Goal: Task Accomplishment & Management: Manage account settings

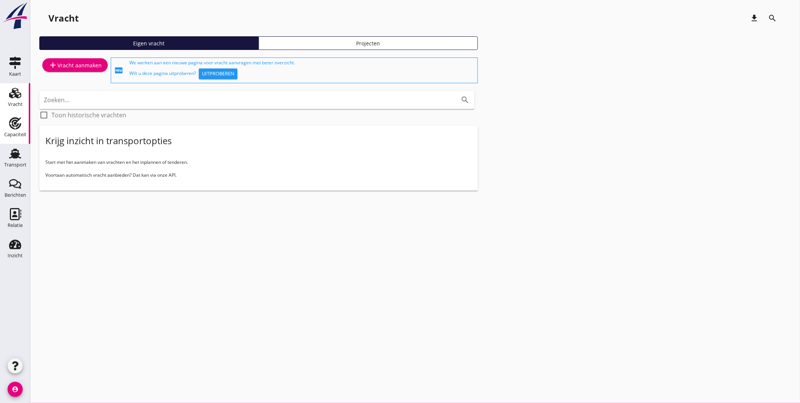
click at [14, 119] on icon "Capaciteit" at bounding box center [15, 123] width 12 height 12
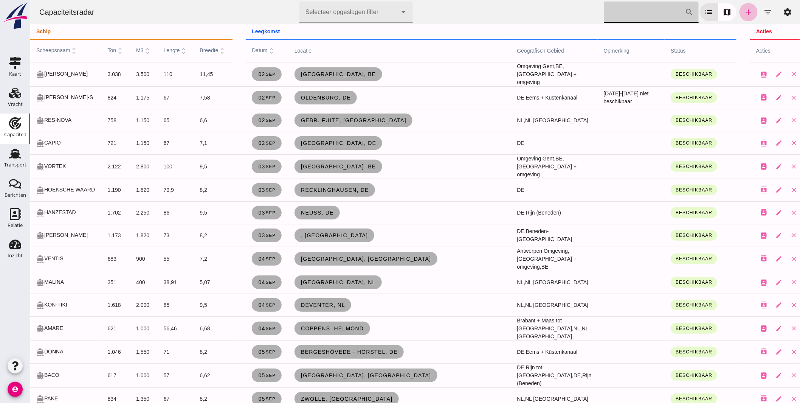
click at [618, 12] on input "[PERSON_NAME] op scheepsnaam" at bounding box center [644, 12] width 81 height 21
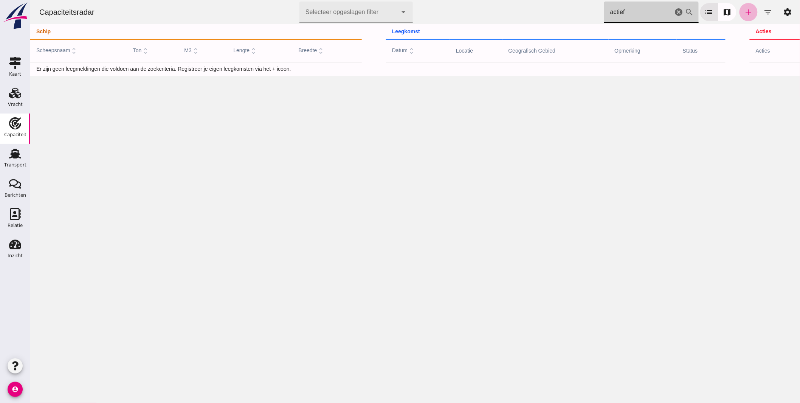
type input "actief"
click at [744, 10] on icon "add" at bounding box center [748, 12] width 9 height 9
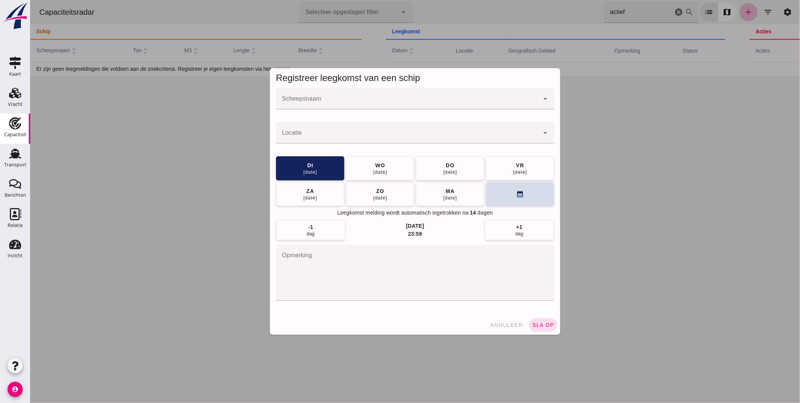
click at [311, 97] on div at bounding box center [407, 98] width 263 height 21
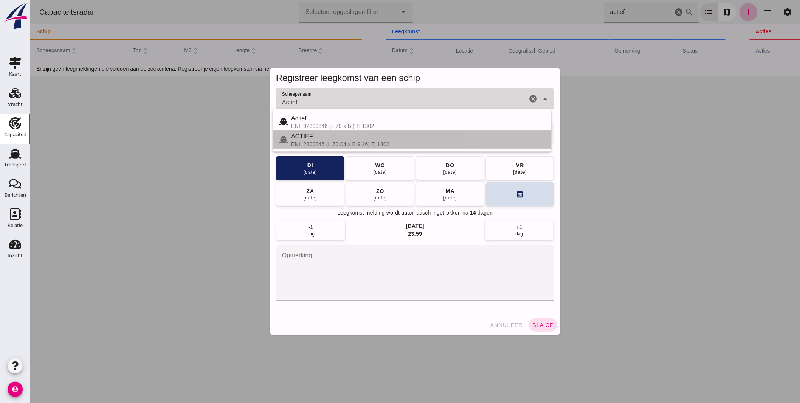
click at [301, 136] on div "ACTIEF" at bounding box center [418, 136] width 254 height 9
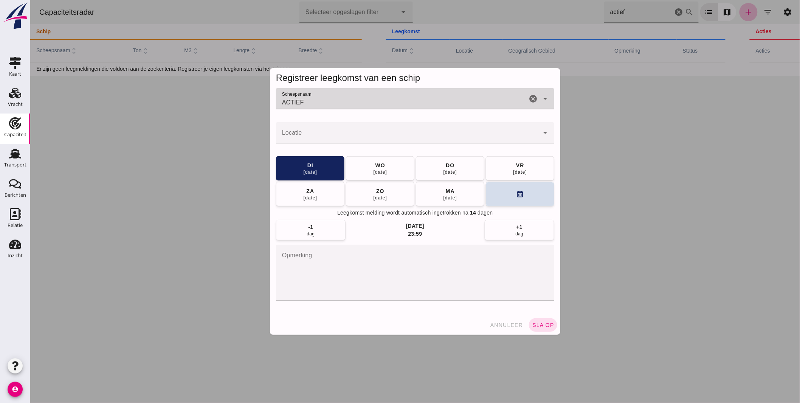
type input "ACTIEF"
click at [308, 139] on input "Locatie" at bounding box center [407, 136] width 263 height 9
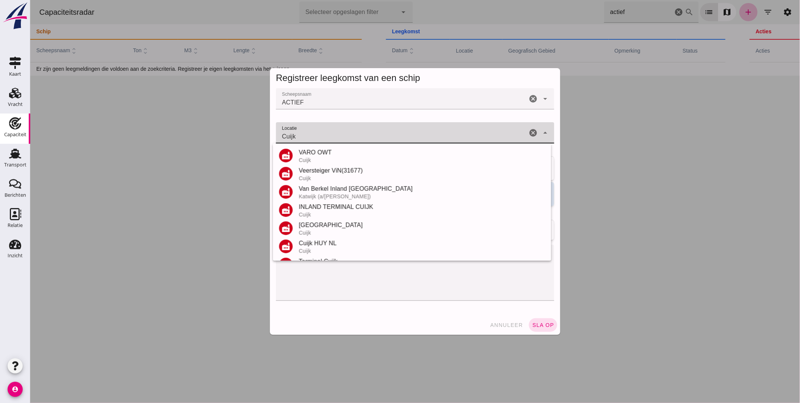
scroll to position [70, 0]
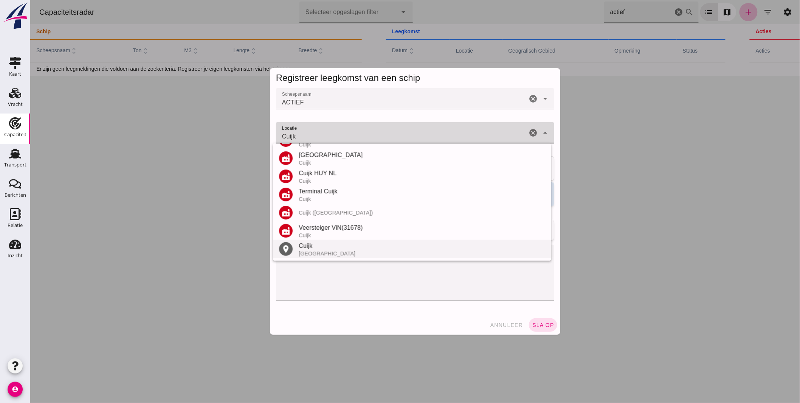
click at [316, 245] on div "Cuijk" at bounding box center [421, 245] width 246 height 9
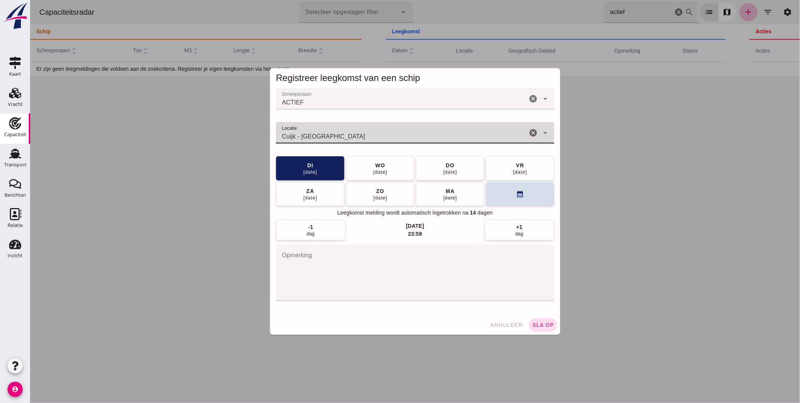
type input "Cuijk - [GEOGRAPHIC_DATA]"
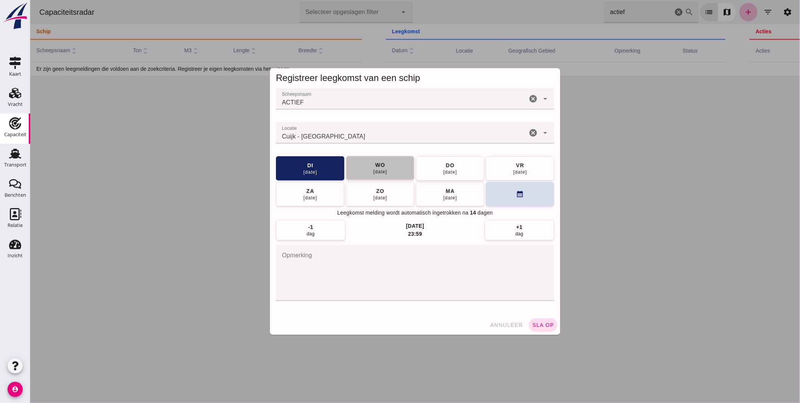
click at [393, 168] on button "[DATE]" at bounding box center [380, 168] width 68 height 24
click at [545, 326] on span "sla op" at bounding box center [543, 325] width 22 height 6
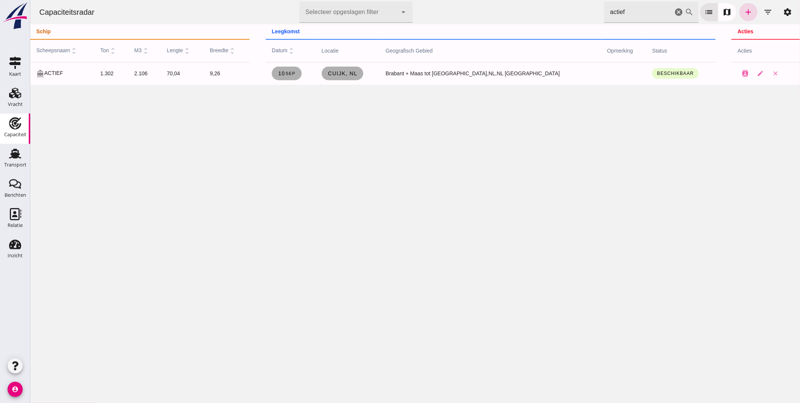
drag, startPoint x: 629, startPoint y: 7, endPoint x: 377, endPoint y: 1, distance: 252.6
click at [377, 1] on div "Capaciteitsradar Selecteer opgeslagen filter Selecteer opgeslagen filter cancel…" at bounding box center [415, 12] width 764 height 24
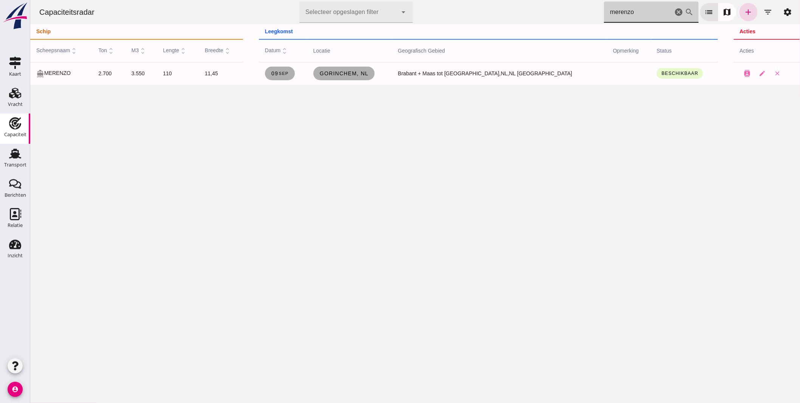
type input "merenzo"
click at [374, 69] on link "Gorinchem, nl" at bounding box center [343, 74] width 61 height 14
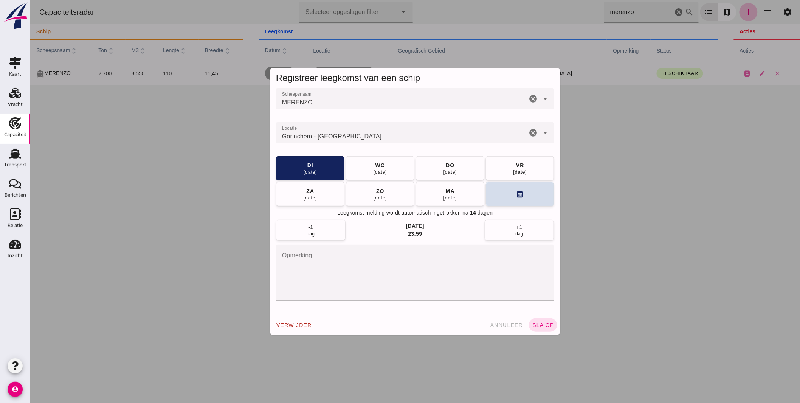
click at [365, 138] on input "Locatie" at bounding box center [401, 136] width 251 height 9
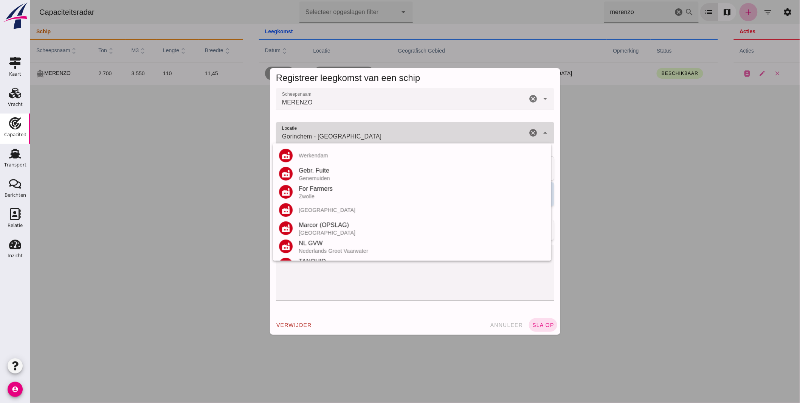
click at [365, 138] on input "Gorinchem - [GEOGRAPHIC_DATA]" at bounding box center [401, 136] width 251 height 9
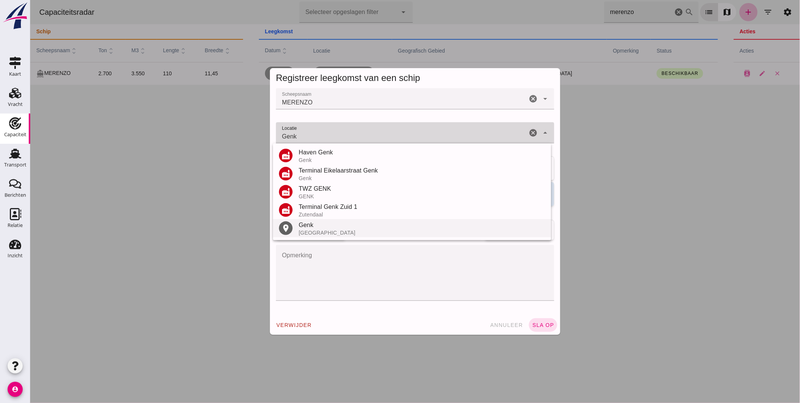
click at [314, 229] on div "Genk" at bounding box center [421, 224] width 246 height 9
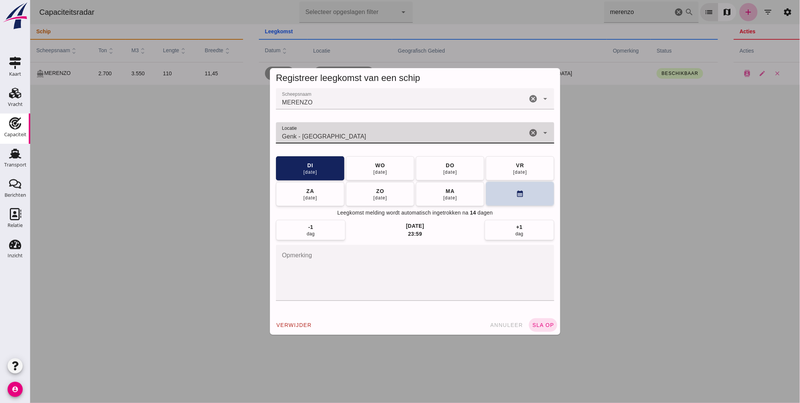
type input "Genk - [GEOGRAPHIC_DATA]"
click at [529, 191] on button "calendar_month" at bounding box center [519, 193] width 68 height 24
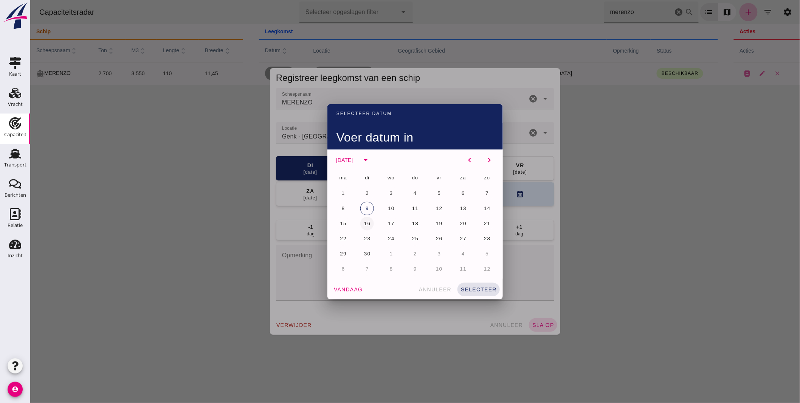
click at [367, 223] on span "16" at bounding box center [366, 223] width 7 height 6
drag, startPoint x: 477, startPoint y: 287, endPoint x: 479, endPoint y: 283, distance: 4.2
click at [478, 287] on span "selecteer" at bounding box center [478, 289] width 36 height 6
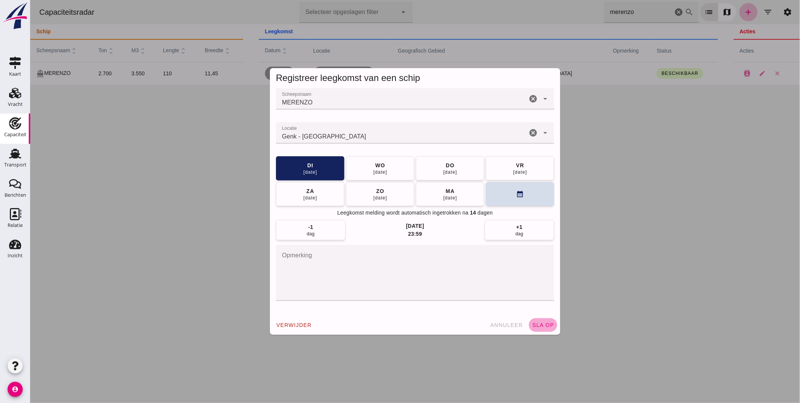
click at [534, 321] on button "sla op" at bounding box center [542, 325] width 28 height 14
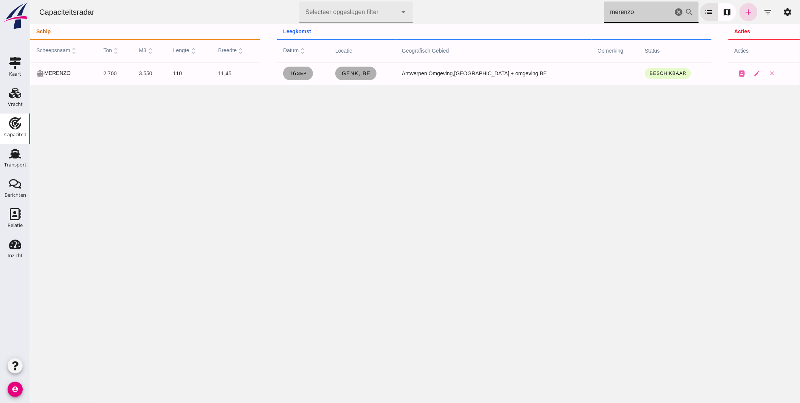
drag, startPoint x: 631, startPoint y: 14, endPoint x: 384, endPoint y: 19, distance: 247.3
click at [384, 19] on div "Capaciteitsradar Selecteer opgeslagen filter Selecteer opgeslagen filter cancel…" at bounding box center [415, 12] width 764 height 24
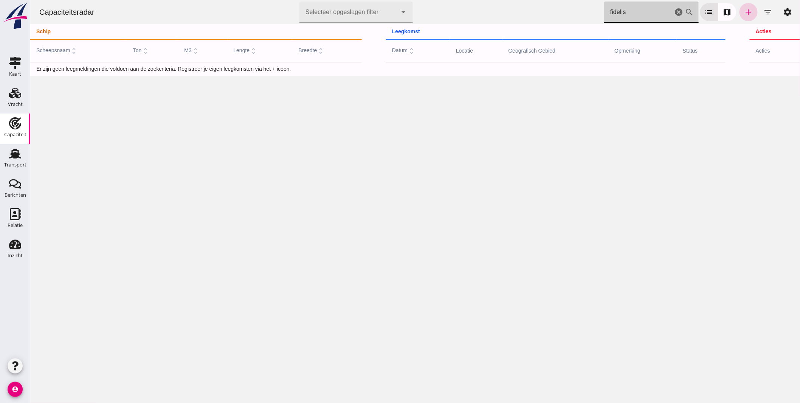
type input "fidelis"
click at [744, 14] on icon "add" at bounding box center [748, 12] width 9 height 9
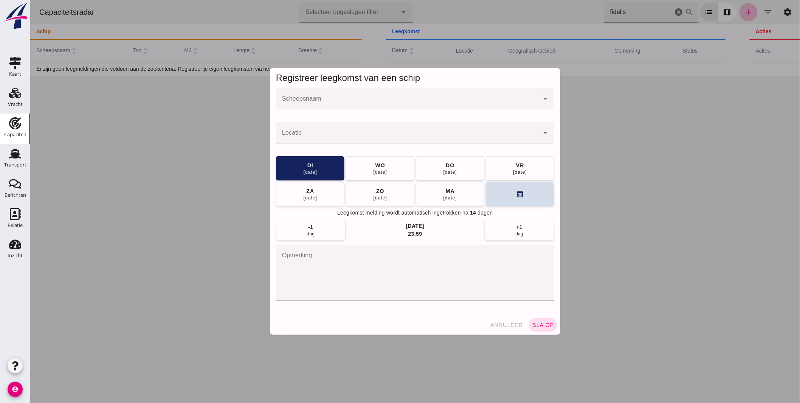
click at [340, 102] on input "Scheepsnaam" at bounding box center [407, 102] width 263 height 9
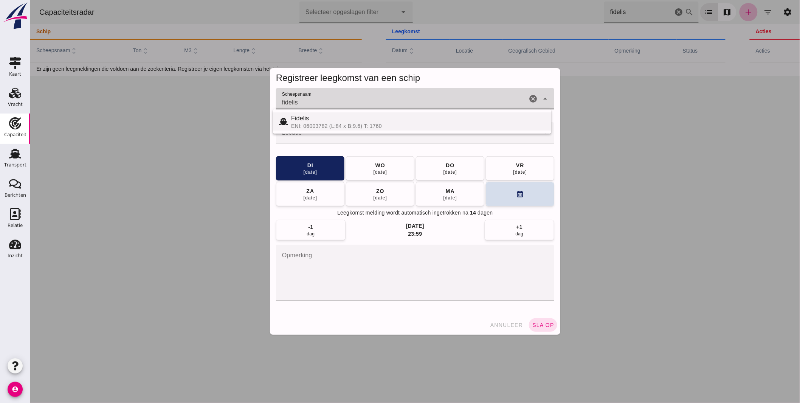
click at [312, 123] on div "ENI: 06003782 (L:84 x B:9.6) T: 1760" at bounding box center [418, 126] width 254 height 6
type input "Fidelis"
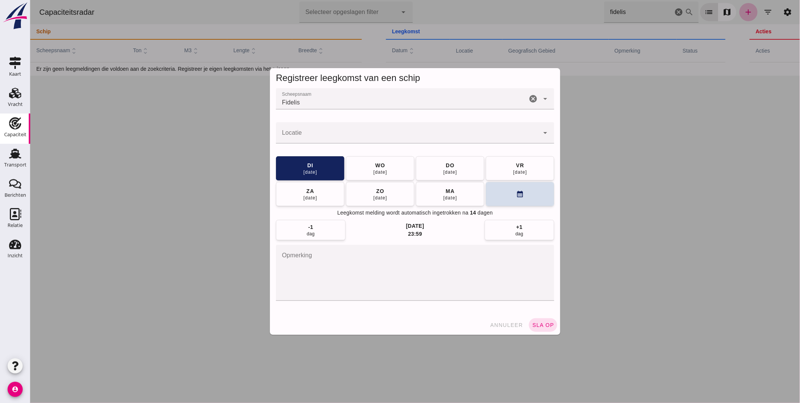
click at [337, 135] on input "Locatie" at bounding box center [407, 136] width 263 height 9
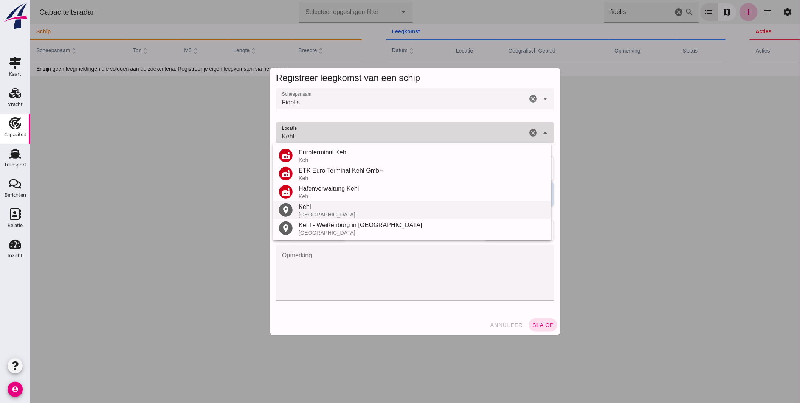
click at [320, 207] on div "Kehl" at bounding box center [421, 206] width 246 height 9
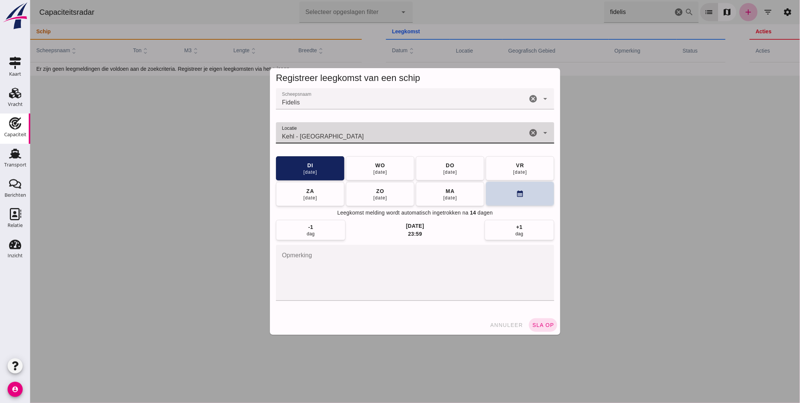
type input "Kehl - [GEOGRAPHIC_DATA]"
click at [496, 192] on button "calendar_month" at bounding box center [519, 193] width 68 height 24
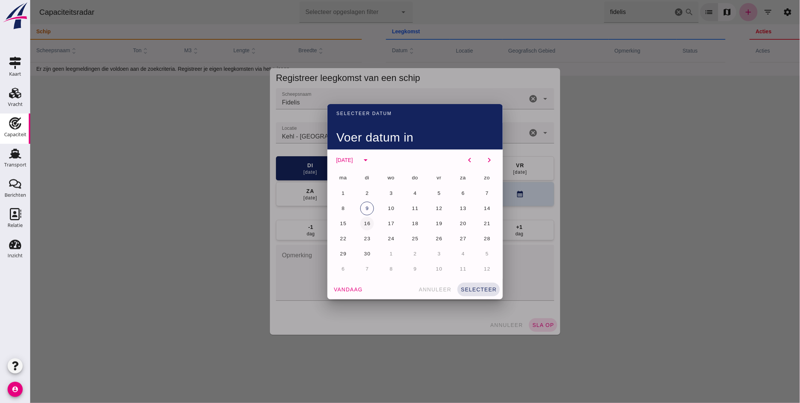
click at [366, 219] on button "16" at bounding box center [367, 224] width 14 height 14
click at [484, 285] on button "selecteer" at bounding box center [478, 289] width 42 height 14
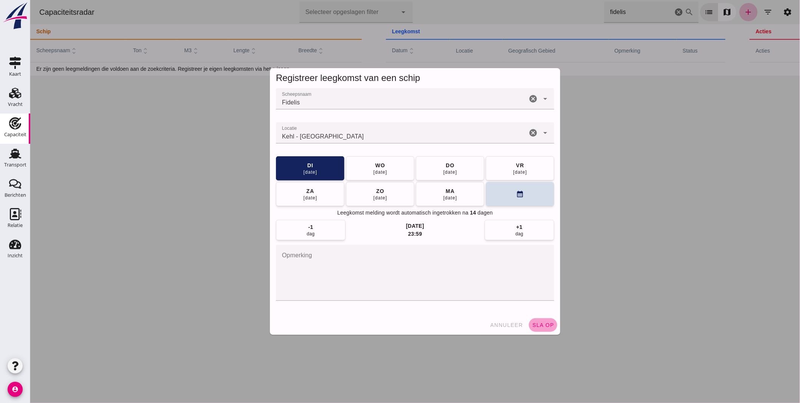
click at [546, 322] on span "sla op" at bounding box center [543, 325] width 22 height 6
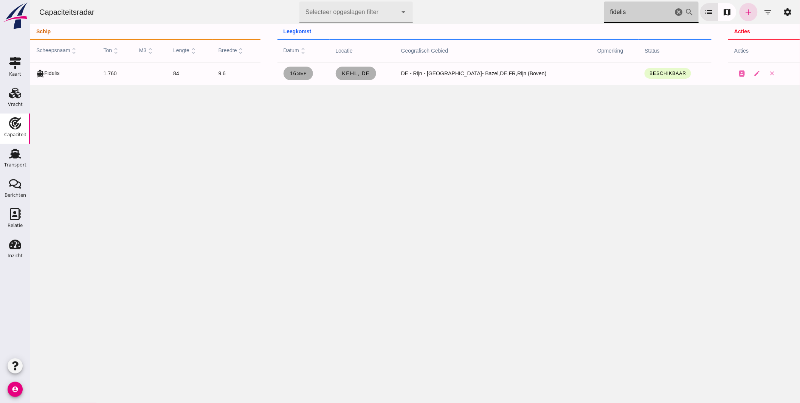
drag, startPoint x: 648, startPoint y: 6, endPoint x: 356, endPoint y: -6, distance: 292.1
click at [356, 0] on html "Capaciteitsradar Selecteer opgeslagen filter Selecteer opgeslagen filter cancel…" at bounding box center [415, 201] width 770 height 403
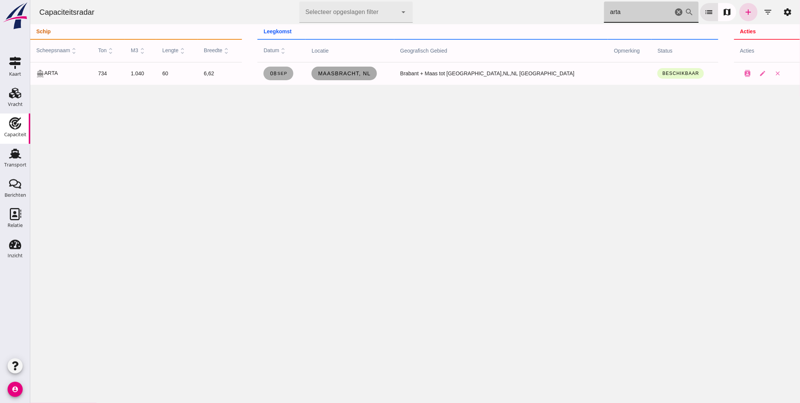
type input "arta"
click at [366, 70] on span "Maasbracht, nl" at bounding box center [343, 73] width 53 height 6
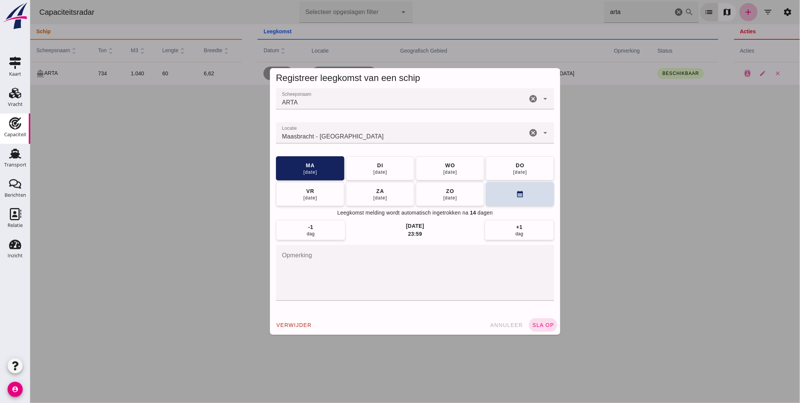
click at [352, 134] on input "Locatie" at bounding box center [401, 136] width 251 height 9
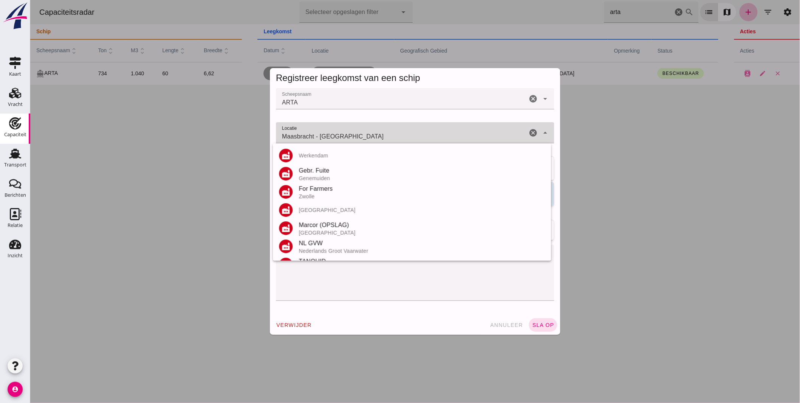
click at [352, 134] on input "Maasbracht - [GEOGRAPHIC_DATA]" at bounding box center [401, 136] width 251 height 9
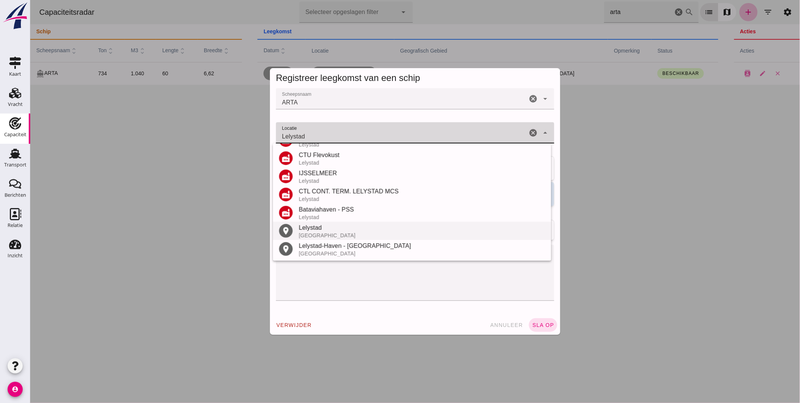
click at [337, 231] on div "Lelystad" at bounding box center [421, 227] width 246 height 9
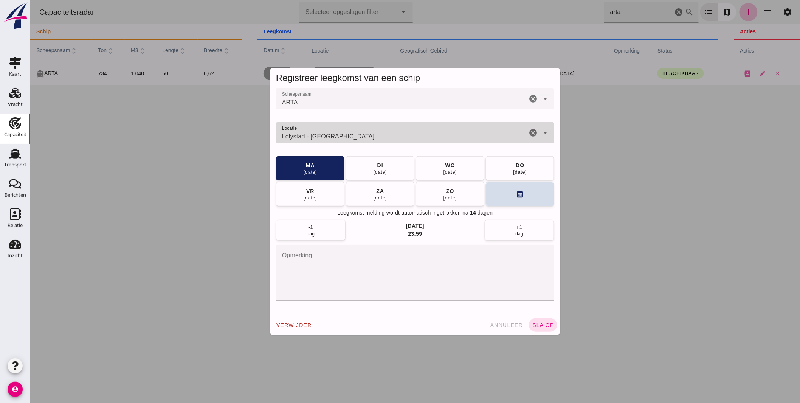
type input "Lelystad - [GEOGRAPHIC_DATA]"
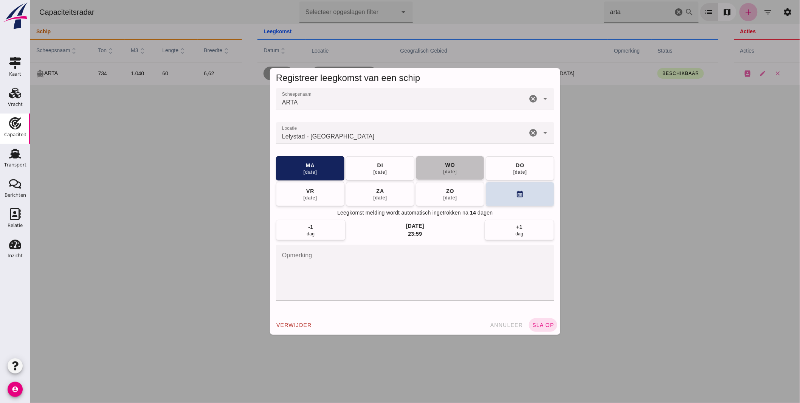
click at [450, 173] on div "[DATE]" at bounding box center [450, 172] width 14 height 6
click at [541, 321] on button "sla op" at bounding box center [542, 325] width 28 height 14
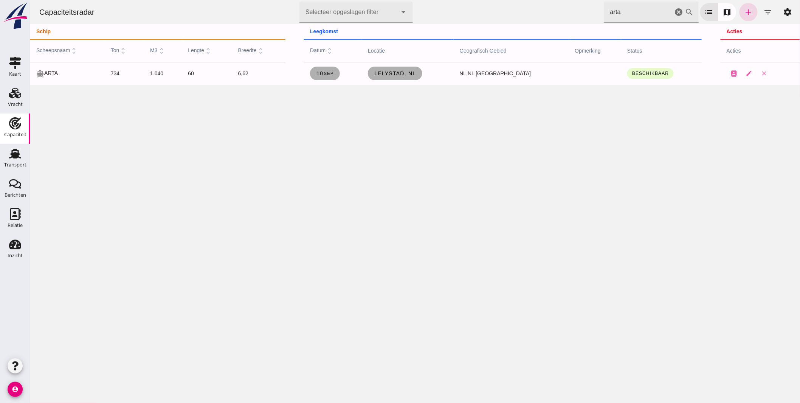
drag, startPoint x: 633, startPoint y: 13, endPoint x: 399, endPoint y: 23, distance: 234.2
click at [423, 24] on div "Capaciteitsradar Selecteer opgeslagen filter Selecteer opgeslagen filter cancel…" at bounding box center [415, 12] width 764 height 24
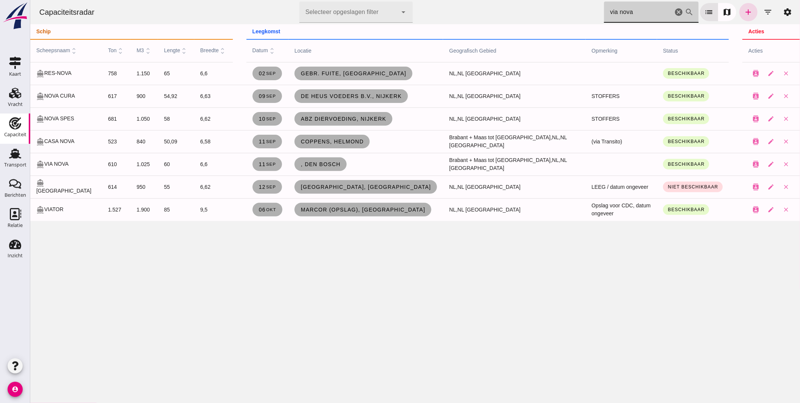
drag, startPoint x: 638, startPoint y: 8, endPoint x: 293, endPoint y: -20, distance: 346.6
click at [293, 0] on html "Capaciteitsradar Selecteer opgeslagen filter Selecteer opgeslagen filter cancel…" at bounding box center [415, 201] width 770 height 403
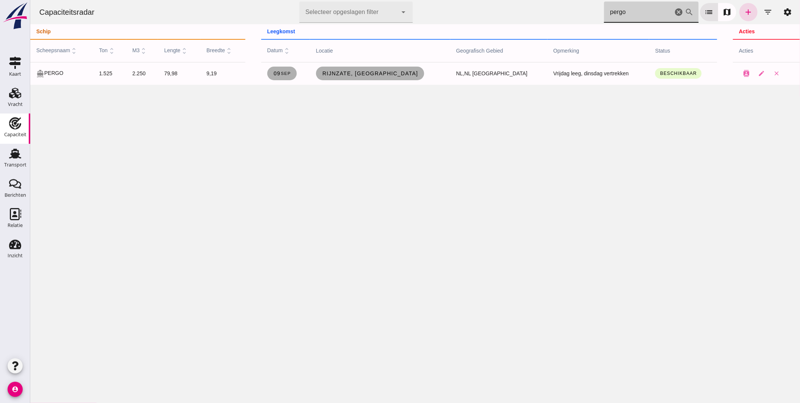
type input "pergo"
click at [390, 75] on span "Rijnzate, [GEOGRAPHIC_DATA]" at bounding box center [370, 73] width 96 height 6
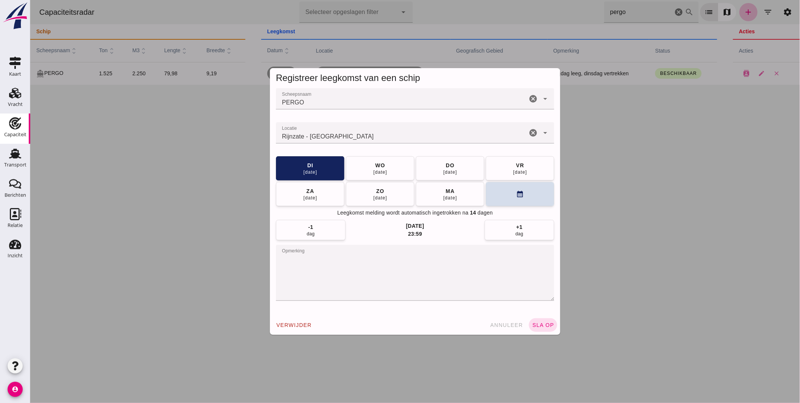
click at [352, 135] on input "Locatie" at bounding box center [401, 136] width 251 height 9
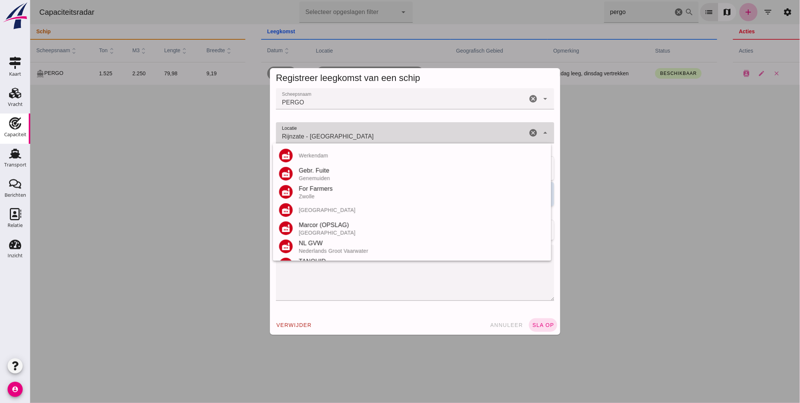
click at [352, 135] on input "Rijnzate - [GEOGRAPHIC_DATA]" at bounding box center [401, 136] width 251 height 9
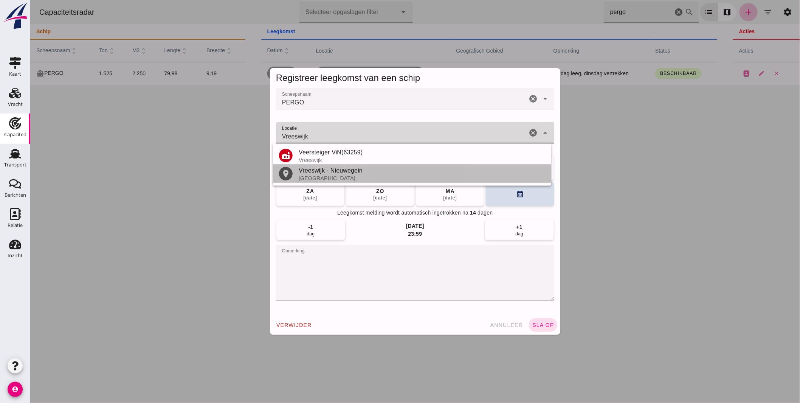
click at [324, 176] on div "[GEOGRAPHIC_DATA]" at bounding box center [421, 178] width 246 height 6
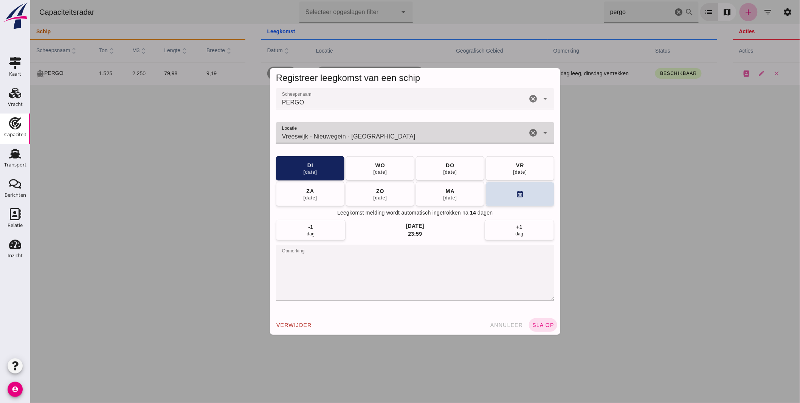
type input "Vreeswijk - Nieuwegein - [GEOGRAPHIC_DATA]"
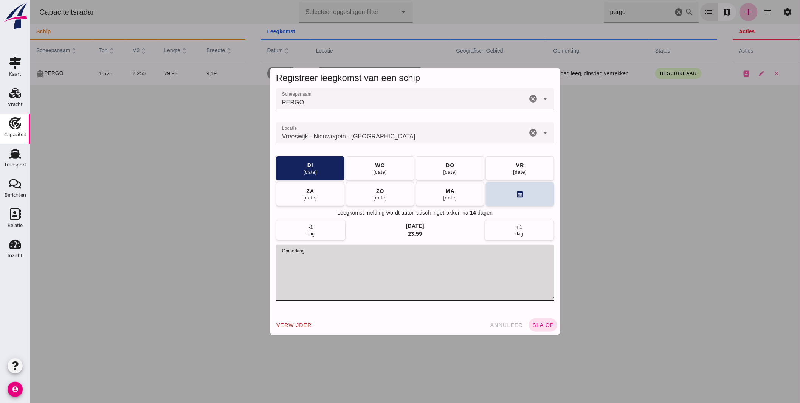
drag, startPoint x: 279, startPoint y: 259, endPoint x: 435, endPoint y: 237, distance: 156.9
click at [432, 259] on textarea "opmerking" at bounding box center [415, 273] width 278 height 56
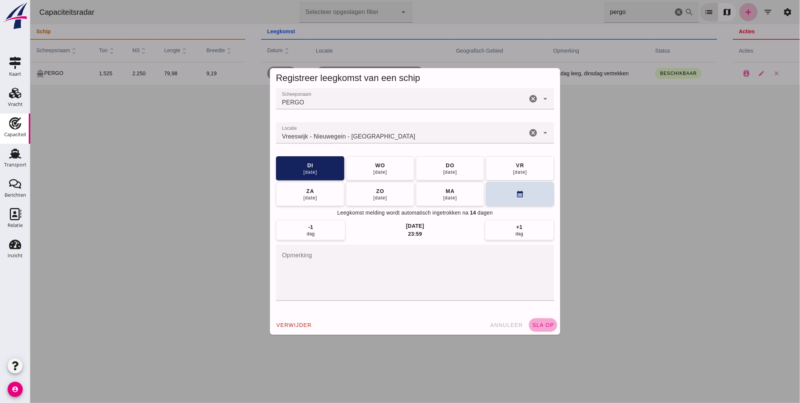
click at [548, 324] on span "sla op" at bounding box center [543, 325] width 22 height 6
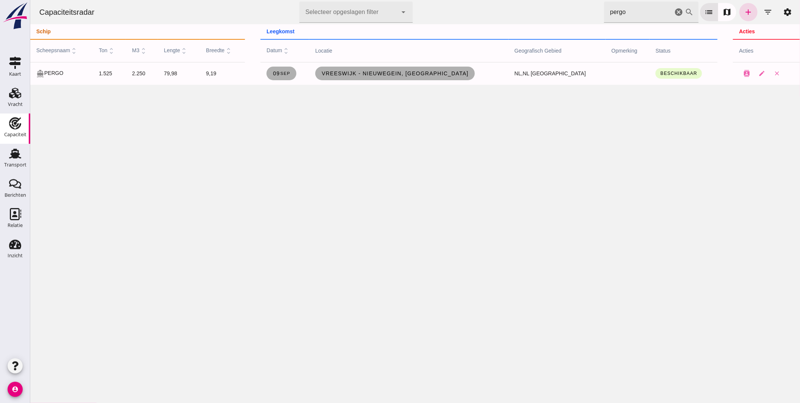
drag, startPoint x: 566, startPoint y: 12, endPoint x: 367, endPoint y: 13, distance: 198.5
click at [383, 17] on div "Capaciteitsradar Selecteer opgeslagen filter Selecteer opgeslagen filter cancel…" at bounding box center [415, 12] width 764 height 24
click at [395, 74] on span "[GEOGRAPHIC_DATA], [GEOGRAPHIC_DATA]" at bounding box center [393, 73] width 131 height 6
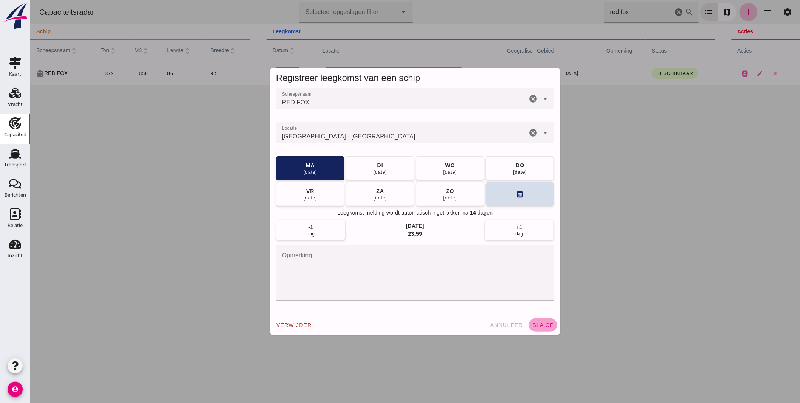
click at [535, 324] on span "sla op" at bounding box center [543, 325] width 22 height 6
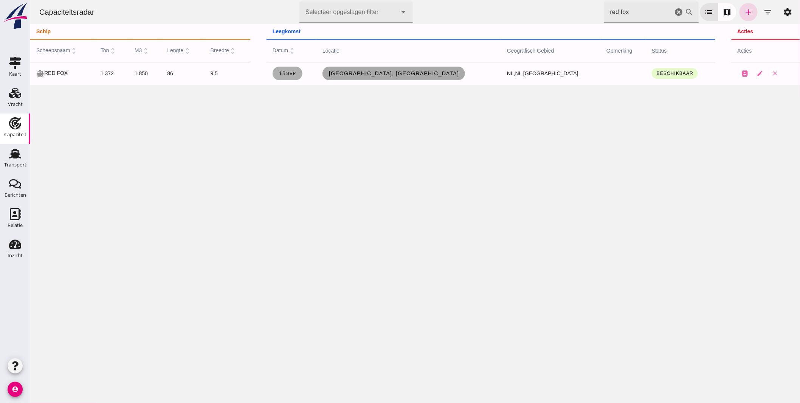
click at [402, 70] on link "[GEOGRAPHIC_DATA], [GEOGRAPHIC_DATA]" at bounding box center [393, 74] width 143 height 14
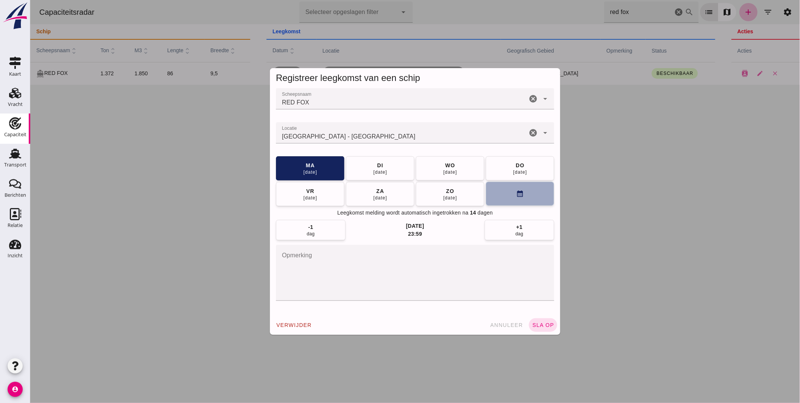
click at [519, 197] on icon "calendar_month" at bounding box center [520, 194] width 8 height 8
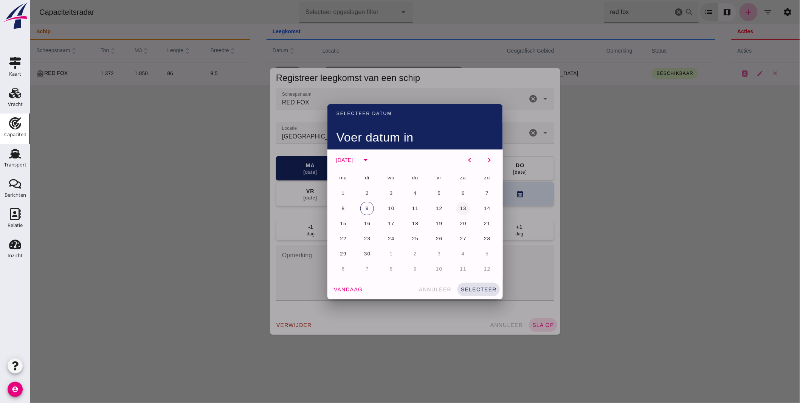
click at [459, 209] on span "13" at bounding box center [462, 208] width 7 height 6
click at [484, 291] on span "selecteer" at bounding box center [478, 289] width 36 height 6
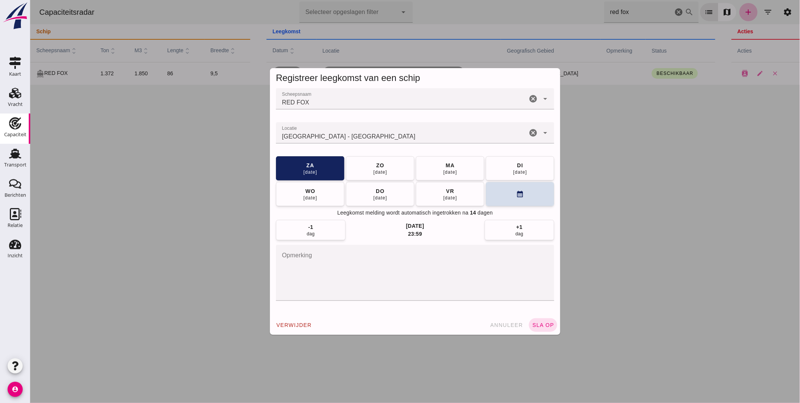
click at [541, 327] on span "sla op" at bounding box center [543, 325] width 22 height 6
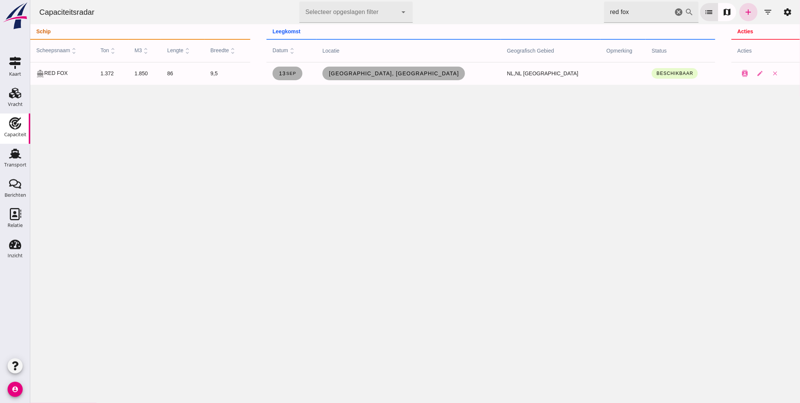
drag, startPoint x: 637, startPoint y: 5, endPoint x: 366, endPoint y: -9, distance: 271.8
click at [366, 0] on html "Capaciteitsradar Selecteer opgeslagen filter Selecteer opgeslagen filter cancel…" at bounding box center [415, 201] width 770 height 403
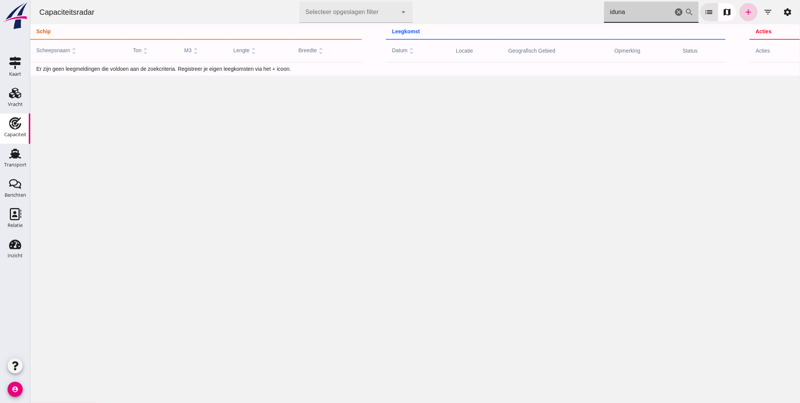
type input "iduna"
click at [744, 14] on icon "add" at bounding box center [748, 12] width 9 height 9
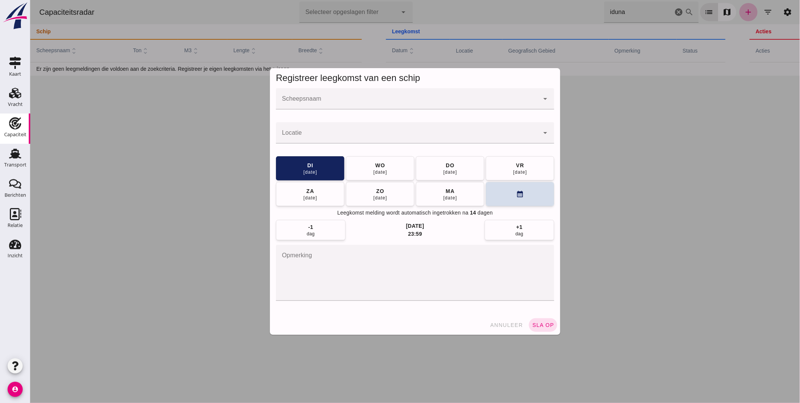
click at [335, 105] on input "Scheepsnaam" at bounding box center [407, 102] width 263 height 9
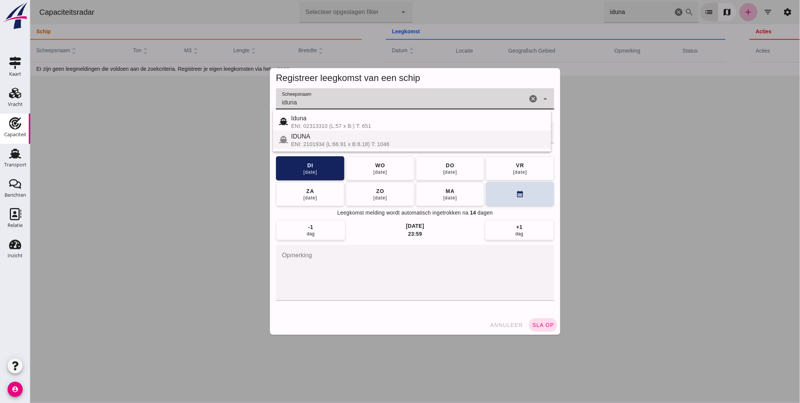
click at [346, 143] on div "ENI: 2101934 (L:66.91 x B:8.18) T: 1046" at bounding box center [418, 144] width 254 height 6
type input "IDUNA"
click at [360, 132] on input "Locatie" at bounding box center [407, 136] width 263 height 9
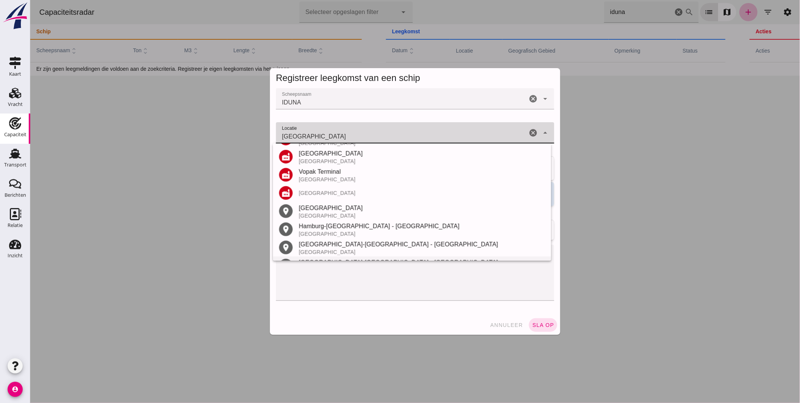
scroll to position [161, 0]
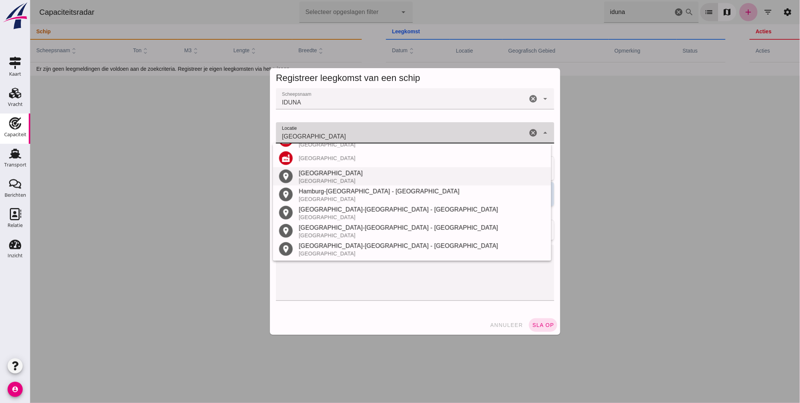
click at [334, 174] on div "[GEOGRAPHIC_DATA]" at bounding box center [421, 173] width 246 height 9
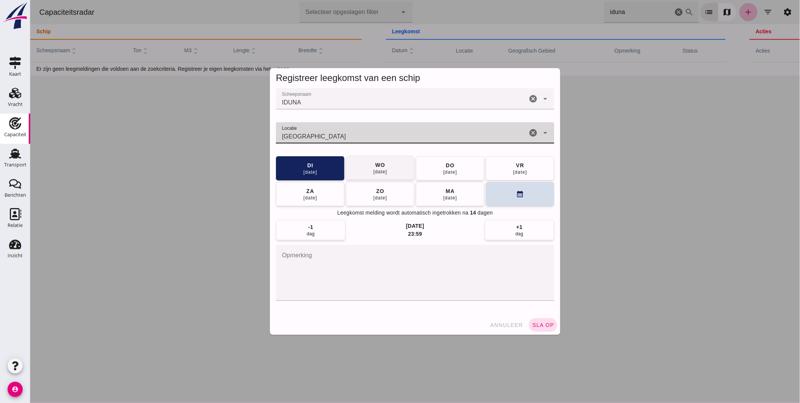
type input "[GEOGRAPHIC_DATA]"
click at [367, 170] on button "[DATE]" at bounding box center [380, 168] width 68 height 24
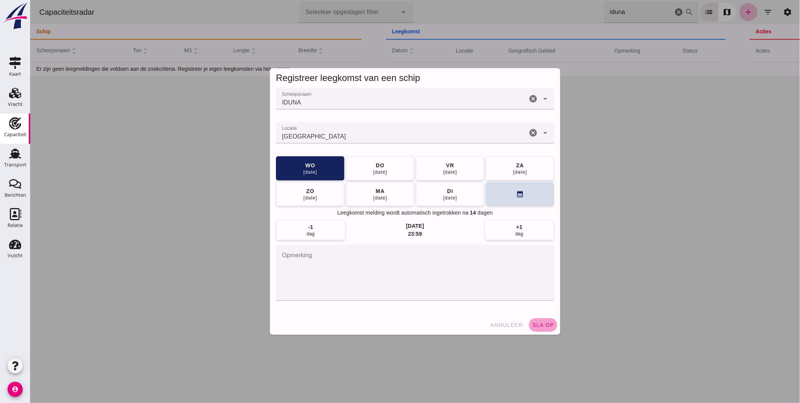
click at [533, 320] on button "sla op" at bounding box center [542, 325] width 28 height 14
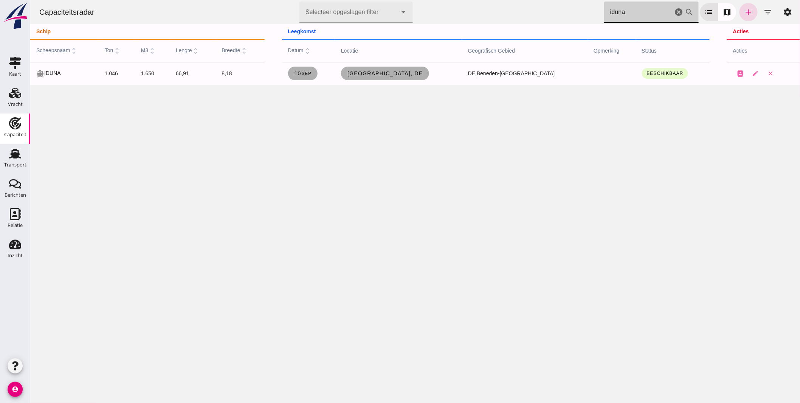
drag, startPoint x: 623, startPoint y: 10, endPoint x: 363, endPoint y: -9, distance: 260.0
click at [363, 0] on html "Capaciteitsradar Selecteer opgeslagen filter Selecteer opgeslagen filter cancel…" at bounding box center [415, 201] width 770 height 403
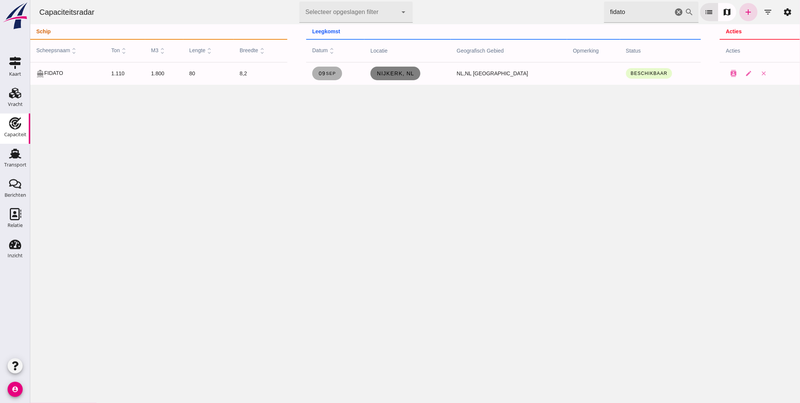
click at [414, 72] on span "Nijkerk, nl" at bounding box center [395, 73] width 38 height 6
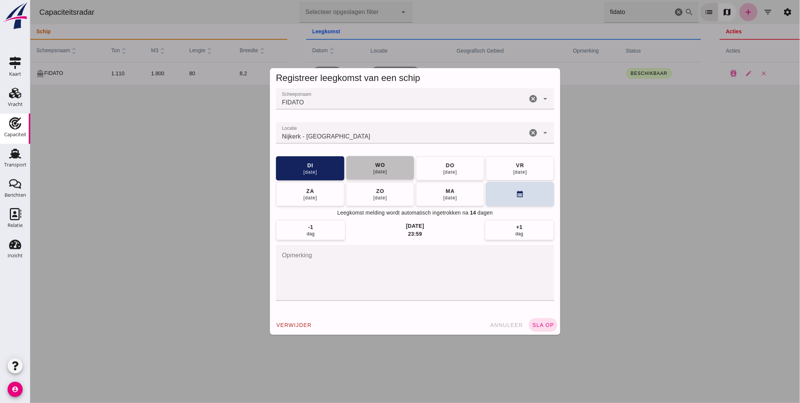
click at [392, 170] on button "[DATE]" at bounding box center [380, 168] width 68 height 24
click at [536, 320] on button "sla op" at bounding box center [542, 325] width 28 height 14
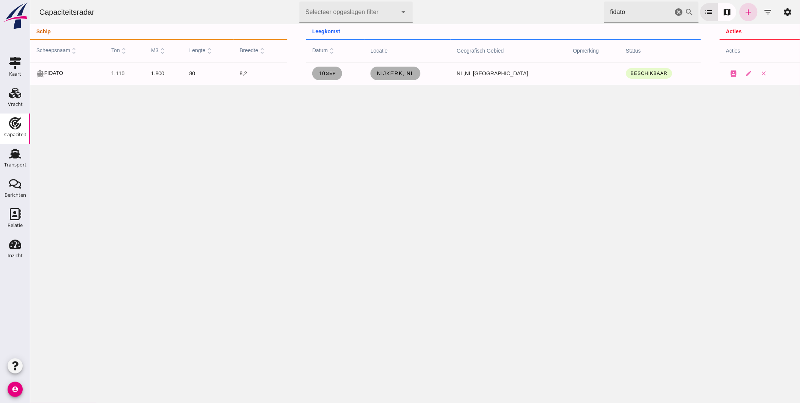
drag, startPoint x: 645, startPoint y: 8, endPoint x: 363, endPoint y: 36, distance: 283.4
click at [371, 36] on div "Capaciteitsradar Selecteer opgeslagen filter Selecteer opgeslagen filter cancel…" at bounding box center [415, 42] width 770 height 85
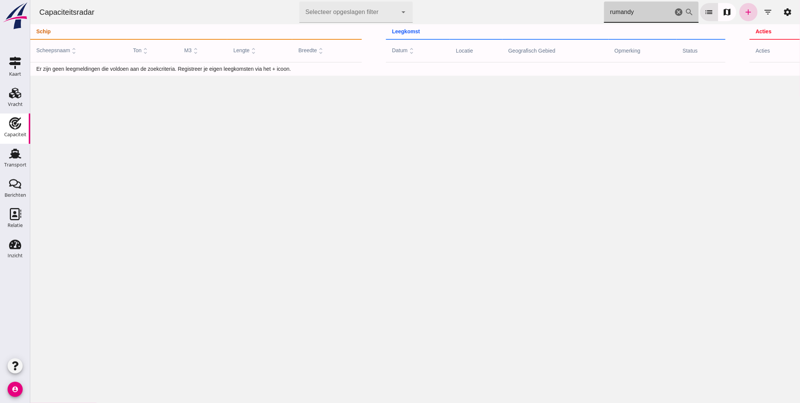
type input "rumandy"
click at [746, 10] on icon "add" at bounding box center [748, 12] width 9 height 9
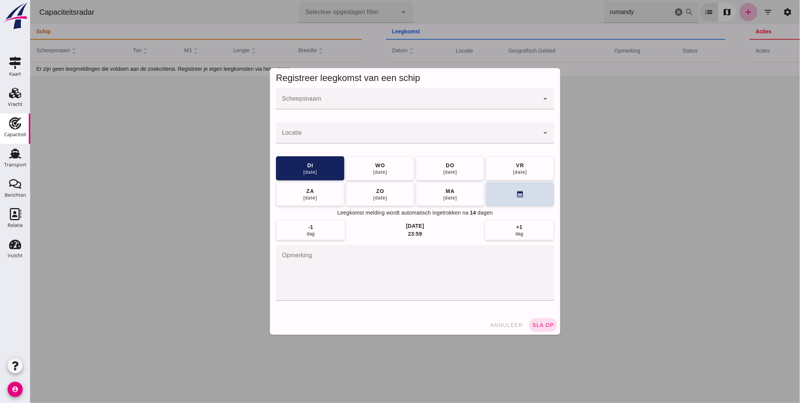
click at [340, 101] on input "Scheepsnaam" at bounding box center [407, 102] width 263 height 9
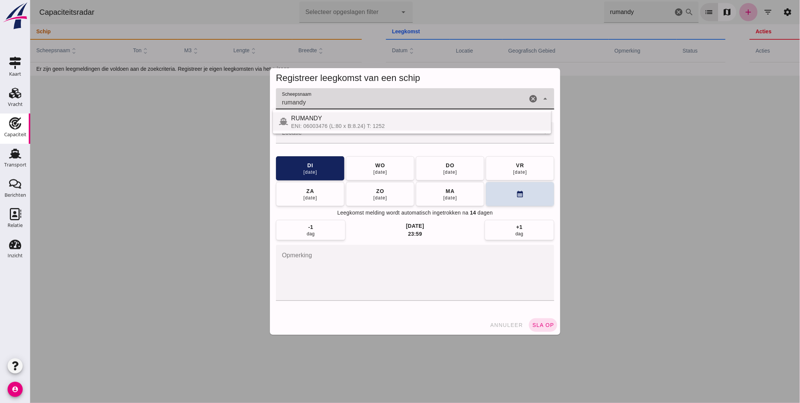
click at [315, 120] on div "RUMANDY" at bounding box center [418, 118] width 254 height 9
type input "RUMANDY"
click at [503, 192] on button "calendar_month" at bounding box center [519, 193] width 68 height 24
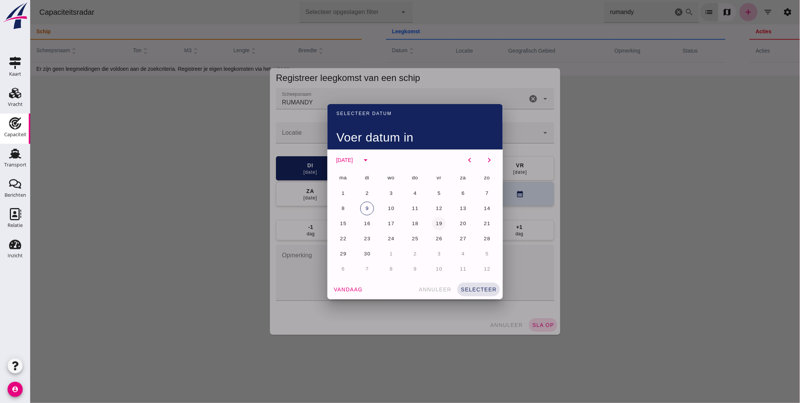
click at [441, 220] on button "19" at bounding box center [439, 224] width 14 height 14
click at [473, 288] on span "selecteer" at bounding box center [478, 289] width 36 height 6
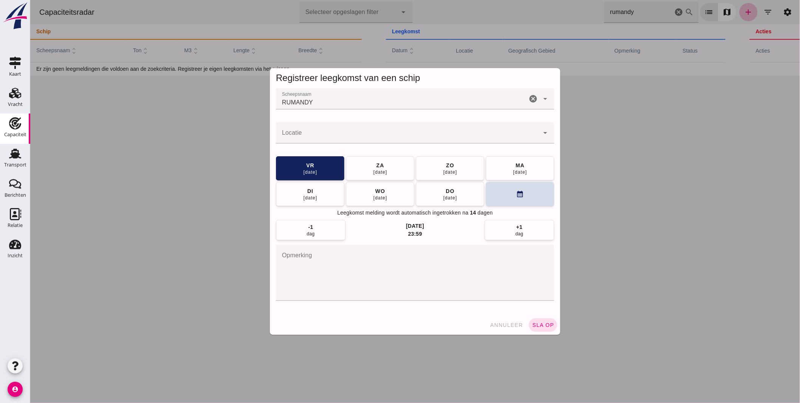
click at [323, 140] on input "Locatie" at bounding box center [407, 136] width 263 height 9
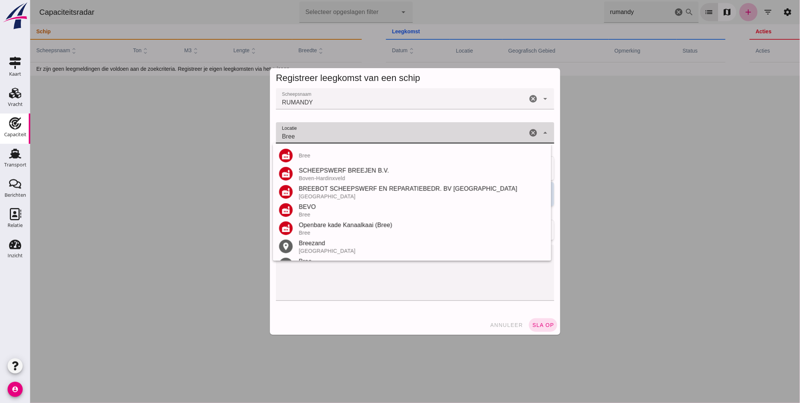
scroll to position [70, 0]
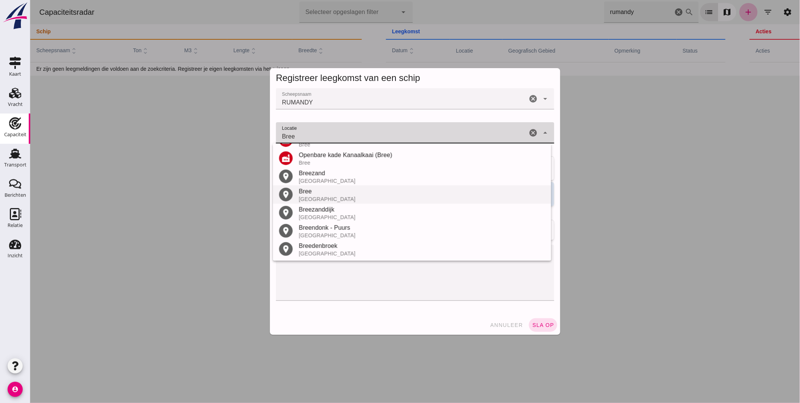
click at [324, 193] on div "Bree" at bounding box center [421, 191] width 246 height 9
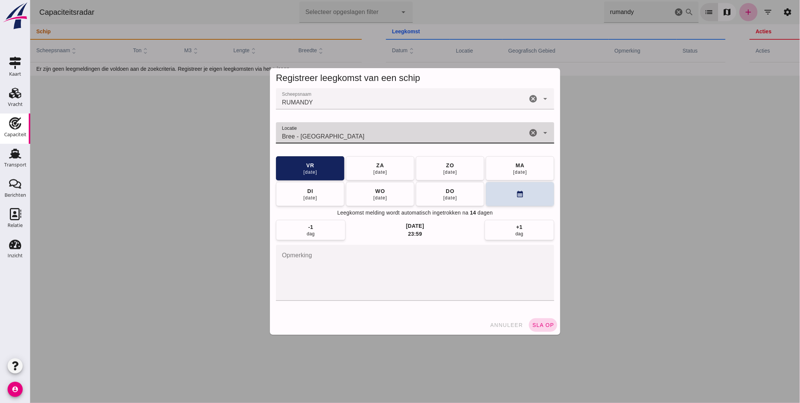
type input "Bree - [GEOGRAPHIC_DATA]"
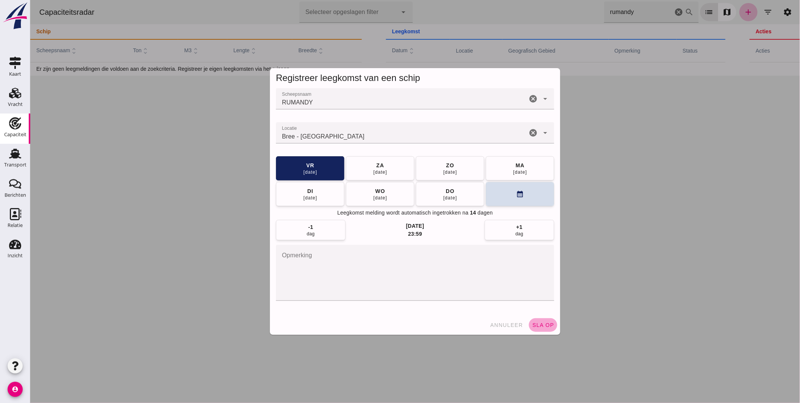
click at [536, 321] on button "sla op" at bounding box center [542, 325] width 28 height 14
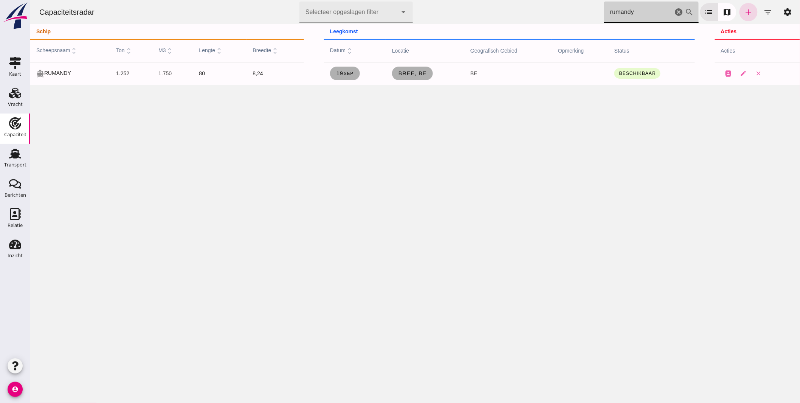
drag, startPoint x: 646, startPoint y: 14, endPoint x: 446, endPoint y: 35, distance: 201.1
click at [446, 35] on div "Capaciteitsradar Selecteer opgeslagen filter Selecteer opgeslagen filter cancel…" at bounding box center [415, 42] width 770 height 85
type input "[PERSON_NAME]"
click at [414, 74] on span "Neuss, de" at bounding box center [411, 73] width 33 height 6
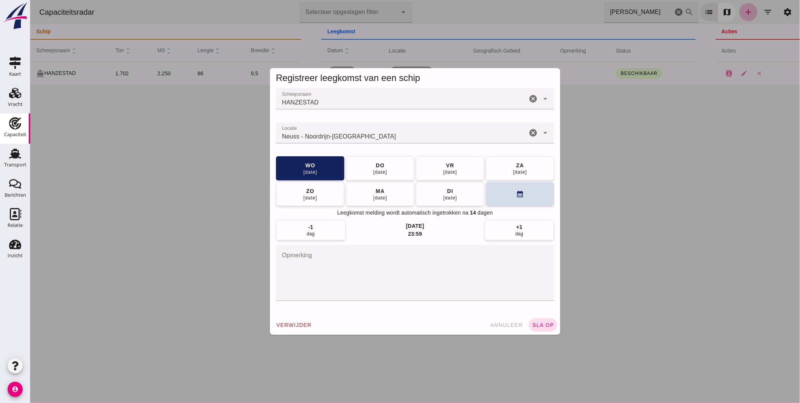
click at [370, 135] on input "Locatie" at bounding box center [401, 136] width 251 height 9
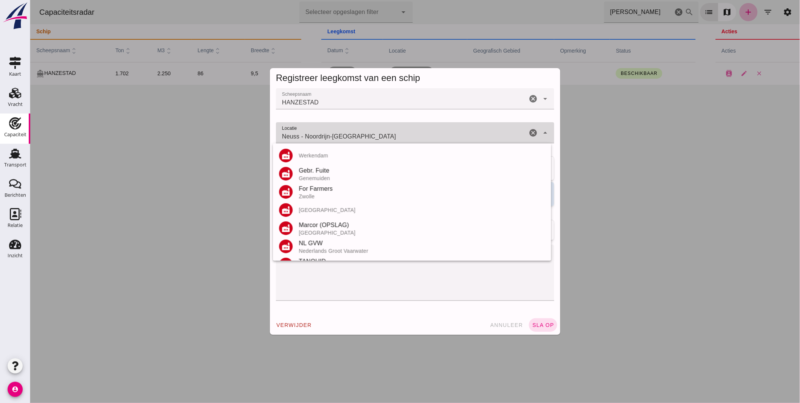
click at [370, 135] on input "Neuss - Noordrijn-[GEOGRAPHIC_DATA]" at bounding box center [401, 136] width 251 height 9
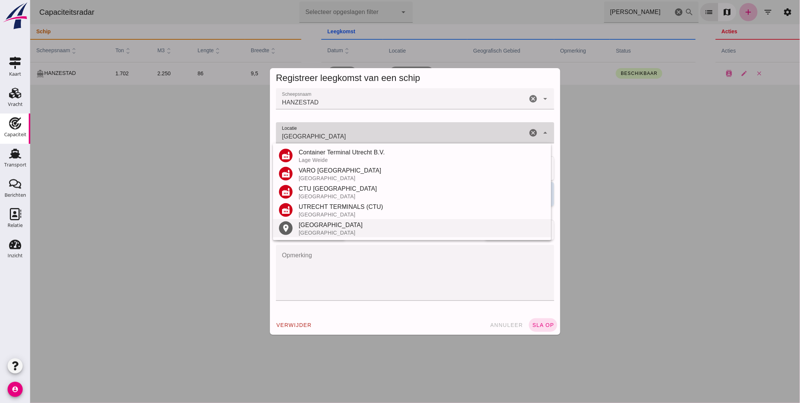
click at [316, 225] on div "[GEOGRAPHIC_DATA]" at bounding box center [421, 224] width 246 height 9
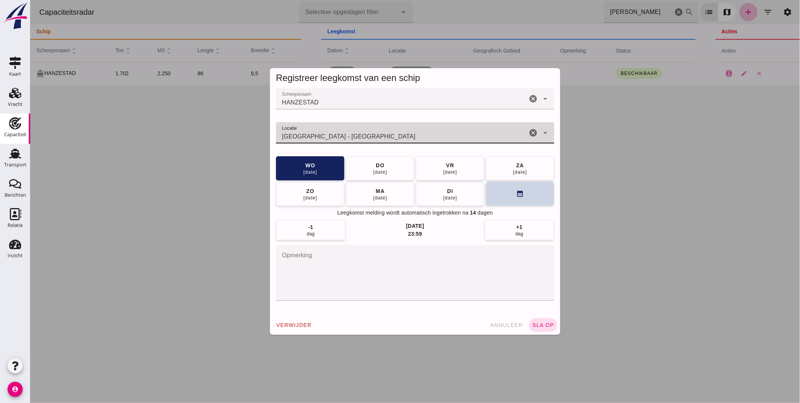
type input "[GEOGRAPHIC_DATA] - [GEOGRAPHIC_DATA]"
click at [492, 188] on button "calendar_month" at bounding box center [519, 193] width 68 height 24
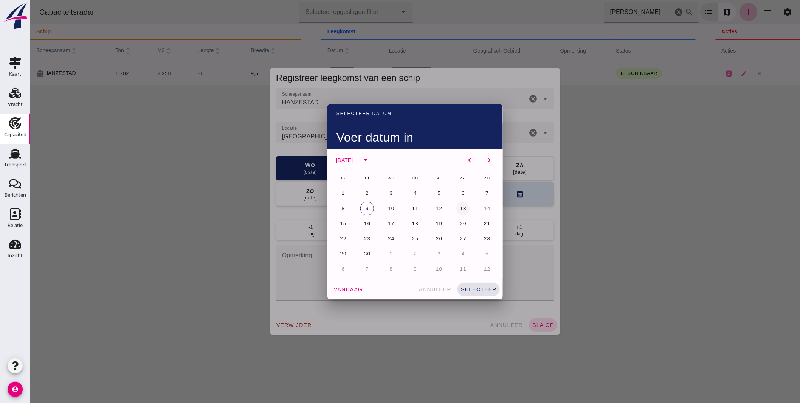
click at [461, 208] on span "13" at bounding box center [462, 208] width 7 height 6
click at [480, 285] on button "selecteer" at bounding box center [478, 289] width 42 height 14
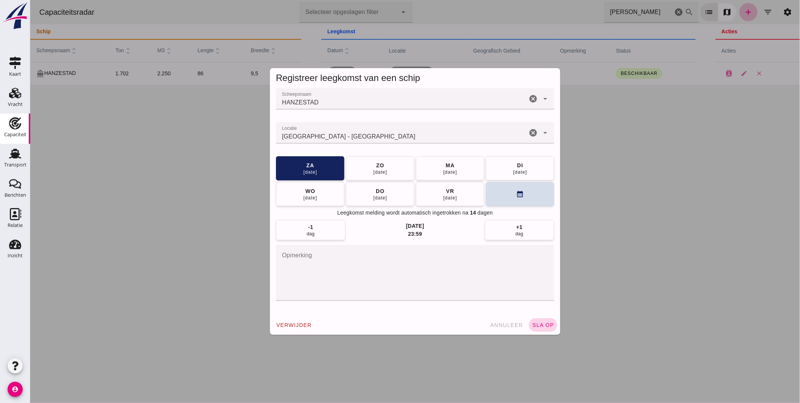
click at [544, 327] on span "sla op" at bounding box center [543, 325] width 22 height 6
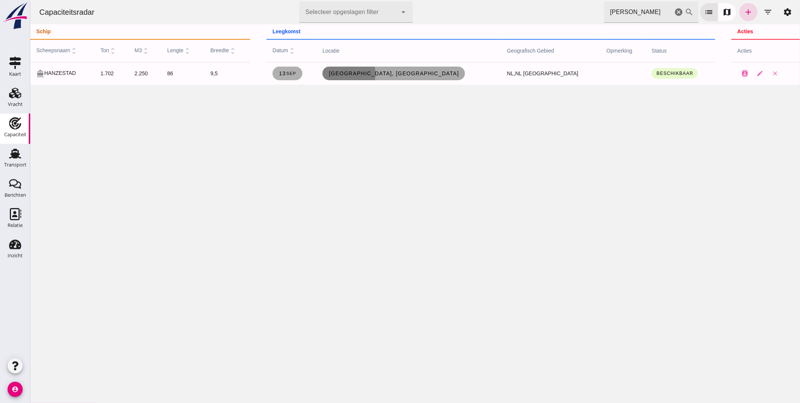
click at [409, 69] on link "[GEOGRAPHIC_DATA], [GEOGRAPHIC_DATA]" at bounding box center [393, 74] width 143 height 14
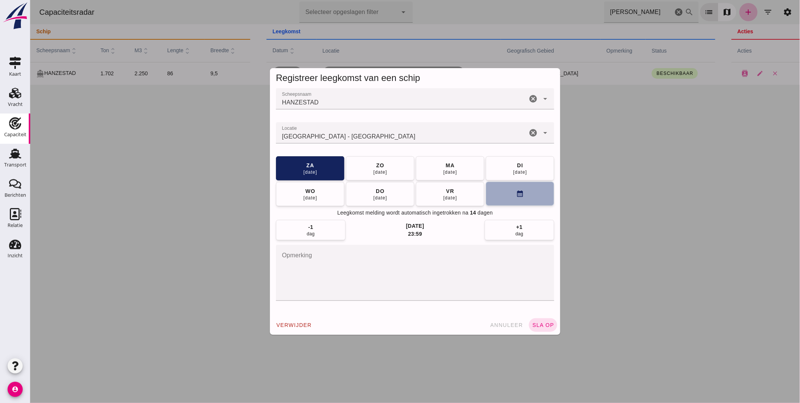
click at [496, 195] on button "calendar_month" at bounding box center [519, 193] width 68 height 24
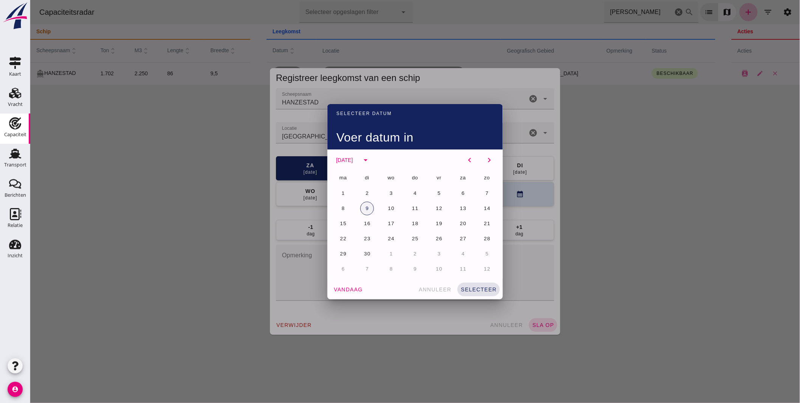
drag, startPoint x: 365, startPoint y: 208, endPoint x: 369, endPoint y: 209, distance: 4.1
click at [366, 208] on button "9" at bounding box center [367, 208] width 14 height 14
click at [481, 285] on button "selecteer" at bounding box center [478, 289] width 42 height 14
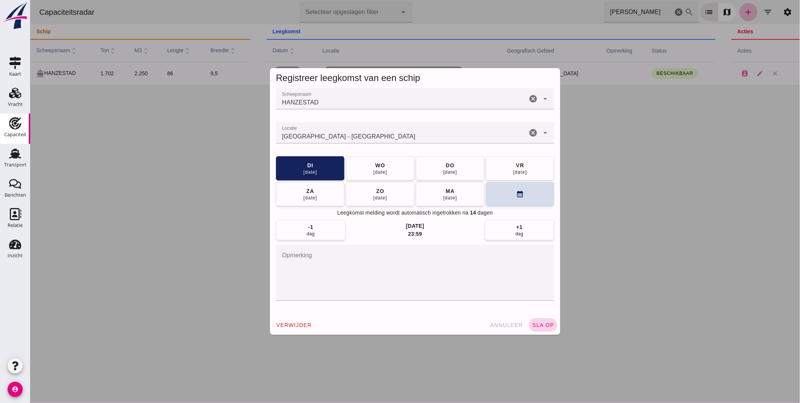
click at [542, 322] on button "sla op" at bounding box center [542, 325] width 28 height 14
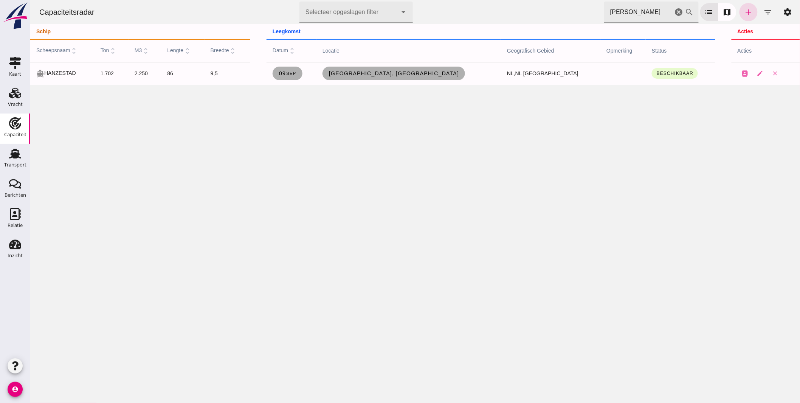
drag, startPoint x: 575, startPoint y: 16, endPoint x: 526, endPoint y: 21, distance: 49.8
click at [526, 21] on div "Capaciteitsradar Selecteer opgeslagen filter Selecteer opgeslagen filter cancel…" at bounding box center [415, 12] width 764 height 24
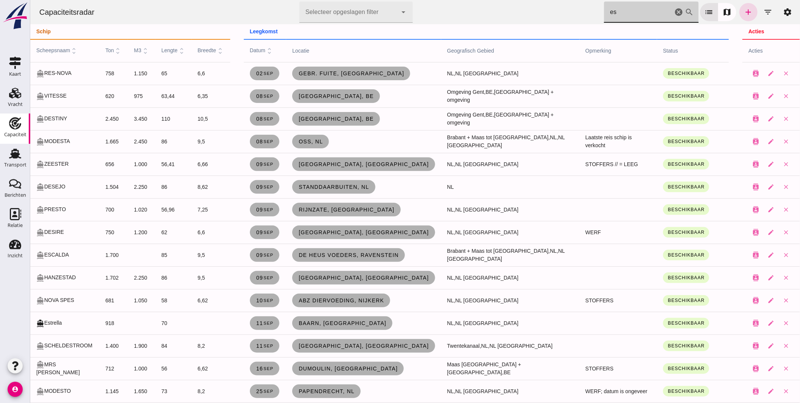
type input "s"
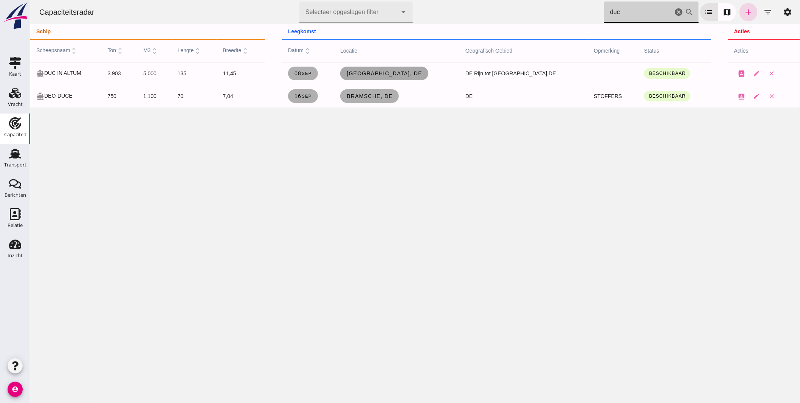
type input "duc"
click at [401, 71] on span "[GEOGRAPHIC_DATA], de" at bounding box center [384, 73] width 76 height 6
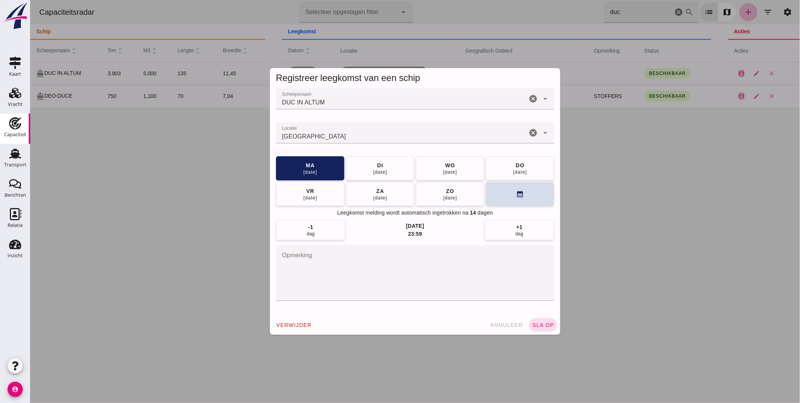
click at [378, 134] on input "Locatie" at bounding box center [401, 136] width 251 height 9
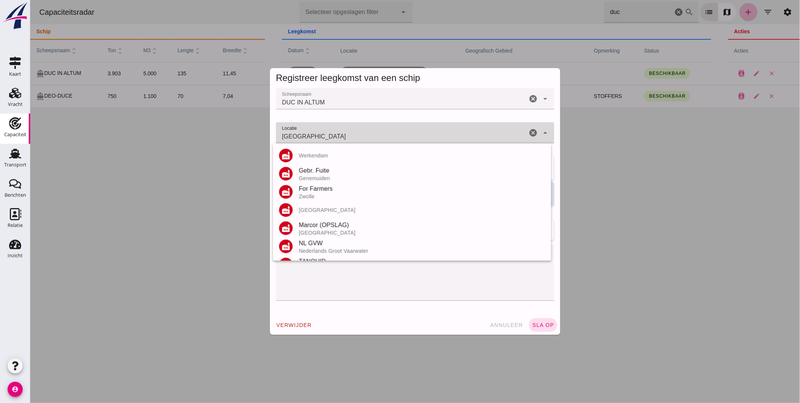
click at [378, 135] on input "[GEOGRAPHIC_DATA]" at bounding box center [401, 136] width 251 height 9
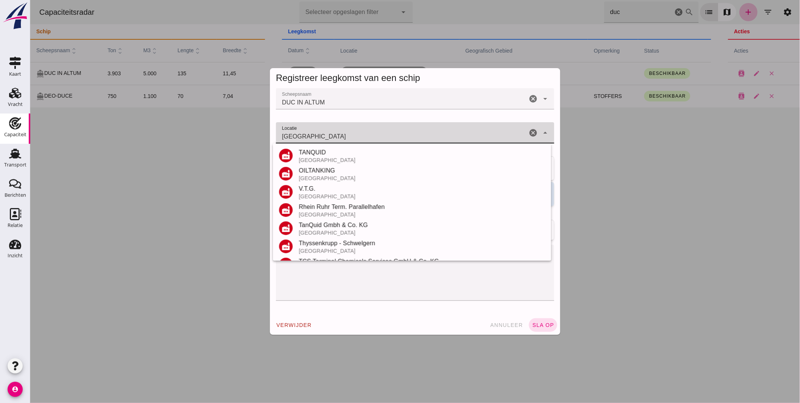
scroll to position [126, 0]
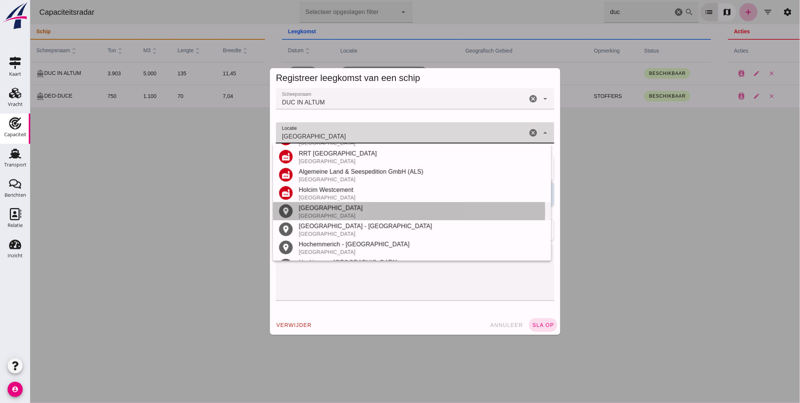
click at [314, 209] on div "[GEOGRAPHIC_DATA]" at bounding box center [421, 207] width 246 height 9
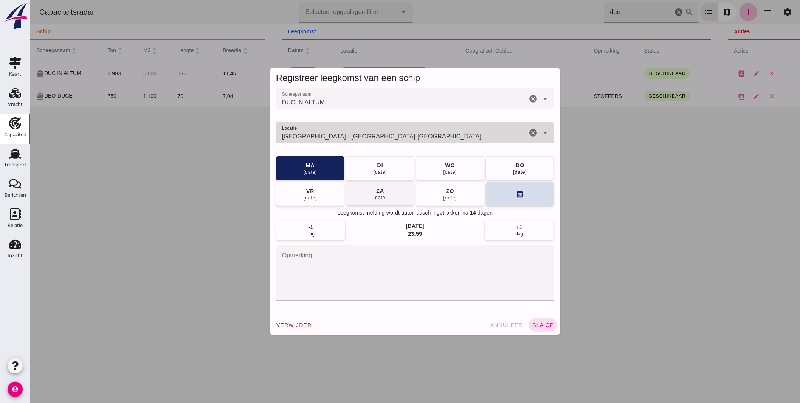
type input "[GEOGRAPHIC_DATA] - [GEOGRAPHIC_DATA]-[GEOGRAPHIC_DATA]"
click at [390, 197] on button "[DATE]" at bounding box center [380, 193] width 68 height 24
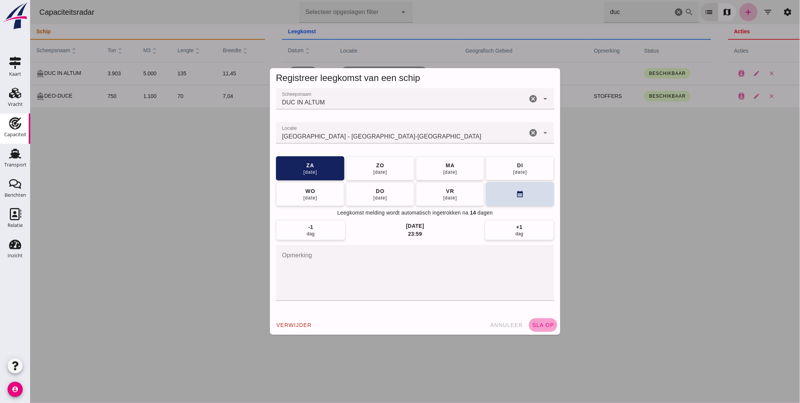
click at [536, 319] on button "sla op" at bounding box center [542, 325] width 28 height 14
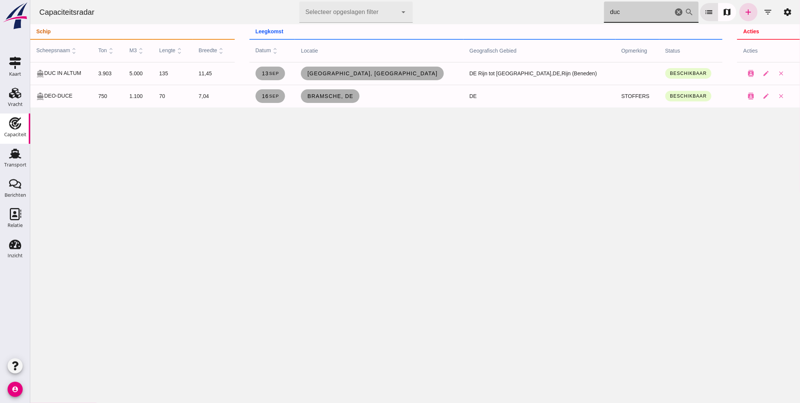
drag, startPoint x: 632, startPoint y: 9, endPoint x: 389, endPoint y: 21, distance: 243.4
click at [409, 26] on div "Capaciteitsradar Selecteer opgeslagen filter Selecteer opgeslagen filter cancel…" at bounding box center [415, 53] width 770 height 107
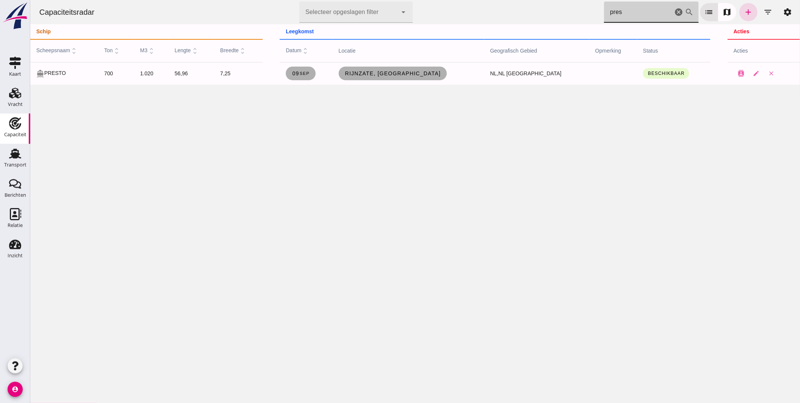
type input "[DEMOGRAPHIC_DATA]"
click at [674, 9] on icon "cancel" at bounding box center [678, 12] width 9 height 9
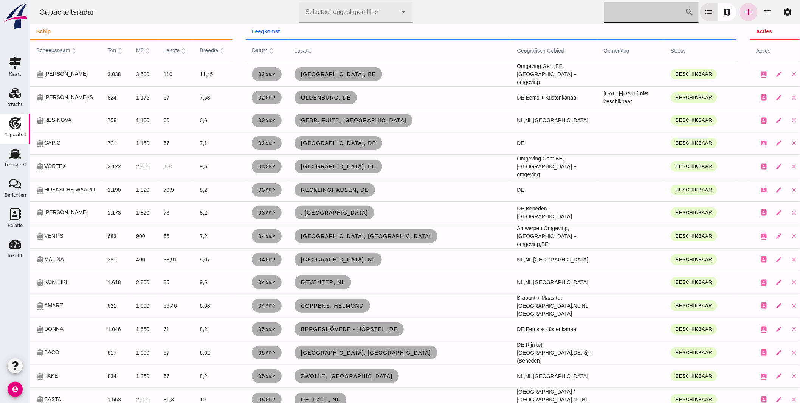
click at [618, 9] on input "[PERSON_NAME] op scheepsnaam" at bounding box center [644, 12] width 81 height 21
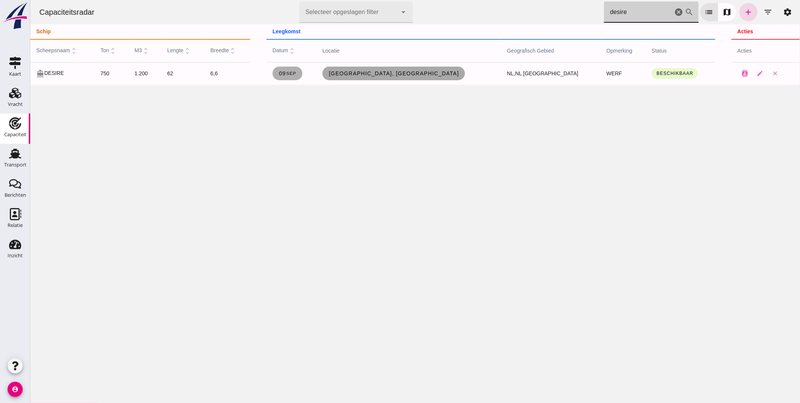
type input "desire"
click at [409, 75] on span "[GEOGRAPHIC_DATA], [GEOGRAPHIC_DATA]" at bounding box center [393, 73] width 131 height 6
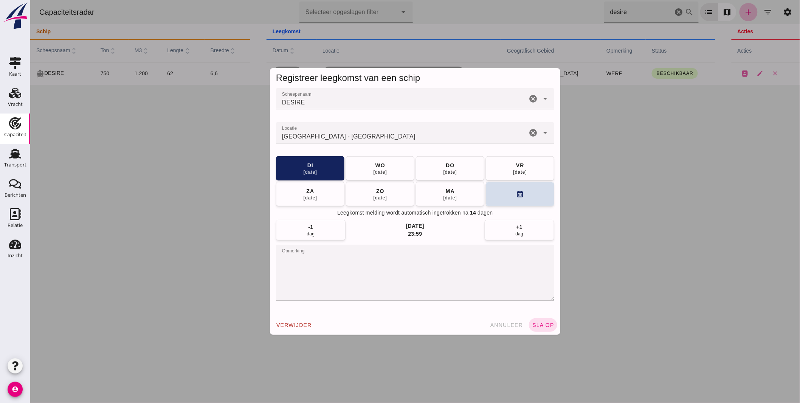
click at [316, 136] on input "Locatie" at bounding box center [401, 136] width 251 height 9
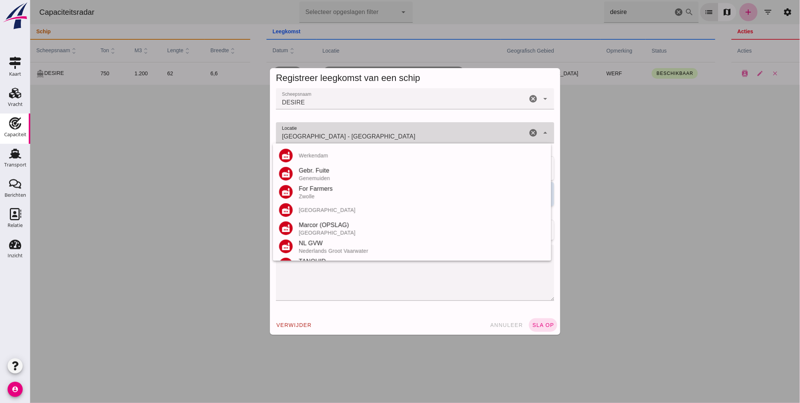
click at [316, 136] on input "[GEOGRAPHIC_DATA] - [GEOGRAPHIC_DATA]" at bounding box center [401, 136] width 251 height 9
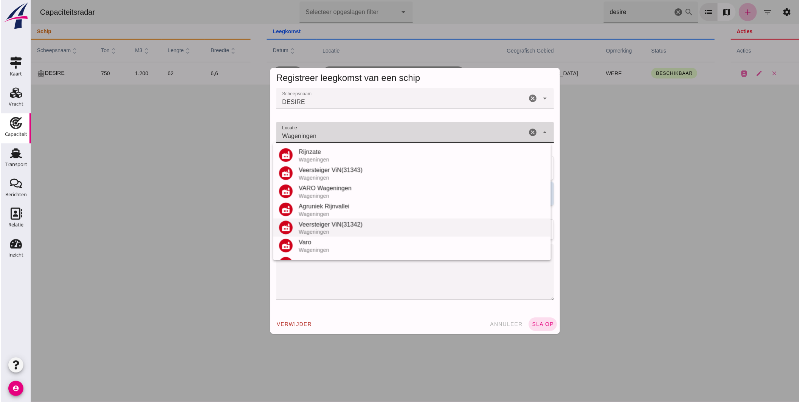
scroll to position [70, 0]
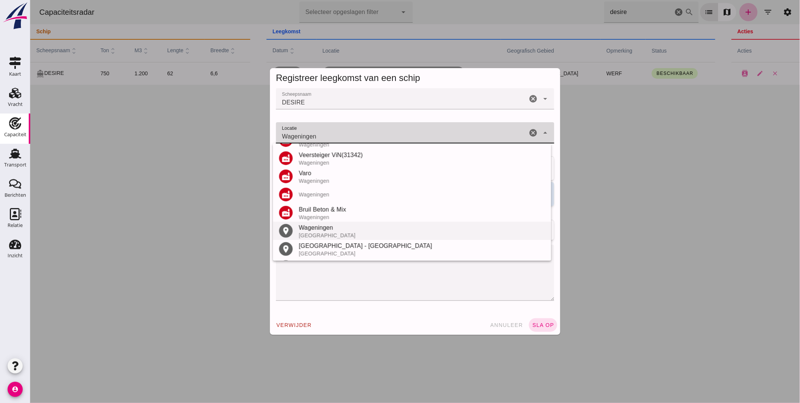
click at [320, 225] on div "Wageningen" at bounding box center [421, 227] width 246 height 9
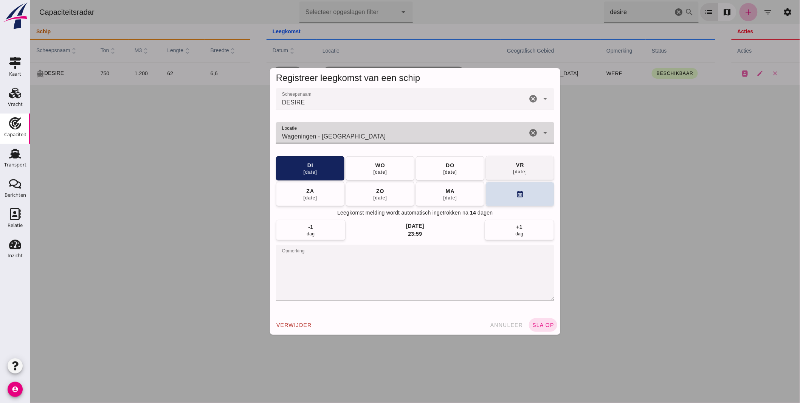
type input "Wageningen - [GEOGRAPHIC_DATA]"
click at [505, 169] on button "[DATE]" at bounding box center [519, 168] width 68 height 24
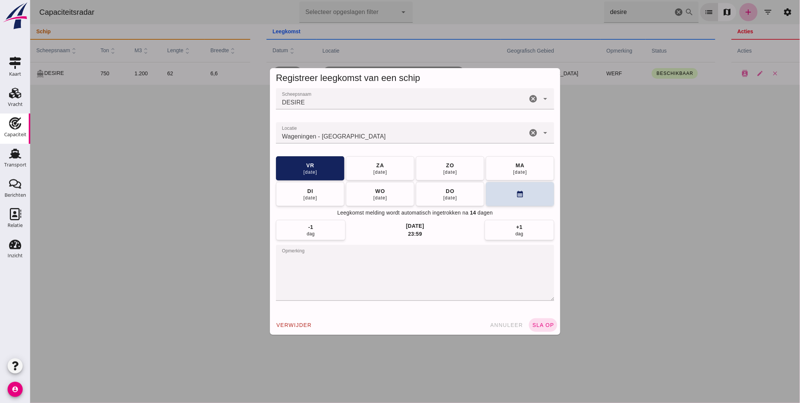
click at [542, 326] on span "sla op" at bounding box center [543, 325] width 22 height 6
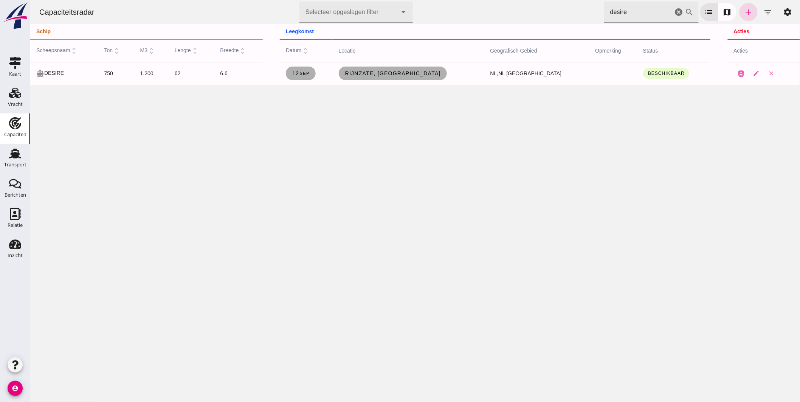
drag, startPoint x: 576, startPoint y: 10, endPoint x: 524, endPoint y: 13, distance: 52.6
click at [524, 13] on div "Capaciteitsradar Selecteer opgeslagen filter Selecteer opgeslagen filter cancel…" at bounding box center [415, 12] width 764 height 24
type input "mutatio"
click at [674, 12] on icon "cancel" at bounding box center [678, 12] width 9 height 9
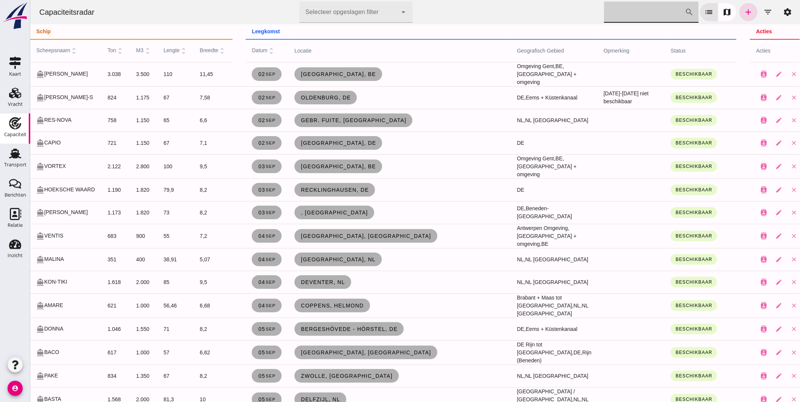
click at [646, 11] on input "[PERSON_NAME] op scheepsnaam" at bounding box center [644, 12] width 81 height 21
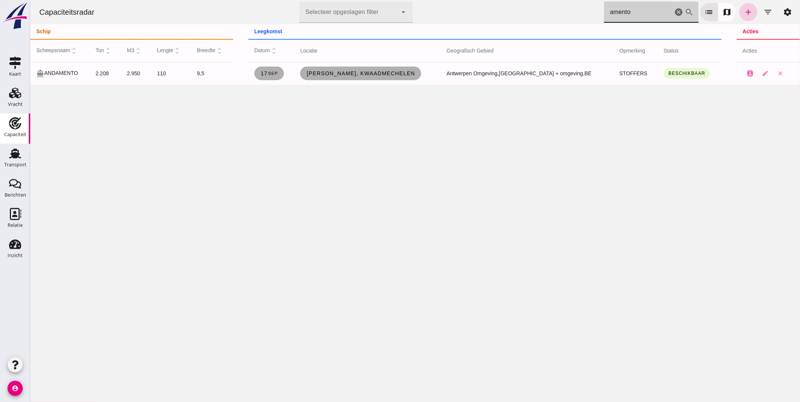
type input "amento"
click at [744, 12] on icon "add" at bounding box center [748, 12] width 9 height 9
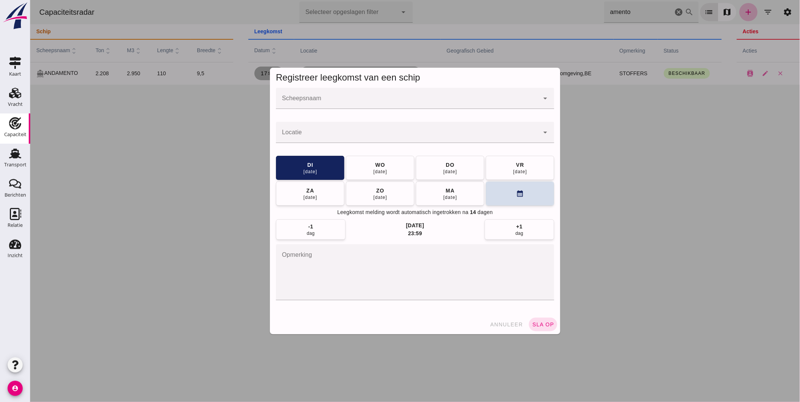
click at [374, 100] on input "Scheepsnaam" at bounding box center [407, 102] width 263 height 9
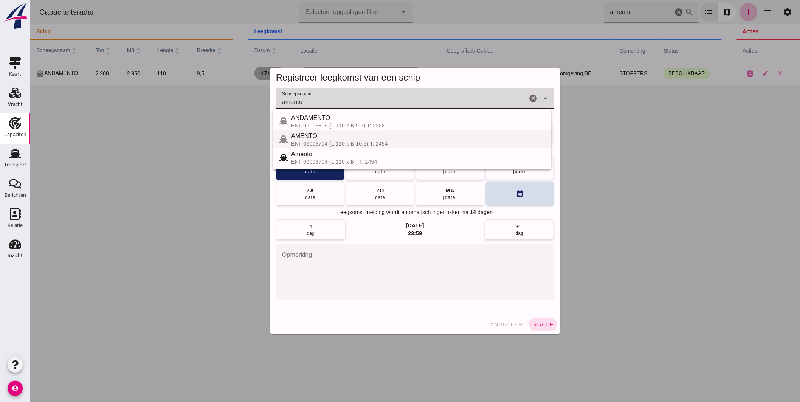
click at [332, 138] on div "AMENTO" at bounding box center [418, 136] width 254 height 9
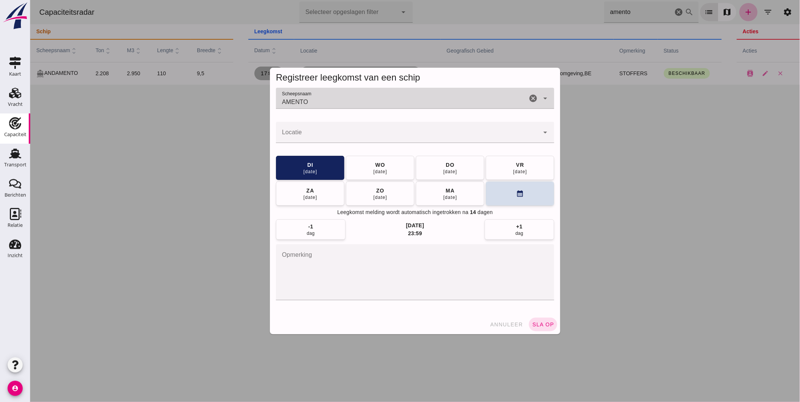
type input "AMENTO"
click at [318, 135] on input "Locatie" at bounding box center [407, 136] width 263 height 9
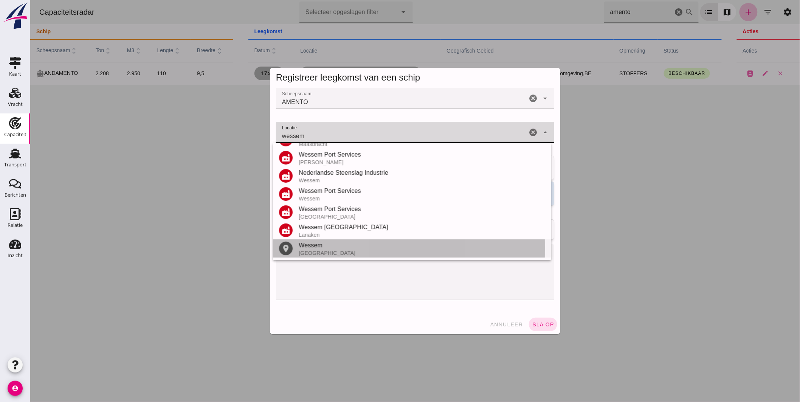
click at [319, 241] on div "Wessem" at bounding box center [421, 245] width 246 height 9
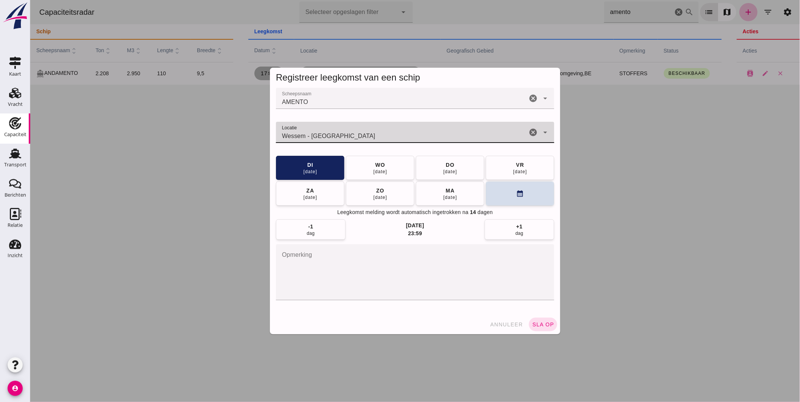
type input "Wessem - [GEOGRAPHIC_DATA]"
drag, startPoint x: 533, startPoint y: 321, endPoint x: 537, endPoint y: 320, distance: 4.2
click at [537, 320] on button "sla op" at bounding box center [542, 325] width 28 height 14
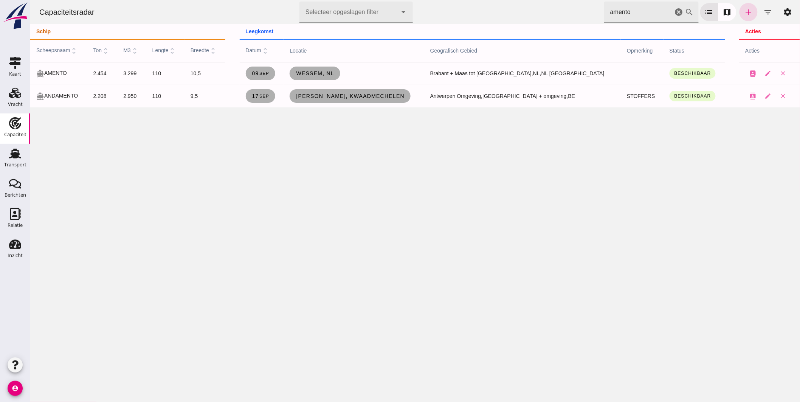
click at [509, 22] on div "Capaciteitsradar Selecteer opgeslagen filter Selecteer opgeslagen filter cancel…" at bounding box center [415, 12] width 764 height 24
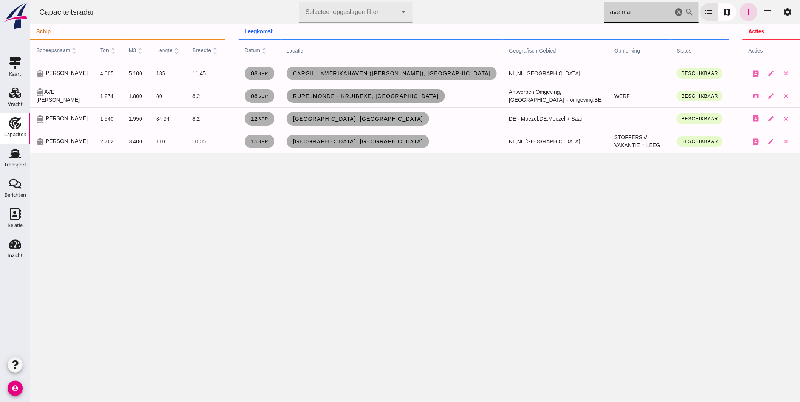
type input "ave mari"
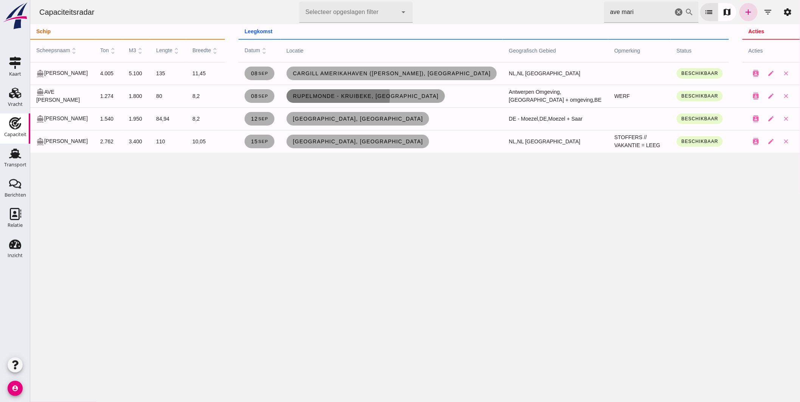
click at [329, 96] on span "Rupelmonde - Kruibeke, [GEOGRAPHIC_DATA]" at bounding box center [365, 96] width 146 height 6
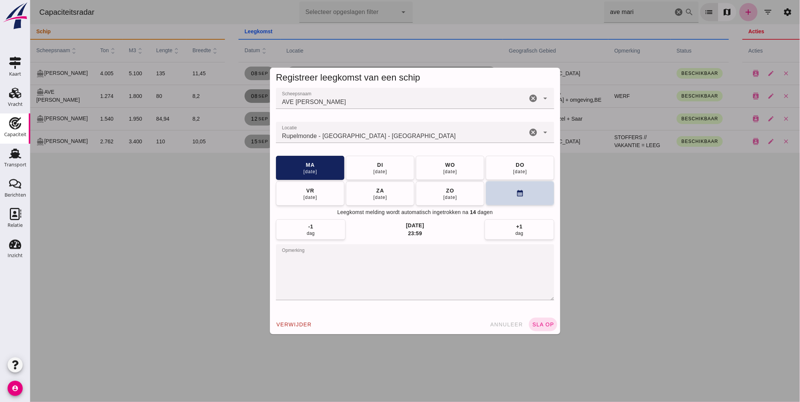
click at [495, 191] on button "calendar_month" at bounding box center [519, 193] width 68 height 24
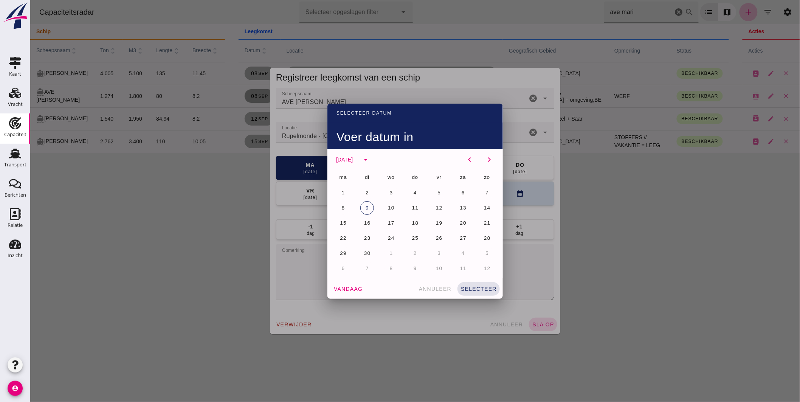
drag, startPoint x: 344, startPoint y: 222, endPoint x: 353, endPoint y: 222, distance: 9.5
click at [344, 222] on button "15" at bounding box center [343, 223] width 14 height 14
click at [480, 286] on span "selecteer" at bounding box center [478, 289] width 36 height 6
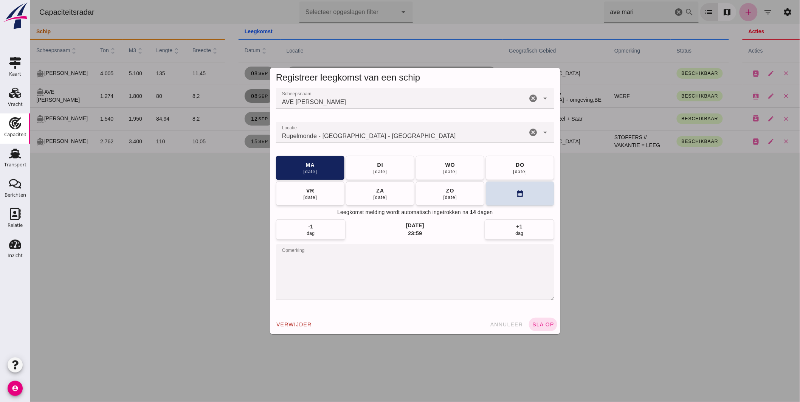
click at [417, 136] on input "Locatie" at bounding box center [401, 136] width 251 height 9
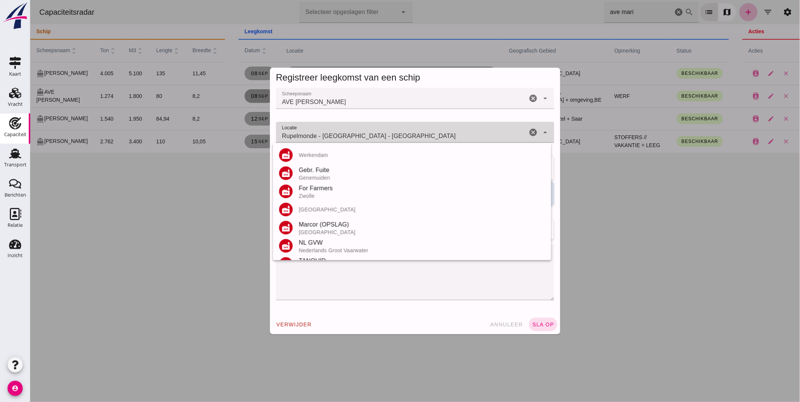
click at [417, 135] on input "Rupelmonde - [GEOGRAPHIC_DATA] - [GEOGRAPHIC_DATA]" at bounding box center [401, 136] width 251 height 9
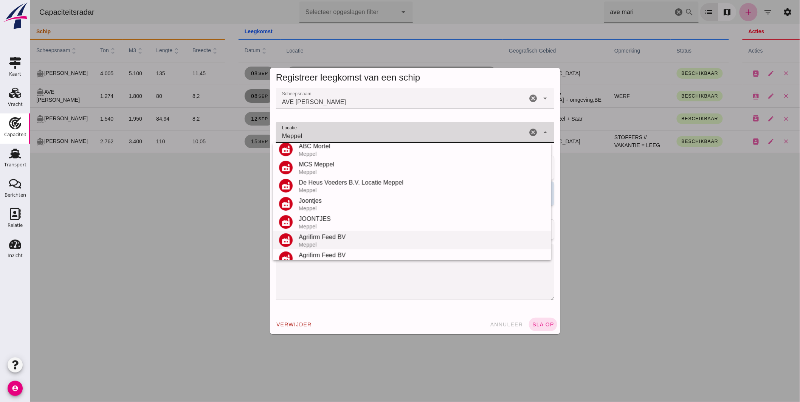
scroll to position [107, 0]
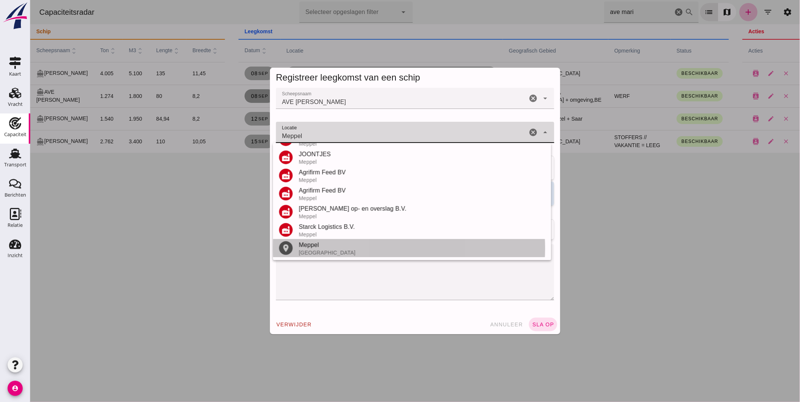
drag, startPoint x: 318, startPoint y: 248, endPoint x: 322, endPoint y: 246, distance: 4.8
click at [319, 248] on div "Meppel" at bounding box center [421, 244] width 246 height 9
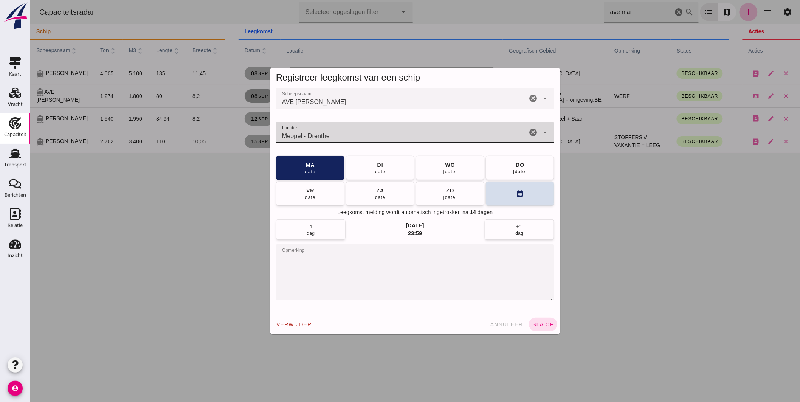
type input "Meppel - Drenthe"
drag, startPoint x: 224, startPoint y: 259, endPoint x: 157, endPoint y: 247, distance: 68.6
click at [157, 251] on div "Registreer leegkomst van een schip Scheepsnaam Scheepsnaam AVE [PERSON_NAME] ca…" at bounding box center [415, 201] width 770 height 402
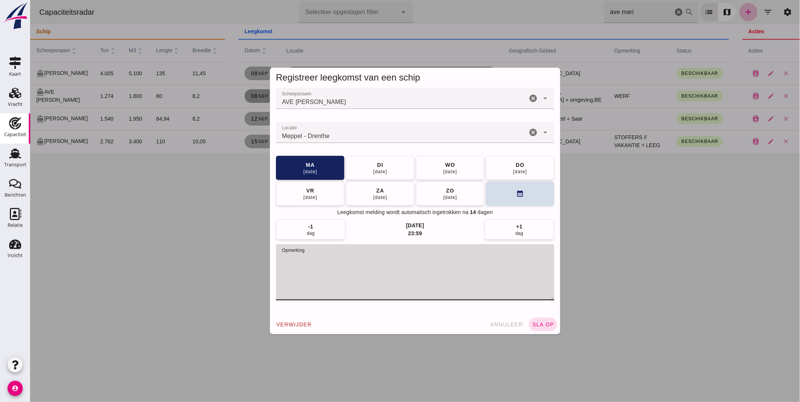
click at [545, 323] on button "sla op" at bounding box center [542, 325] width 28 height 14
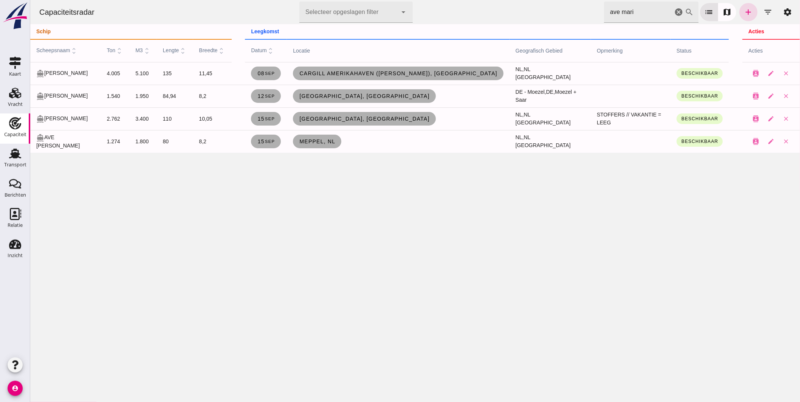
drag, startPoint x: 631, startPoint y: 15, endPoint x: 413, endPoint y: 9, distance: 218.6
click at [413, 9] on div "Capaciteitsradar Selecteer opgeslagen filter Selecteer opgeslagen filter cancel…" at bounding box center [415, 12] width 764 height 24
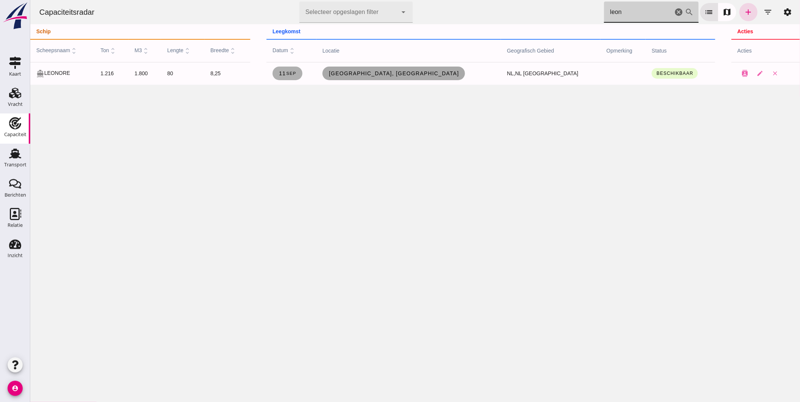
type input "leon"
click at [412, 75] on span "[GEOGRAPHIC_DATA], [GEOGRAPHIC_DATA]" at bounding box center [393, 73] width 131 height 6
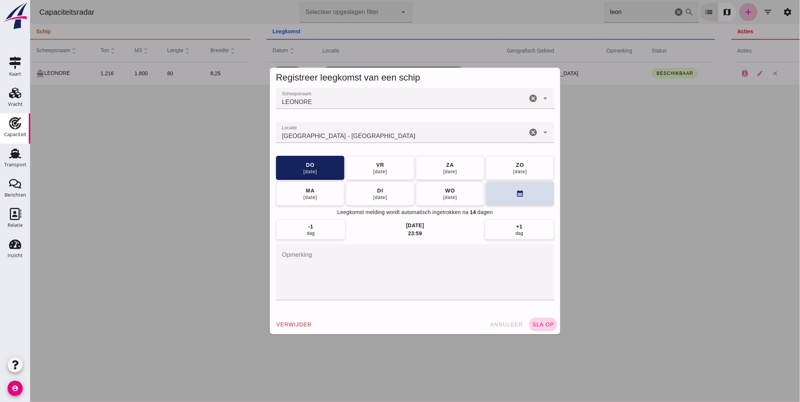
click at [539, 326] on span "sla op" at bounding box center [543, 324] width 22 height 6
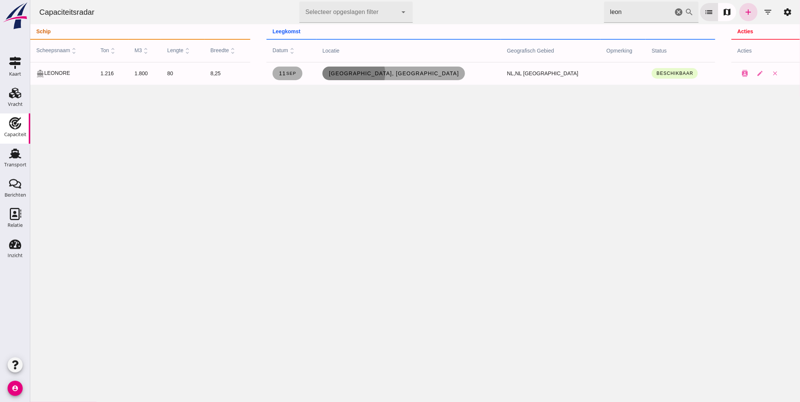
click at [426, 76] on span "[GEOGRAPHIC_DATA], [GEOGRAPHIC_DATA]" at bounding box center [393, 73] width 131 height 6
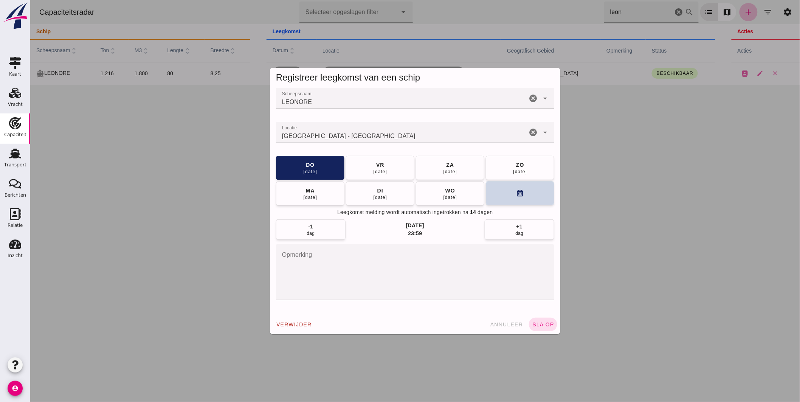
click at [496, 191] on button "calendar_month" at bounding box center [519, 193] width 68 height 24
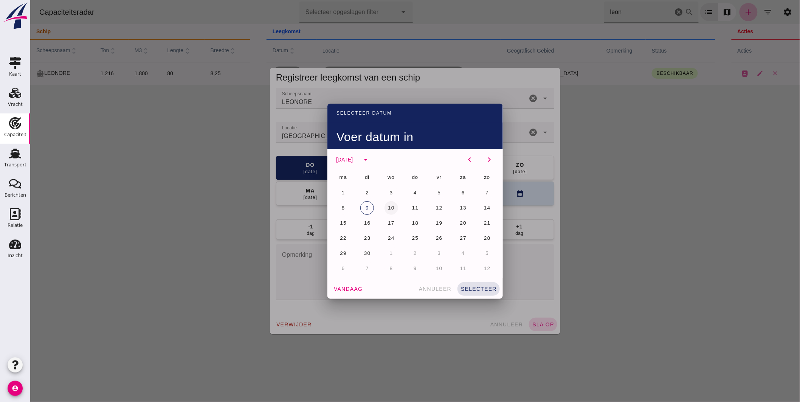
click at [387, 208] on span "10" at bounding box center [390, 208] width 7 height 6
drag, startPoint x: 474, startPoint y: 285, endPoint x: 477, endPoint y: 278, distance: 7.4
click at [475, 283] on button "selecteer" at bounding box center [478, 289] width 42 height 14
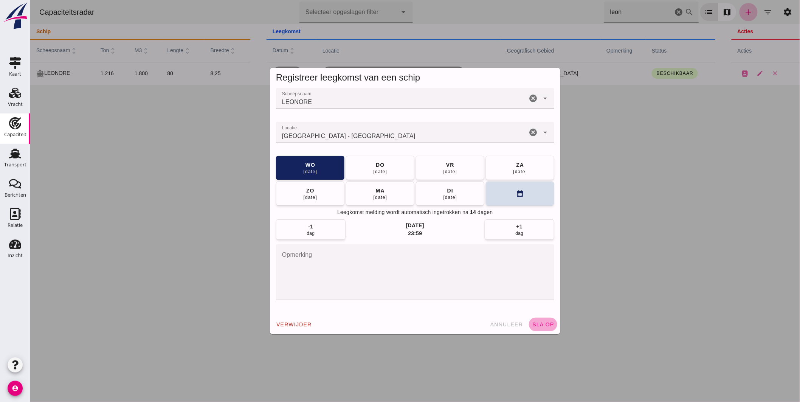
click at [542, 324] on span "sla op" at bounding box center [543, 324] width 22 height 6
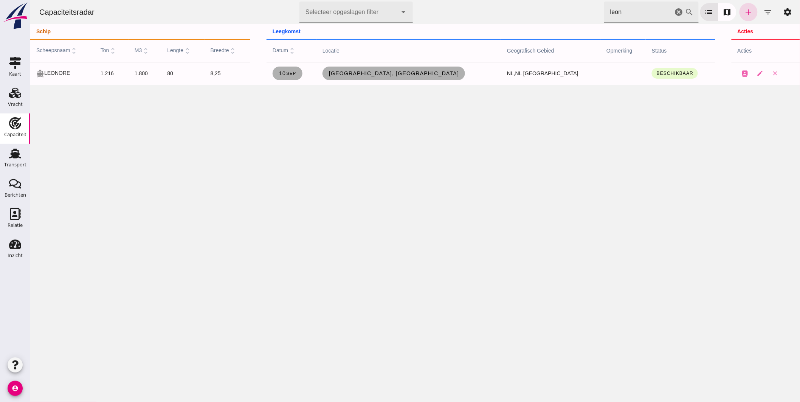
click at [442, 163] on div "Capaciteitsradar Selecteer opgeslagen filter Selecteer opgeslagen filter cancel…" at bounding box center [415, 201] width 770 height 402
drag, startPoint x: 673, startPoint y: 9, endPoint x: 43, endPoint y: 140, distance: 642.8
click at [674, 9] on icon "cancel" at bounding box center [678, 12] width 9 height 9
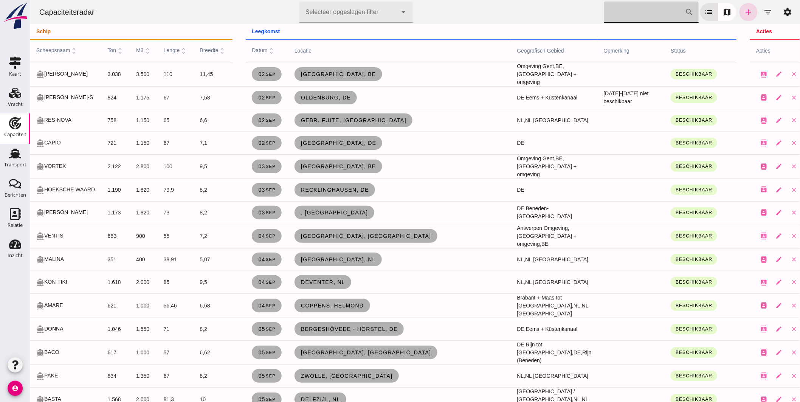
click at [618, 10] on input "[PERSON_NAME] op scheepsnaam" at bounding box center [644, 12] width 81 height 21
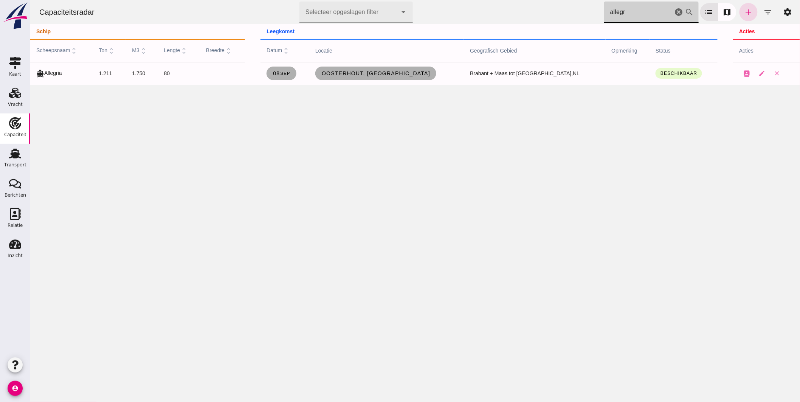
drag, startPoint x: 632, startPoint y: 9, endPoint x: 505, endPoint y: 14, distance: 127.5
click at [505, 15] on div "Capaciteitsradar Selecteer opgeslagen filter Selecteer opgeslagen filter cancel…" at bounding box center [415, 12] width 764 height 24
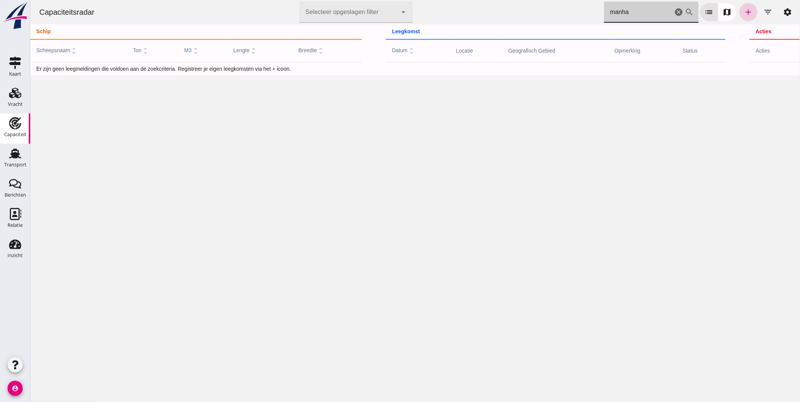
type input "manha"
click at [744, 9] on icon "add" at bounding box center [748, 12] width 9 height 9
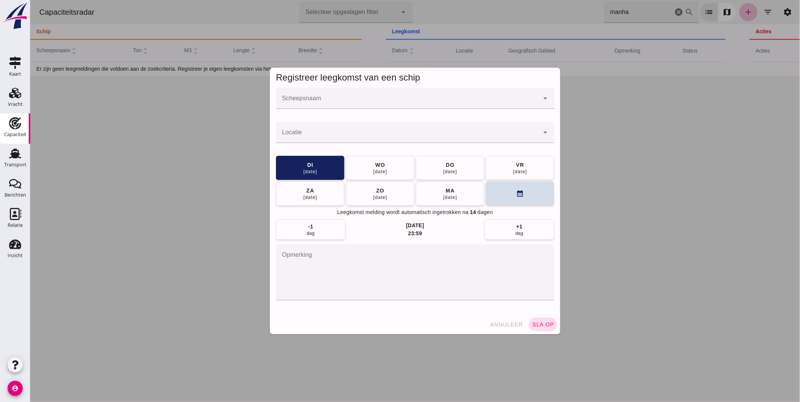
click at [311, 98] on input "Scheepsnaam" at bounding box center [407, 102] width 263 height 9
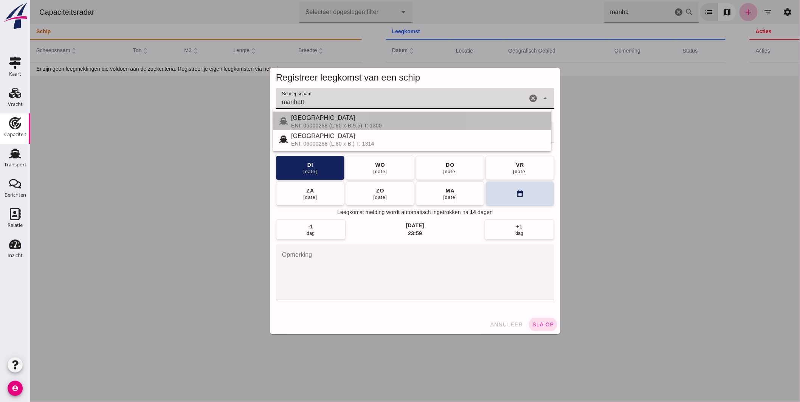
click at [328, 119] on div "[GEOGRAPHIC_DATA]" at bounding box center [418, 117] width 254 height 9
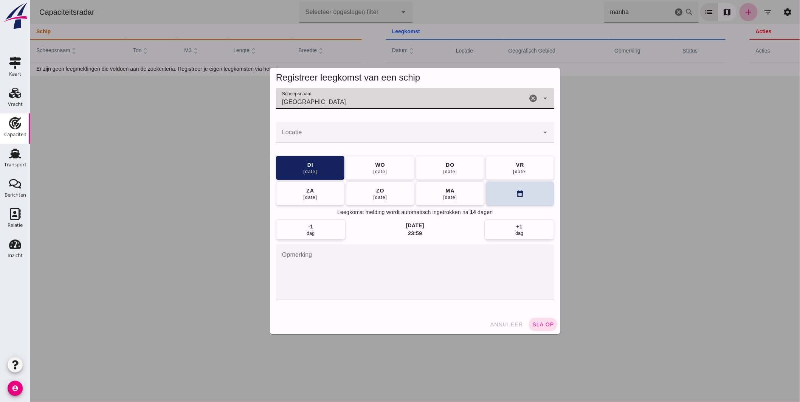
type input "[GEOGRAPHIC_DATA]"
click at [323, 137] on input "Locatie" at bounding box center [407, 136] width 263 height 9
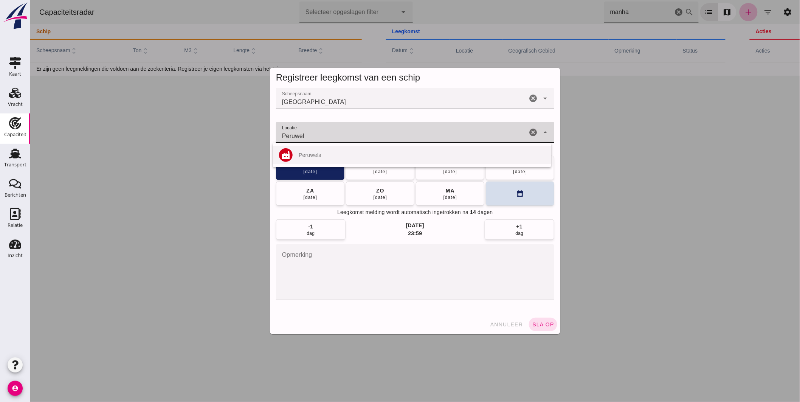
click at [304, 156] on div "Peruwels" at bounding box center [421, 155] width 246 height 6
type input "Peruwels"
click at [443, 196] on div "[DATE]" at bounding box center [450, 197] width 14 height 6
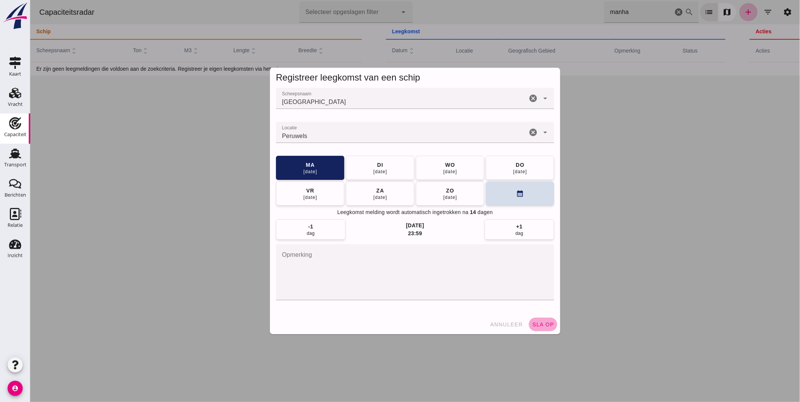
drag, startPoint x: 538, startPoint y: 323, endPoint x: 531, endPoint y: 316, distance: 9.4
click at [538, 321] on button "sla op" at bounding box center [542, 325] width 28 height 14
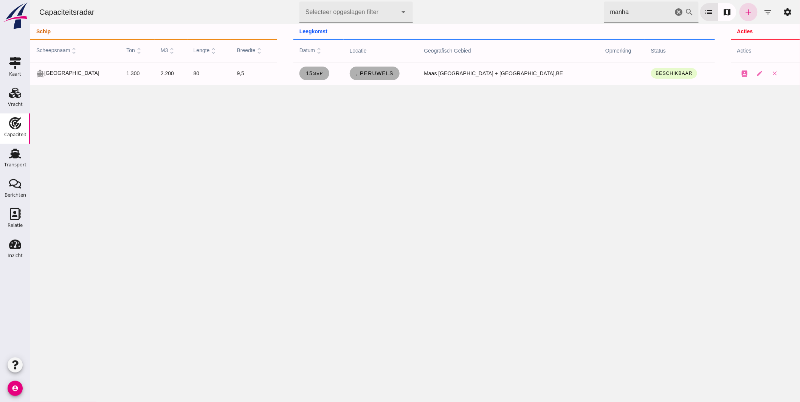
drag, startPoint x: 589, startPoint y: 11, endPoint x: 398, endPoint y: -1, distance: 191.6
click at [398, 0] on html "Capaciteitsradar Selecteer opgeslagen filter Selecteer opgeslagen filter cancel…" at bounding box center [415, 201] width 770 height 402
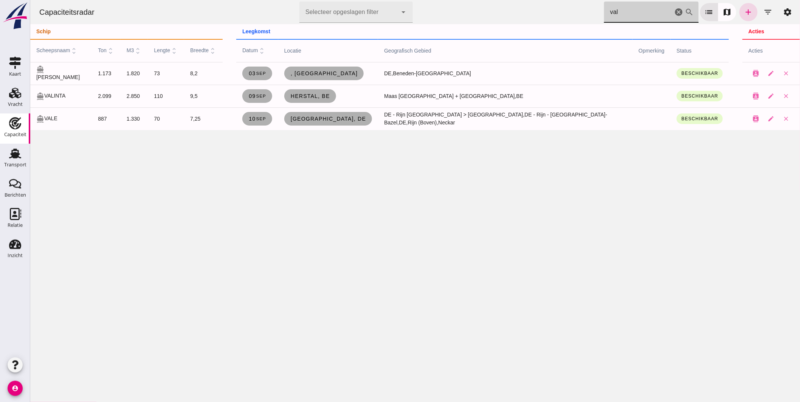
type input "val"
click at [322, 122] on link "[GEOGRAPHIC_DATA], de" at bounding box center [328, 119] width 88 height 14
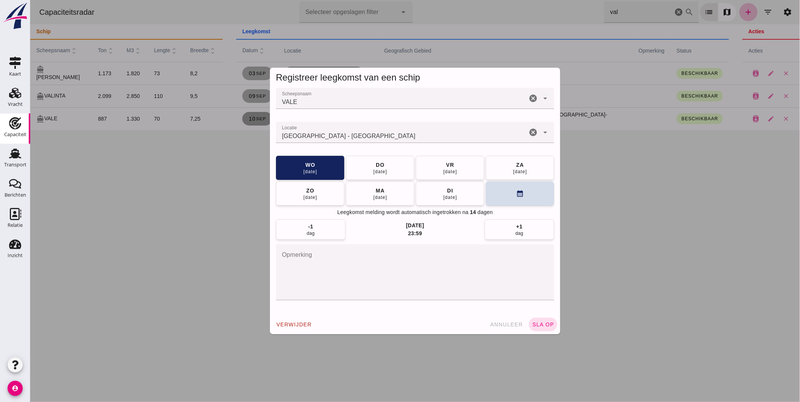
click at [346, 132] on div "[GEOGRAPHIC_DATA] - [GEOGRAPHIC_DATA]" at bounding box center [401, 132] width 251 height 21
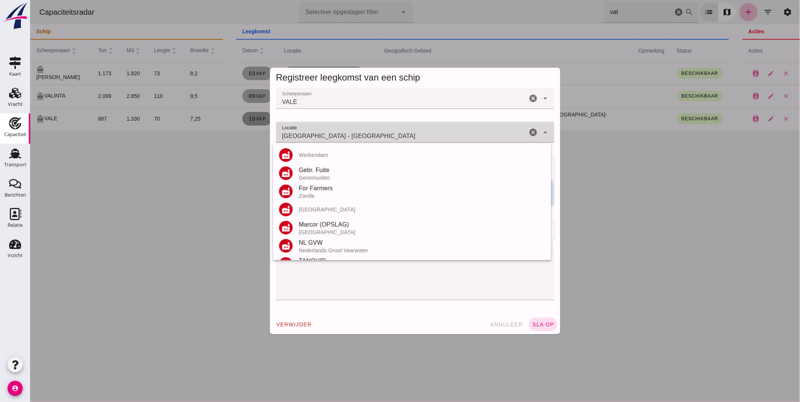
click at [346, 132] on input "[GEOGRAPHIC_DATA] - [GEOGRAPHIC_DATA]" at bounding box center [401, 136] width 251 height 9
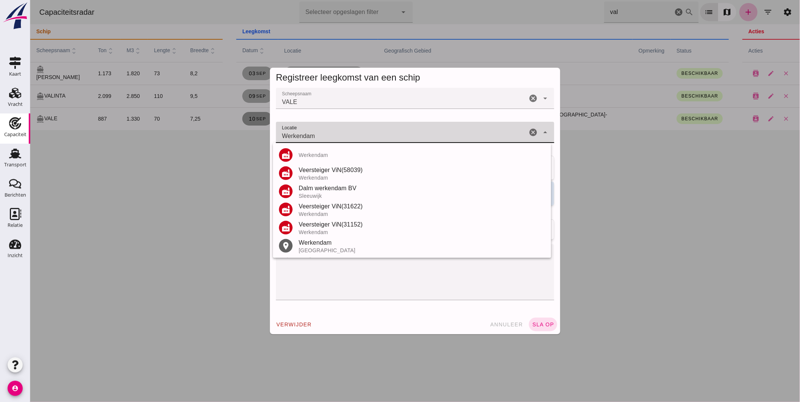
click at [308, 247] on div "[GEOGRAPHIC_DATA]" at bounding box center [421, 250] width 246 height 6
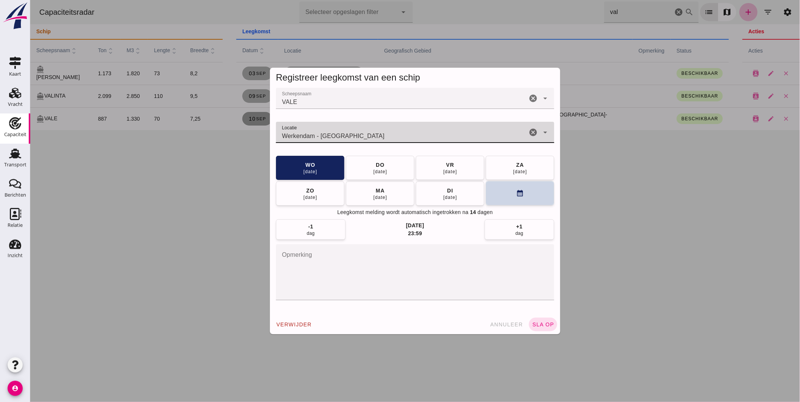
type input "Werkendam - [GEOGRAPHIC_DATA]"
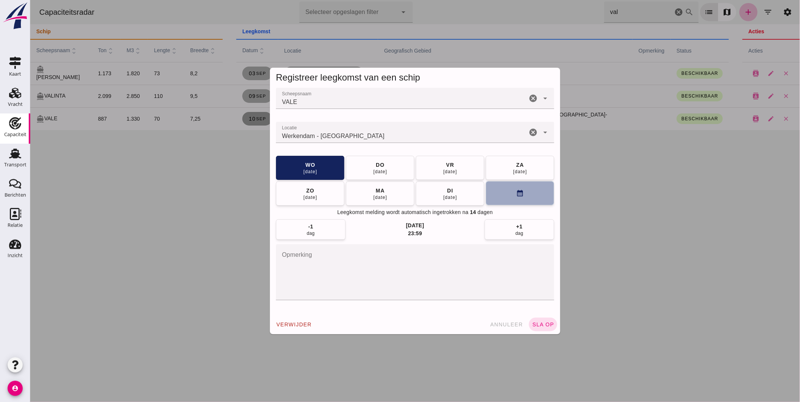
click at [495, 190] on button "calendar_month" at bounding box center [519, 193] width 68 height 24
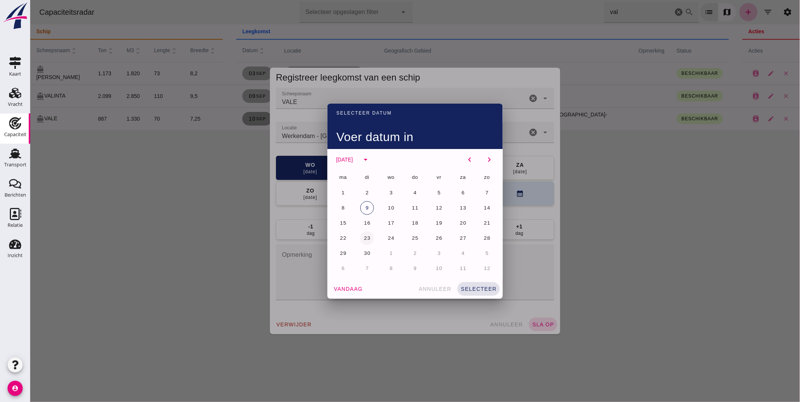
click at [365, 235] on span "23" at bounding box center [366, 238] width 7 height 6
click at [467, 284] on button "selecteer" at bounding box center [478, 289] width 42 height 14
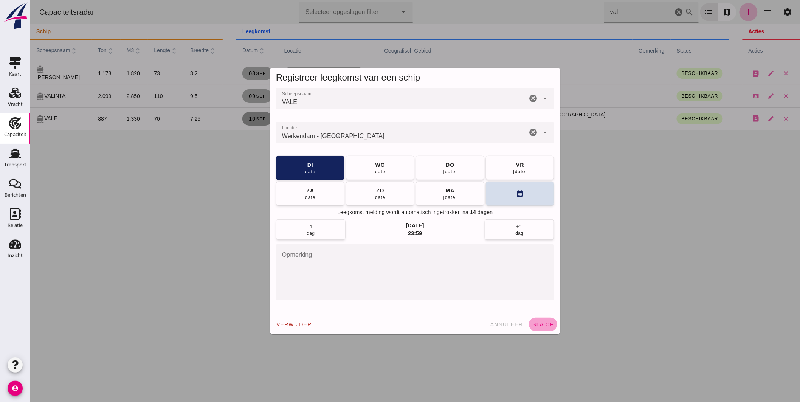
click at [541, 319] on button "sla op" at bounding box center [542, 325] width 28 height 14
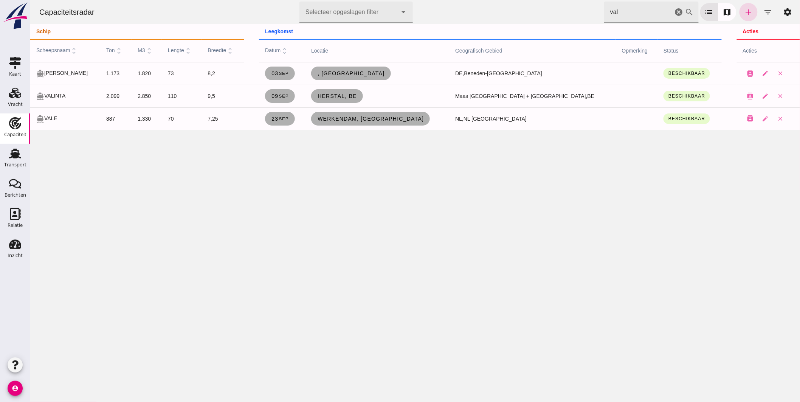
drag, startPoint x: 631, startPoint y: 13, endPoint x: 553, endPoint y: 13, distance: 77.9
click at [558, 14] on div "Capaciteitsradar Selecteer opgeslagen filter Selecteer opgeslagen filter cancel…" at bounding box center [415, 12] width 764 height 24
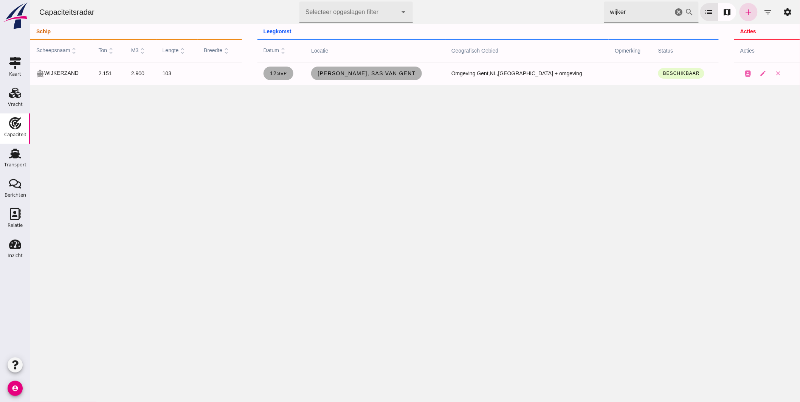
click at [394, 146] on div "Capaciteitsradar Selecteer opgeslagen filter Selecteer opgeslagen filter cancel…" at bounding box center [415, 201] width 770 height 402
click at [367, 72] on span "[PERSON_NAME], Sas van Gent" at bounding box center [366, 73] width 98 height 6
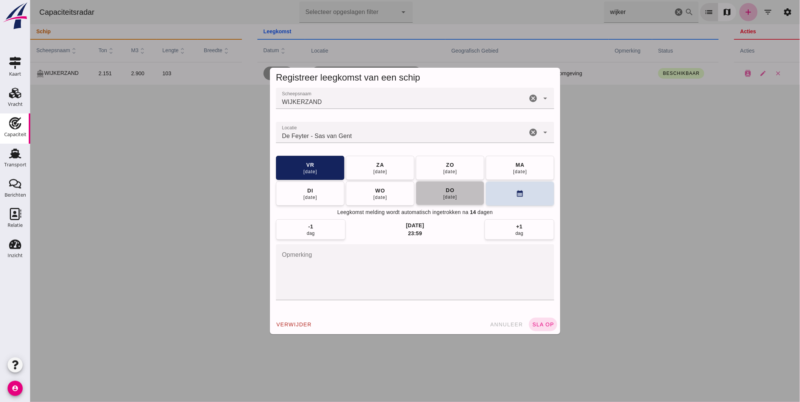
click at [454, 198] on div "[DATE]" at bounding box center [450, 197] width 14 height 6
click at [547, 326] on span "sla op" at bounding box center [543, 324] width 22 height 6
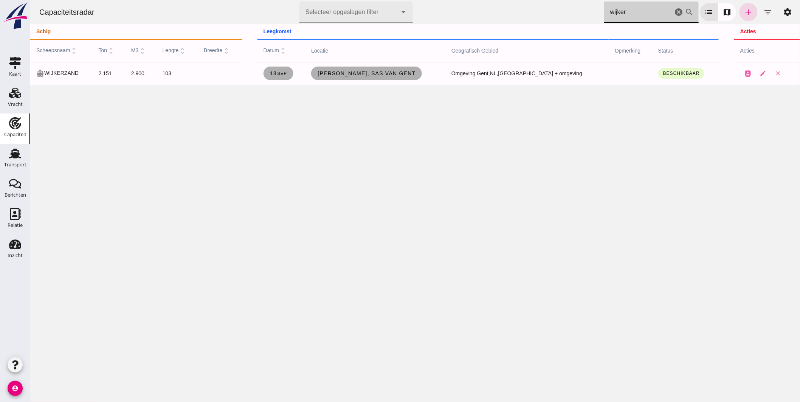
drag, startPoint x: 611, startPoint y: 13, endPoint x: 553, endPoint y: 6, distance: 57.5
click at [553, 6] on div "Capaciteitsradar Selecteer opgeslagen filter Selecteer opgeslagen filter cancel…" at bounding box center [415, 12] width 764 height 24
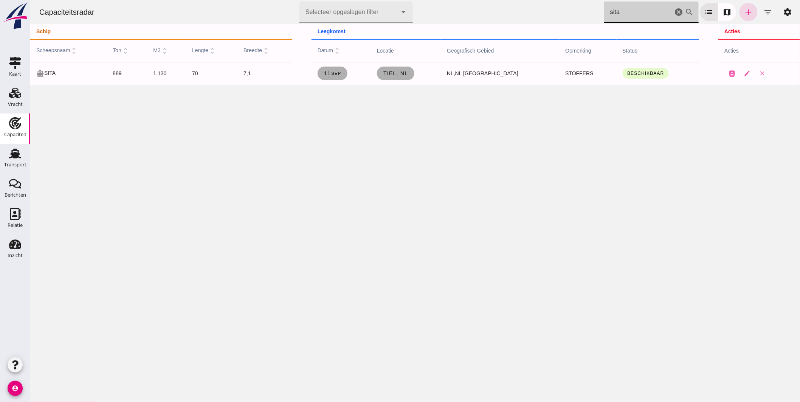
drag, startPoint x: 614, startPoint y: 12, endPoint x: 462, endPoint y: 2, distance: 152.3
click at [499, 17] on div "Capaciteitsradar Selecteer opgeslagen filter Selecteer opgeslagen filter cancel…" at bounding box center [415, 12] width 764 height 24
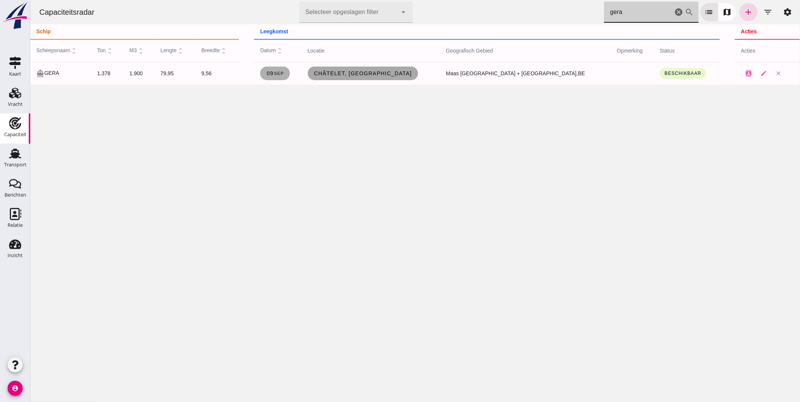
type input "gera"
click at [394, 76] on span "Châtelet, [GEOGRAPHIC_DATA]" at bounding box center [362, 73] width 98 height 6
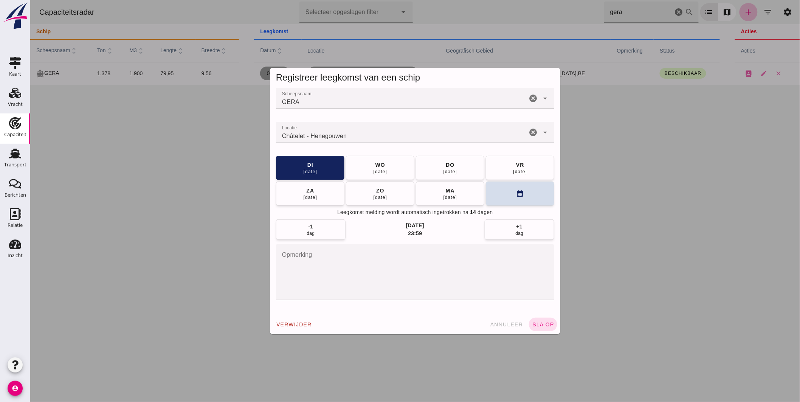
click at [348, 133] on input "Locatie" at bounding box center [401, 136] width 251 height 9
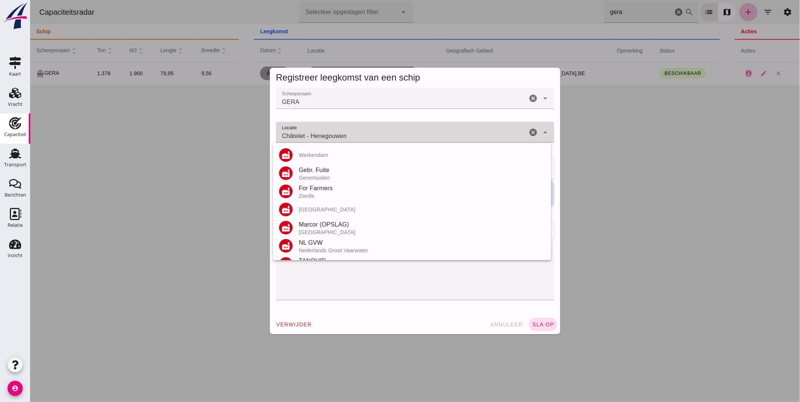
click at [348, 133] on input "Châtelet - Henegouwen" at bounding box center [401, 136] width 251 height 9
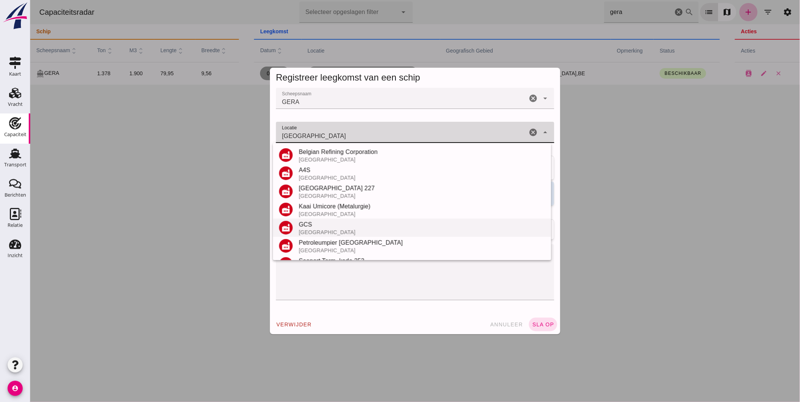
scroll to position [88, 0]
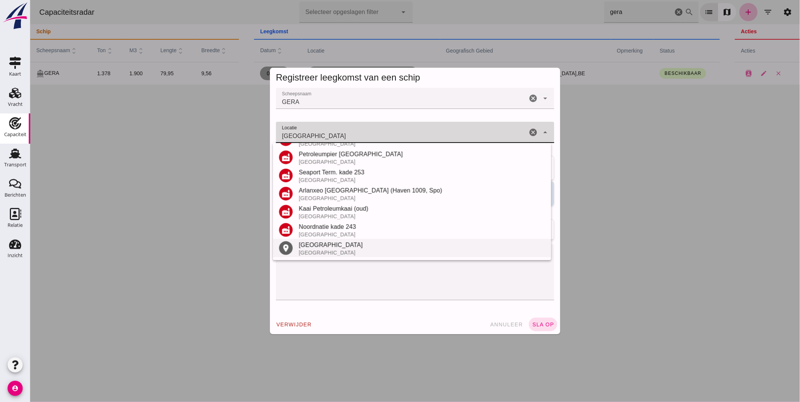
click at [324, 243] on div "[GEOGRAPHIC_DATA]" at bounding box center [421, 244] width 246 height 9
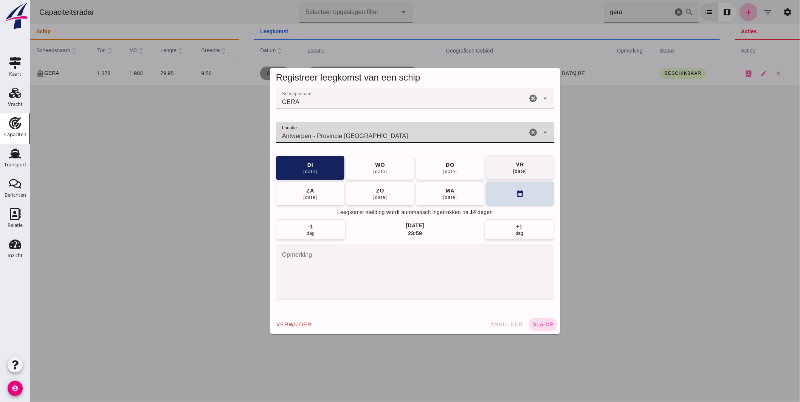
type input "Antwerpen - Provincie [GEOGRAPHIC_DATA]"
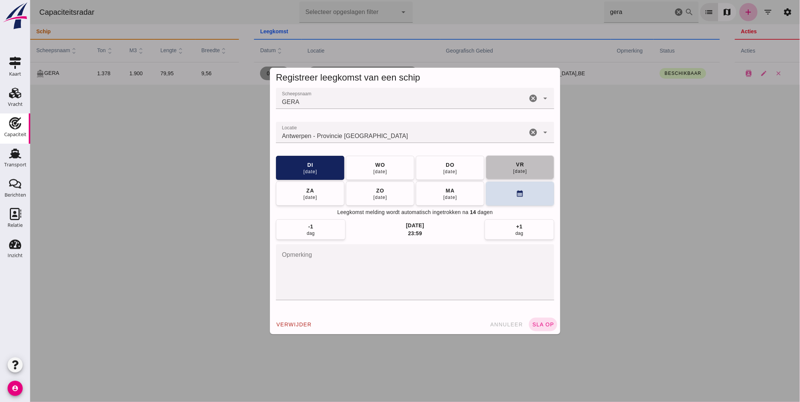
click at [507, 159] on button "[DATE]" at bounding box center [519, 167] width 68 height 24
click at [536, 316] on div "verwijder annuleer sla op" at bounding box center [415, 325] width 290 height 20
click at [545, 323] on span "sla op" at bounding box center [543, 324] width 22 height 6
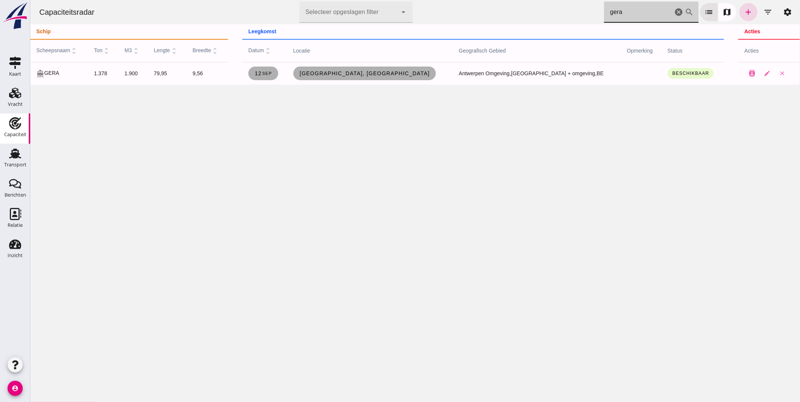
drag, startPoint x: 629, startPoint y: 15, endPoint x: 504, endPoint y: 9, distance: 125.3
click at [518, 11] on div "Capaciteitsradar Selecteer opgeslagen filter Selecteer opgeslagen filter cancel…" at bounding box center [415, 12] width 764 height 24
type input "anter"
click at [378, 76] on span "[GEOGRAPHIC_DATA], [GEOGRAPHIC_DATA]" at bounding box center [368, 73] width 131 height 6
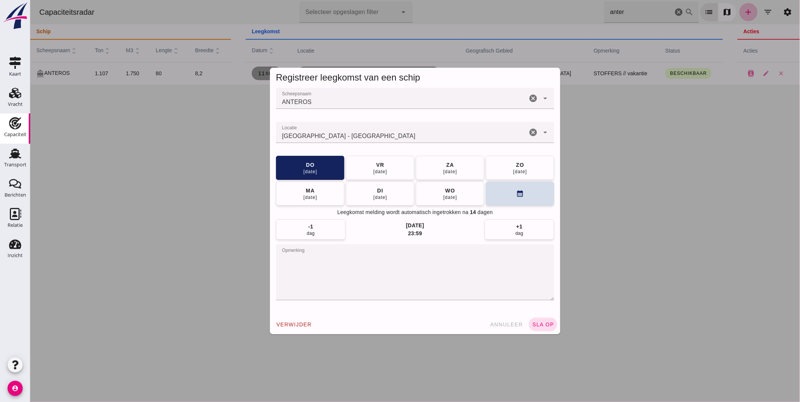
click at [363, 139] on input "Locatie" at bounding box center [401, 136] width 251 height 9
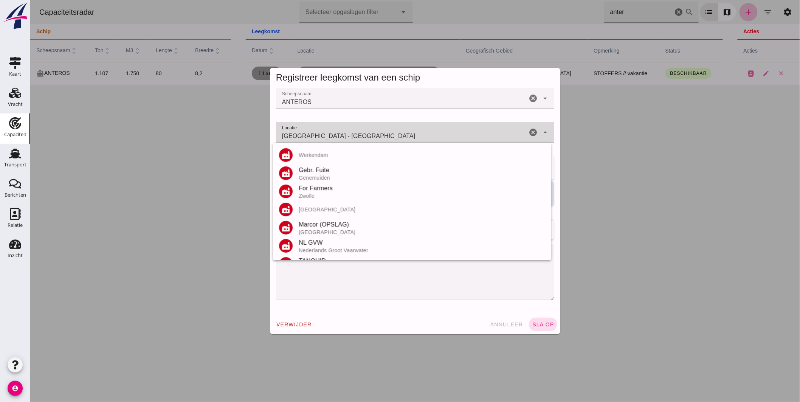
click at [363, 138] on input "[GEOGRAPHIC_DATA] - [GEOGRAPHIC_DATA]" at bounding box center [401, 136] width 251 height 9
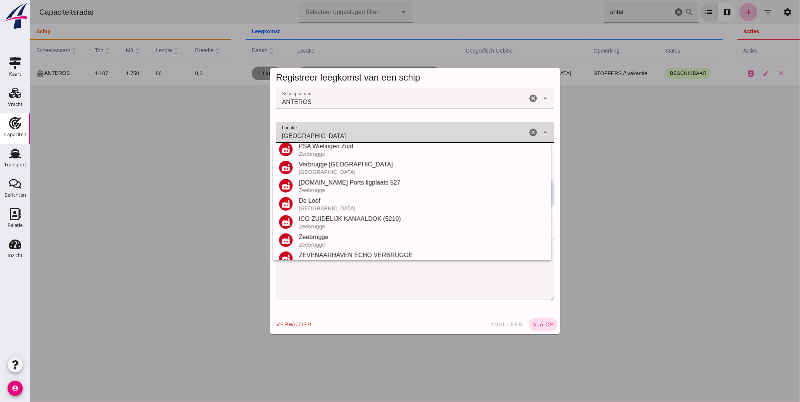
scroll to position [0, 0]
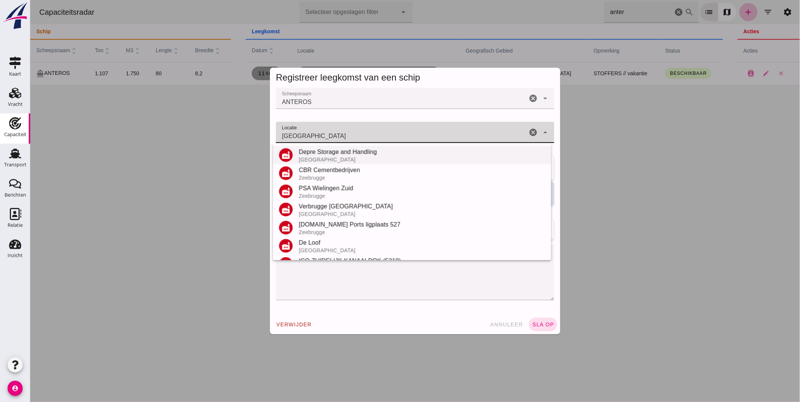
click at [338, 157] on div "[GEOGRAPHIC_DATA]" at bounding box center [421, 160] width 246 height 6
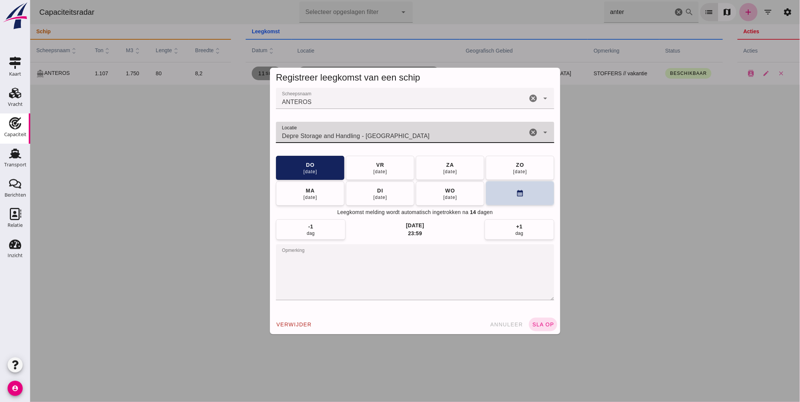
type input "Depre Storage and Handling - [GEOGRAPHIC_DATA]"
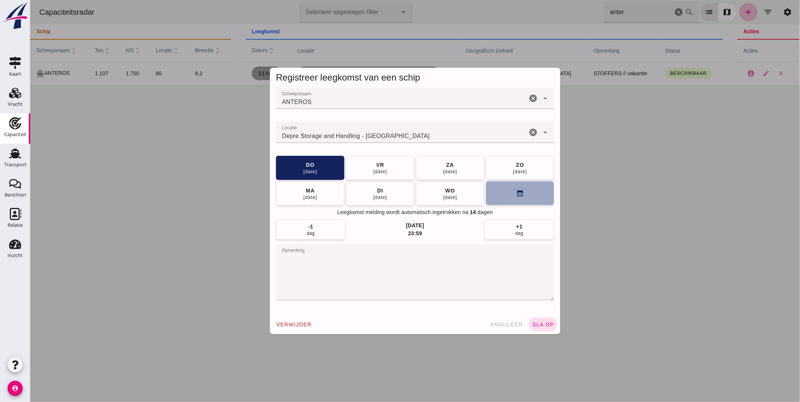
click at [506, 189] on button "calendar_month" at bounding box center [519, 193] width 68 height 24
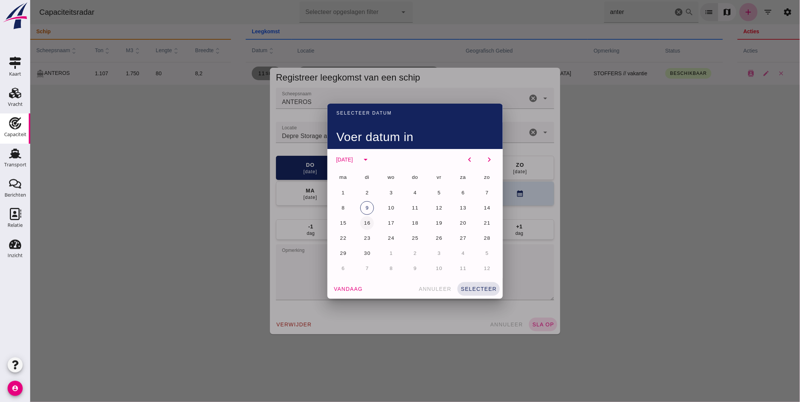
click at [367, 221] on button "16" at bounding box center [367, 223] width 14 height 14
click at [478, 284] on button "selecteer" at bounding box center [478, 289] width 42 height 14
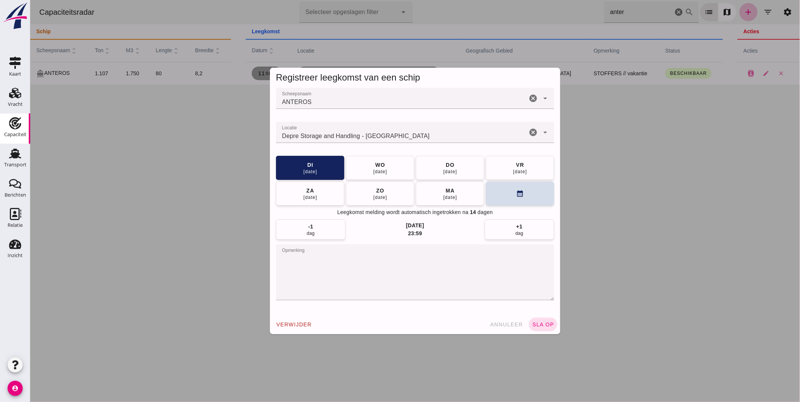
click at [348, 256] on textarea "opmerking" at bounding box center [415, 272] width 278 height 56
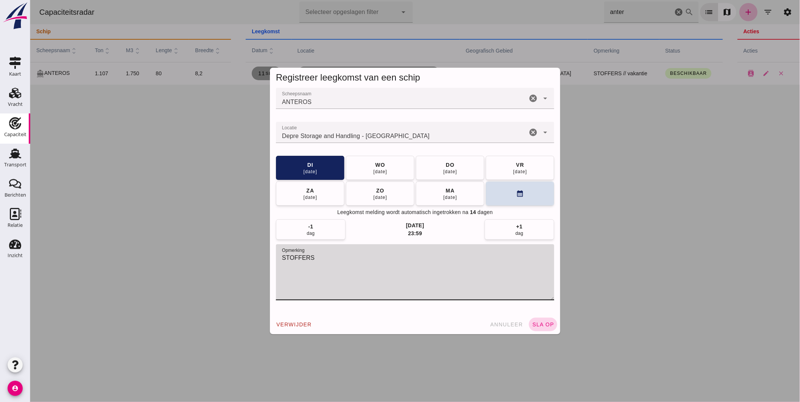
type textarea "STOFFERS"
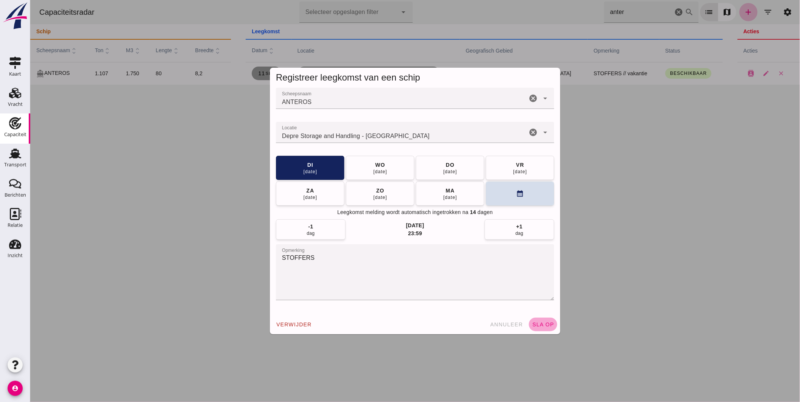
drag, startPoint x: 544, startPoint y: 322, endPoint x: 545, endPoint y: 316, distance: 5.7
click at [544, 320] on button "sla op" at bounding box center [542, 325] width 28 height 14
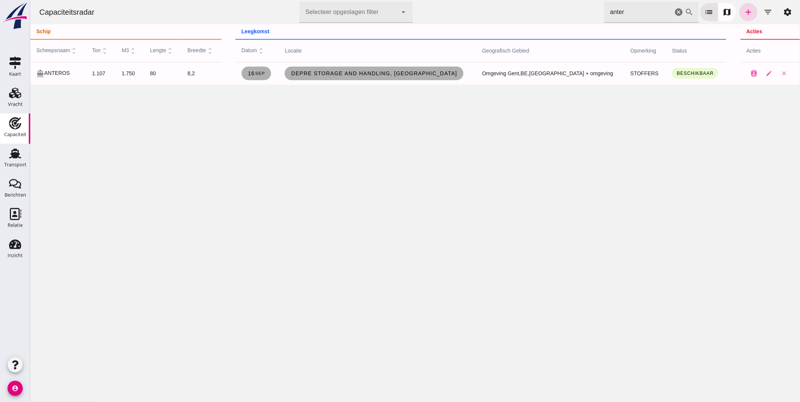
drag, startPoint x: 603, startPoint y: 8, endPoint x: 559, endPoint y: 1, distance: 43.6
click at [559, 1] on div "Capaciteitsradar Selecteer opgeslagen filter Selecteer opgeslagen filter cancel…" at bounding box center [415, 12] width 764 height 24
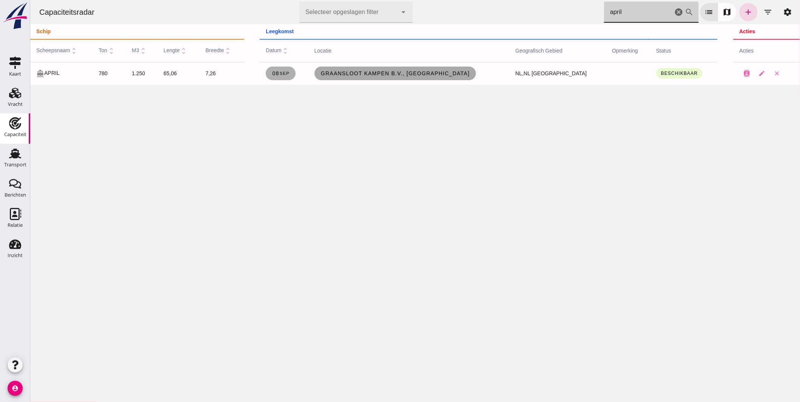
type input "april"
click at [367, 69] on link "Graansloot Kampen B.V., [GEOGRAPHIC_DATA]" at bounding box center [394, 74] width 161 height 14
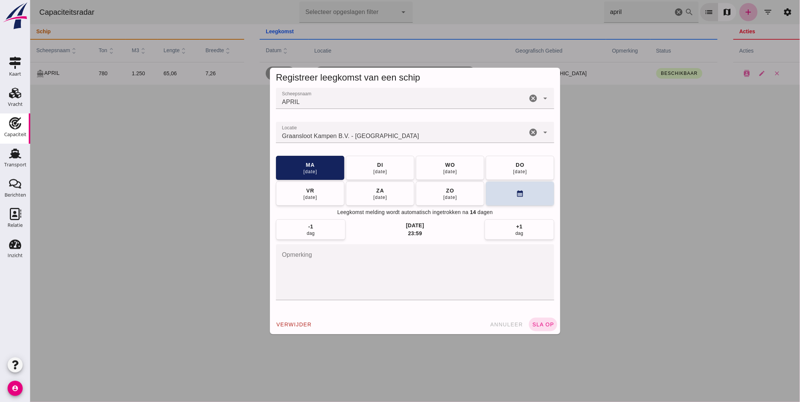
click at [180, 137] on div "Registreer leegkomst van een schip Scheepsnaam Scheepsnaam APRIL cancel arrow_d…" at bounding box center [415, 201] width 770 height 402
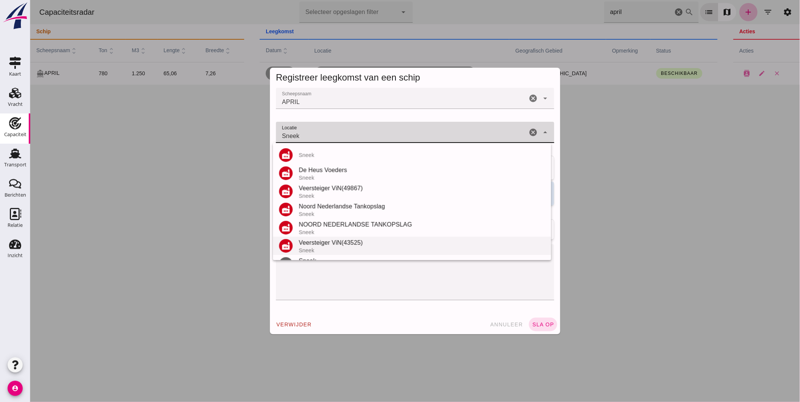
scroll to position [16, 0]
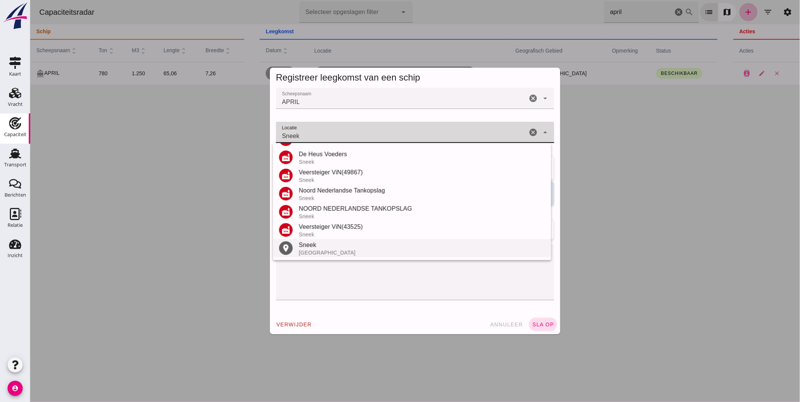
click at [322, 241] on div "Sneek" at bounding box center [421, 244] width 246 height 9
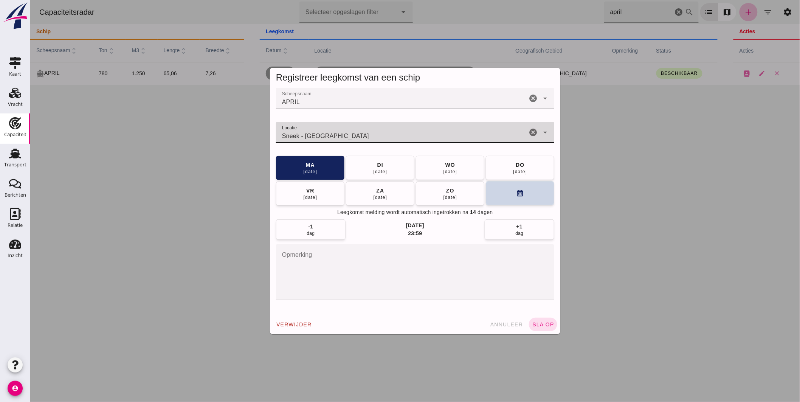
type input "Sneek - [GEOGRAPHIC_DATA]"
click at [529, 199] on button "calendar_month" at bounding box center [519, 193] width 68 height 24
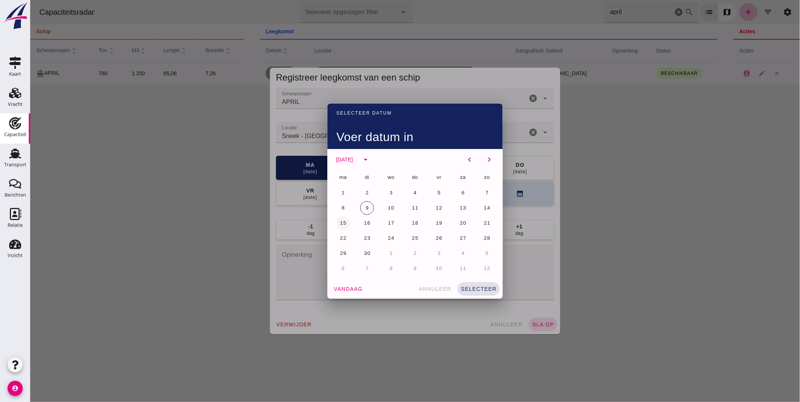
click at [341, 221] on span "15" at bounding box center [342, 223] width 7 height 6
click at [473, 284] on button "selecteer" at bounding box center [478, 289] width 42 height 14
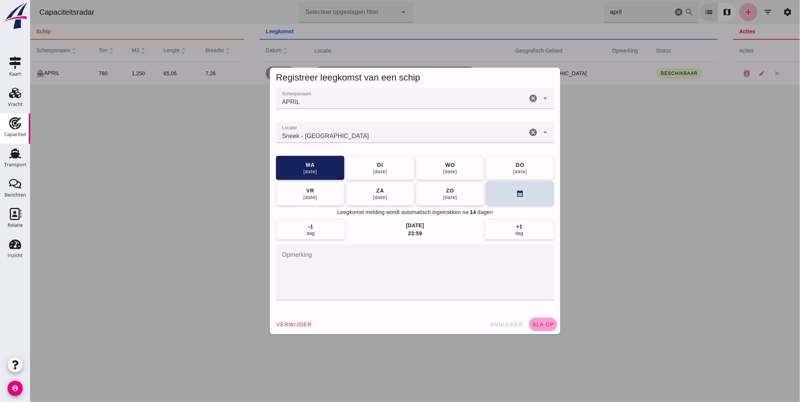
click at [543, 320] on button "sla op" at bounding box center [542, 325] width 28 height 14
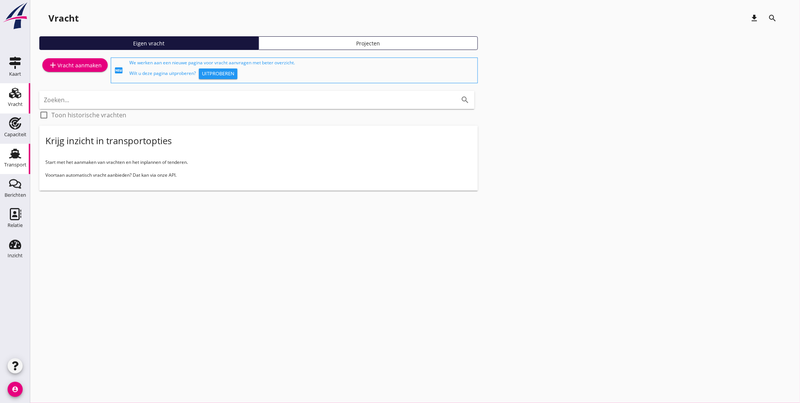
click at [17, 151] on icon "Transport" at bounding box center [15, 153] width 12 height 12
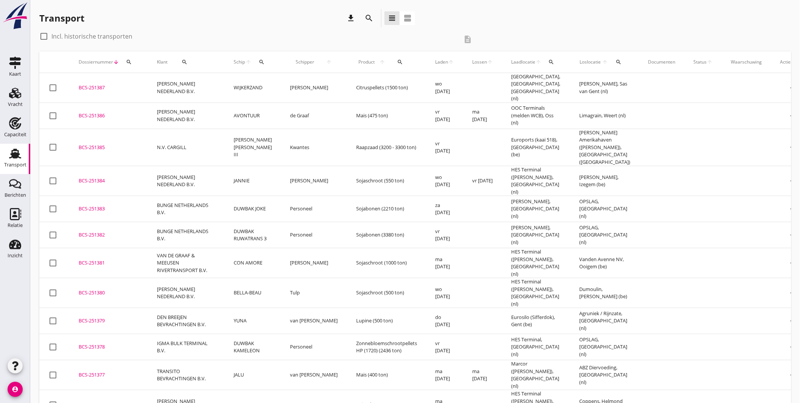
click at [263, 58] on button "search" at bounding box center [262, 62] width 14 height 14
click at [292, 86] on input "Zoek op (scheeps)naam" at bounding box center [296, 84] width 79 height 12
click at [303, 99] on div "INVERSA" at bounding box center [324, 98] width 78 height 9
click at [362, 77] on div "Zoek op (scheeps)naam INVERSA clear arrow_drop_down check" at bounding box center [313, 85] width 118 height 32
click at [361, 80] on icon "check" at bounding box center [364, 83] width 9 height 9
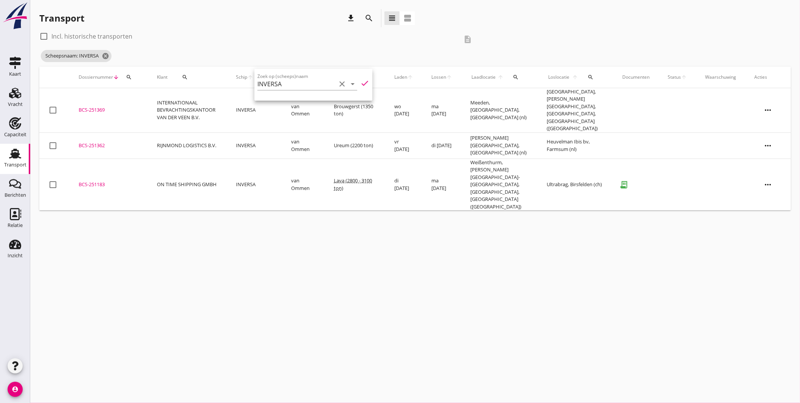
click at [150, 42] on div "check_box_outline_blank Incl. historische transporten" at bounding box center [248, 36] width 419 height 12
click at [107, 56] on icon "cancel" at bounding box center [106, 56] width 8 height 8
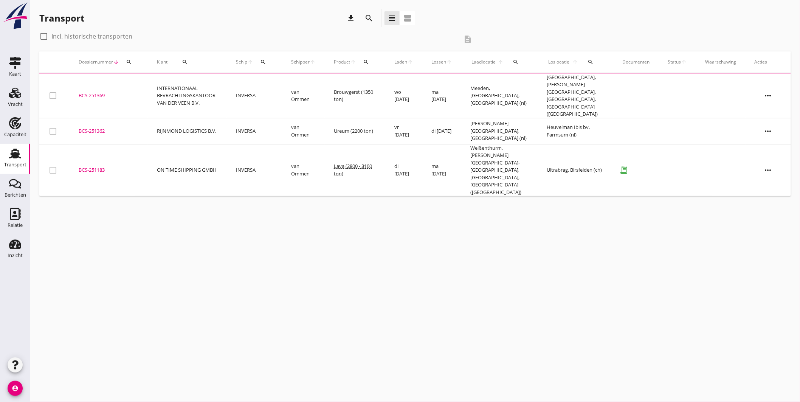
click at [266, 61] on icon "search" at bounding box center [263, 62] width 6 height 6
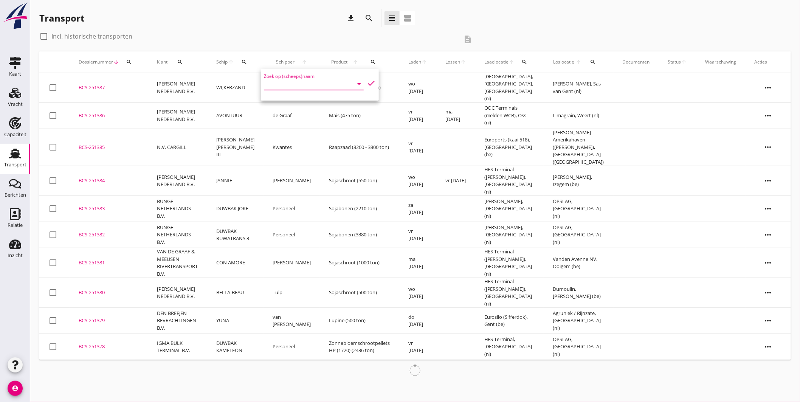
click at [282, 79] on input "Zoek op (scheeps)naam" at bounding box center [303, 84] width 79 height 12
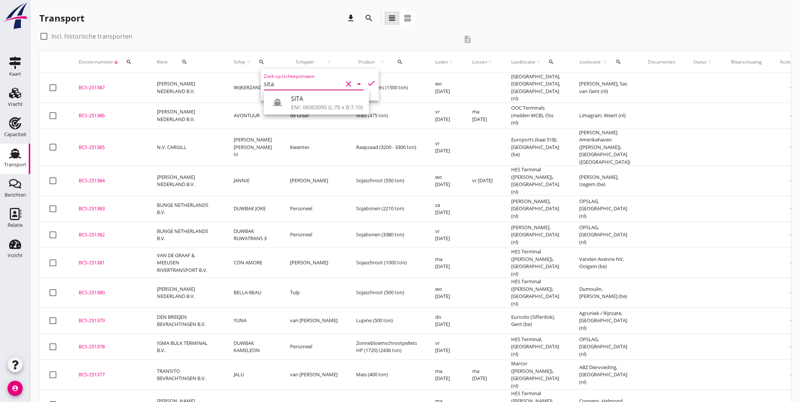
drag, startPoint x: 296, startPoint y: 106, endPoint x: 302, endPoint y: 107, distance: 6.1
click at [296, 107] on div "ENI: 06003095 (L:70 x B:7.10)" at bounding box center [327, 107] width 72 height 8
click at [369, 80] on icon "check" at bounding box center [371, 83] width 9 height 9
type input "SITA"
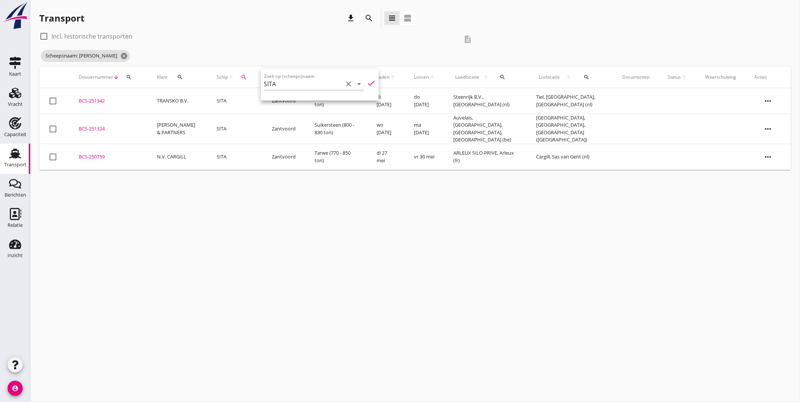
click at [304, 182] on div "cancel You are impersonating another user. Transport download search view_headl…" at bounding box center [415, 201] width 770 height 402
click at [45, 36] on div at bounding box center [43, 36] width 13 height 13
checkbox input "true"
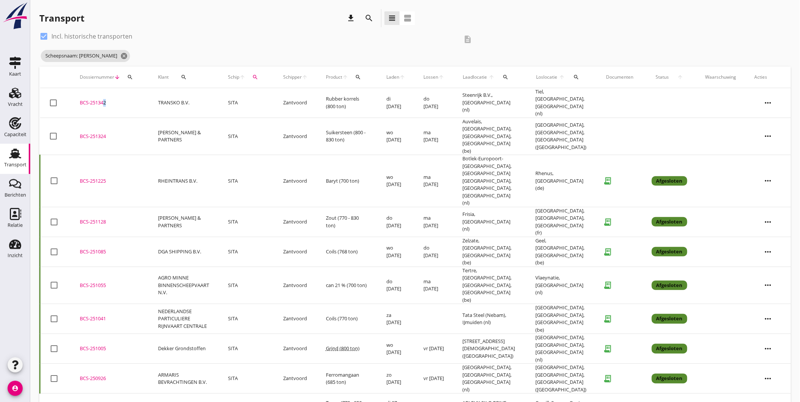
click at [102, 99] on div "BCS-251342" at bounding box center [110, 103] width 60 height 8
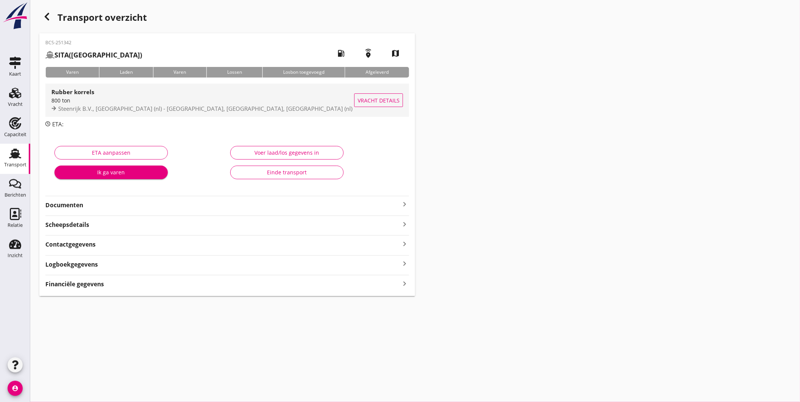
click at [252, 86] on div "Rubber korrels 800 ton Steenrijk B.V., Waterhuizen (nl) - Tiel, Gelderland, Net…" at bounding box center [202, 100] width 303 height 33
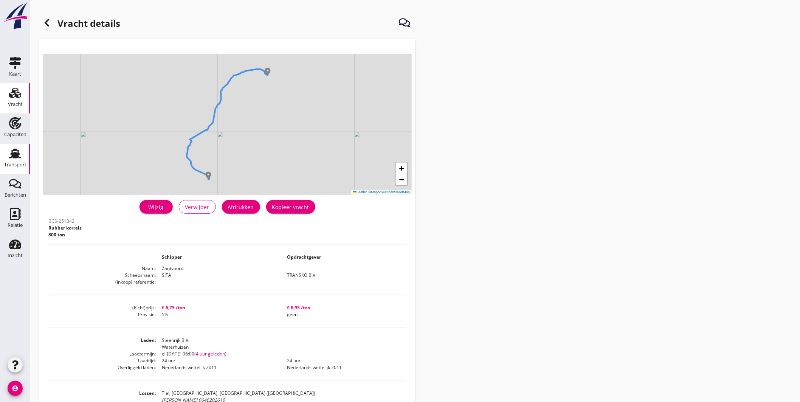
drag, startPoint x: 8, startPoint y: 148, endPoint x: 13, endPoint y: 144, distance: 5.9
click at [8, 149] on div "Transport" at bounding box center [15, 153] width 18 height 12
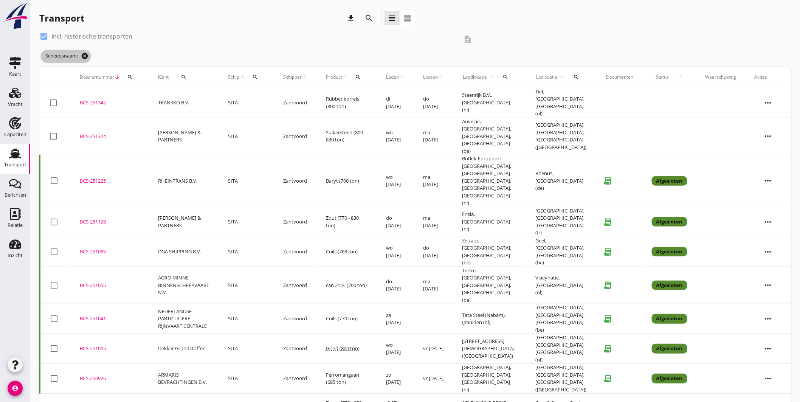
click at [85, 58] on icon "cancel" at bounding box center [85, 56] width 8 height 8
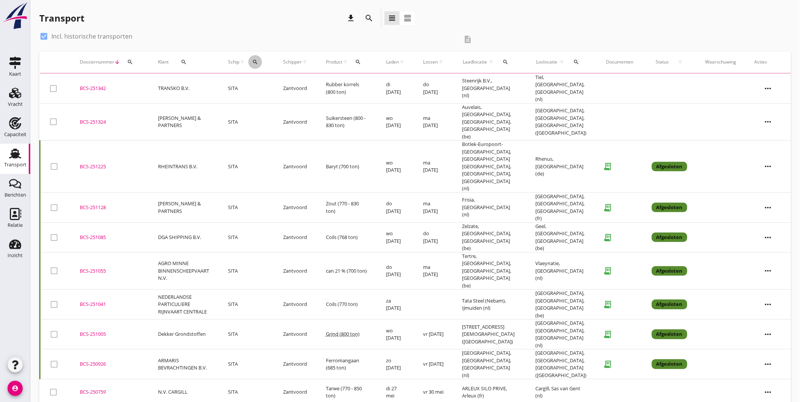
click at [257, 60] on icon "search" at bounding box center [255, 62] width 6 height 6
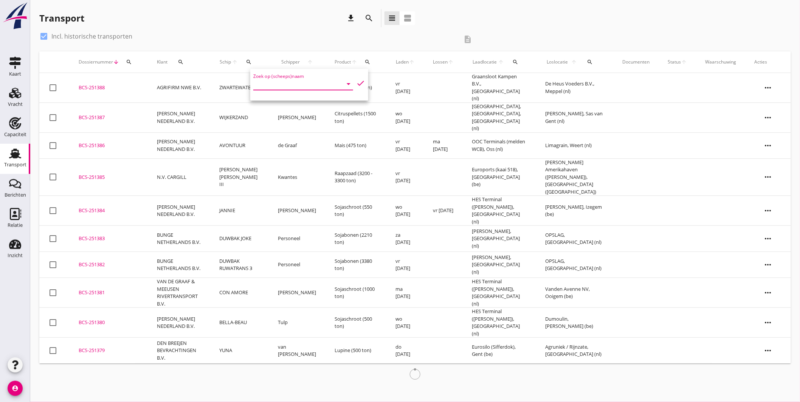
click at [282, 84] on input "Zoek op (scheeps)naam" at bounding box center [292, 84] width 79 height 12
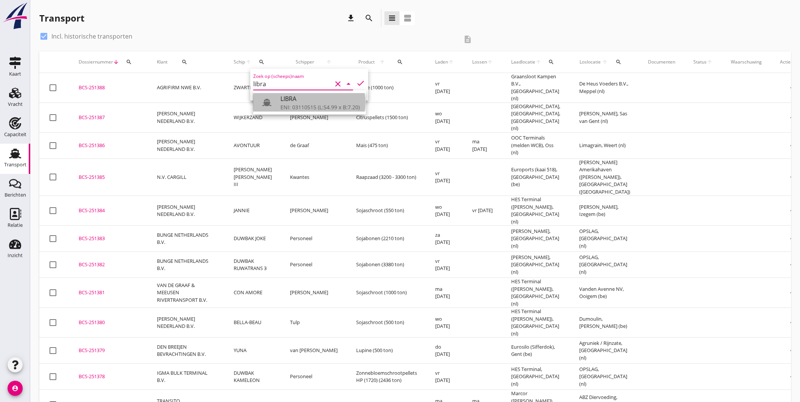
click at [291, 101] on div "LIBRA" at bounding box center [320, 98] width 79 height 9
click at [357, 81] on icon "check" at bounding box center [360, 83] width 9 height 9
type input "LIBRA"
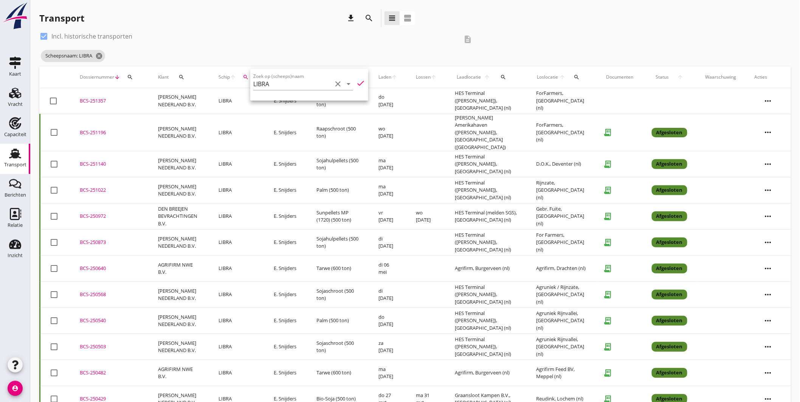
click at [102, 212] on div "BCS-250972" at bounding box center [110, 216] width 60 height 8
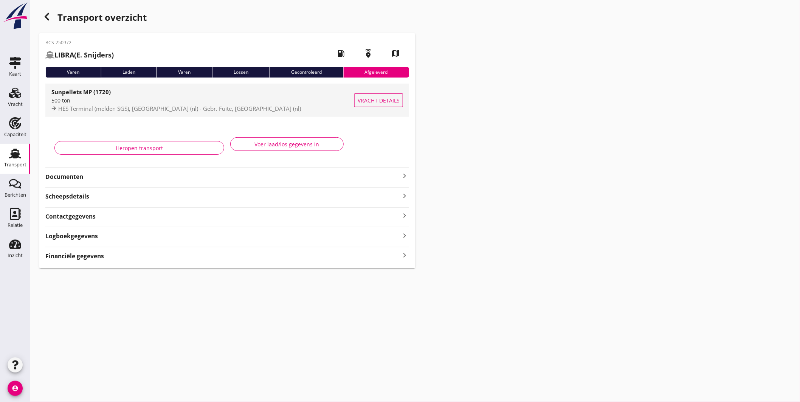
click at [185, 100] on div "500 ton" at bounding box center [202, 100] width 303 height 8
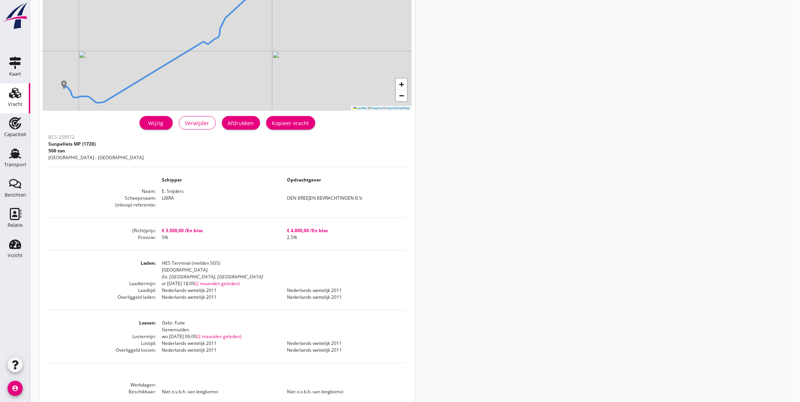
scroll to position [42, 0]
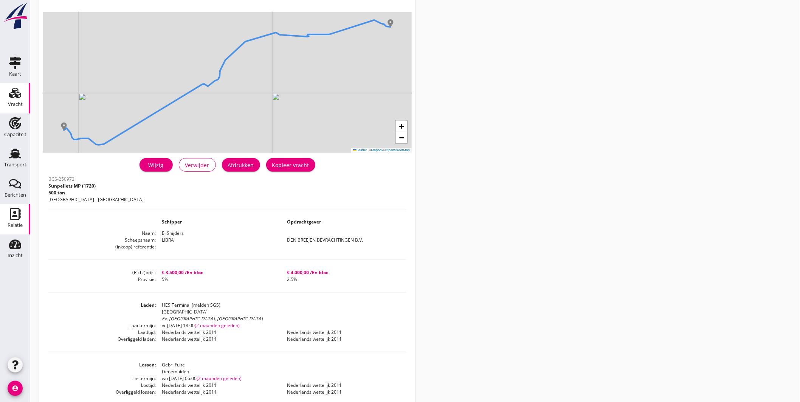
click at [11, 210] on icon "Relatie" at bounding box center [15, 214] width 12 height 12
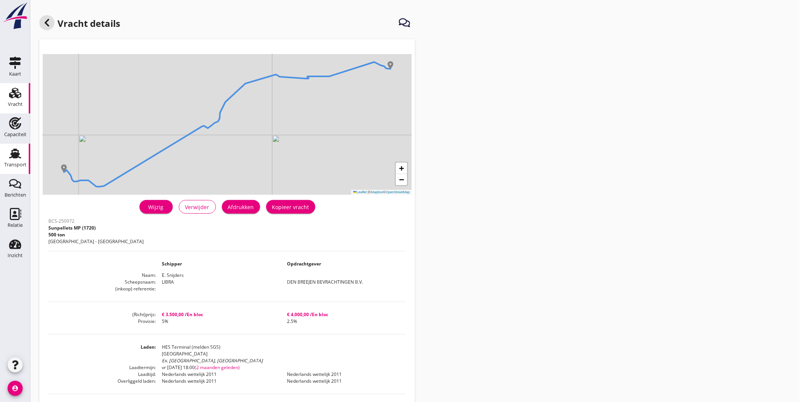
click at [21, 150] on icon "Transport" at bounding box center [15, 153] width 12 height 12
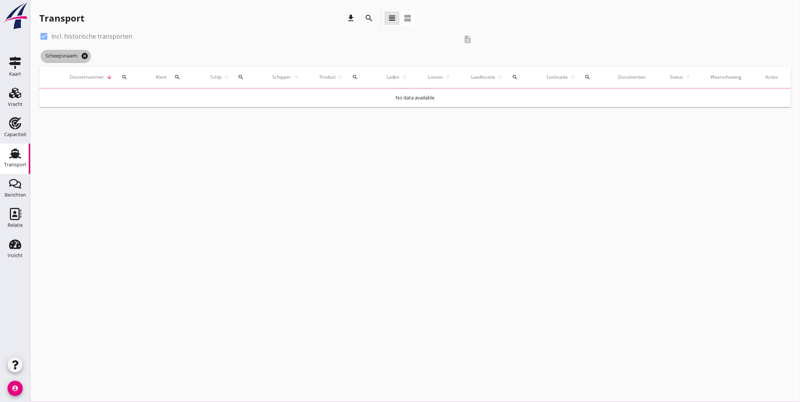
click at [86, 54] on icon "cancel" at bounding box center [85, 56] width 8 height 8
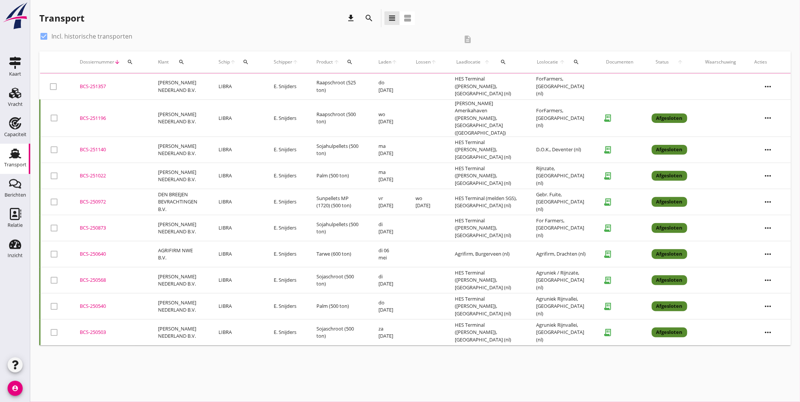
click at [45, 33] on div at bounding box center [43, 36] width 13 height 13
checkbox input "false"
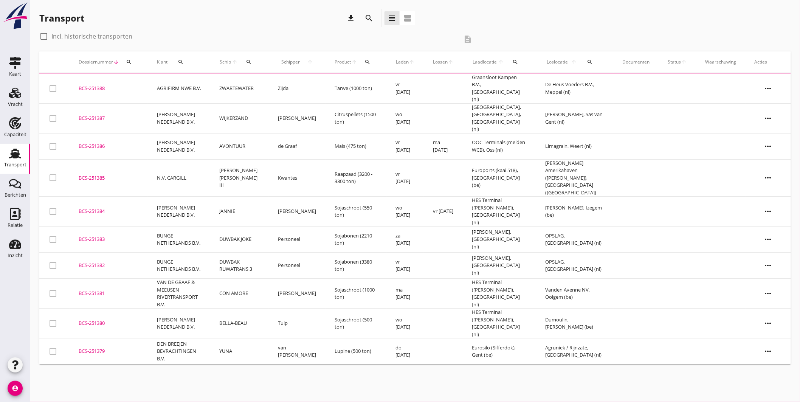
click at [256, 57] on button "search" at bounding box center [249, 62] width 14 height 14
click at [287, 79] on input "Zoek op (scheeps)naam" at bounding box center [290, 84] width 79 height 12
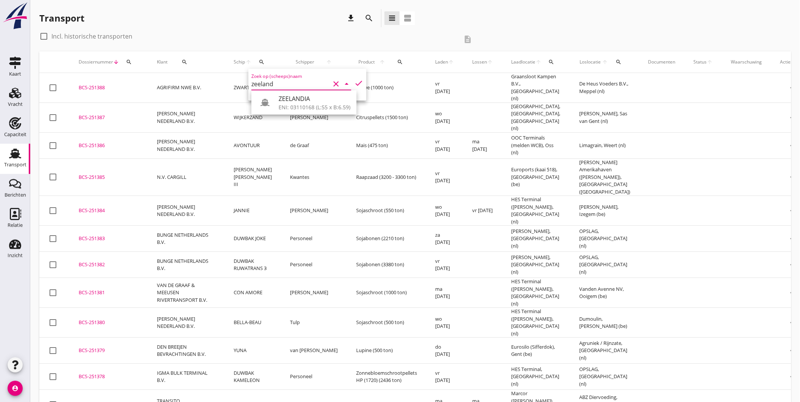
drag, startPoint x: 302, startPoint y: 104, endPoint x: 325, endPoint y: 96, distance: 25.0
click at [302, 105] on div "ENI: 03110168 (L:55 x B:6.59)" at bounding box center [315, 107] width 72 height 8
click at [354, 80] on icon "check" at bounding box center [358, 83] width 9 height 9
type input "ZEELANDIA"
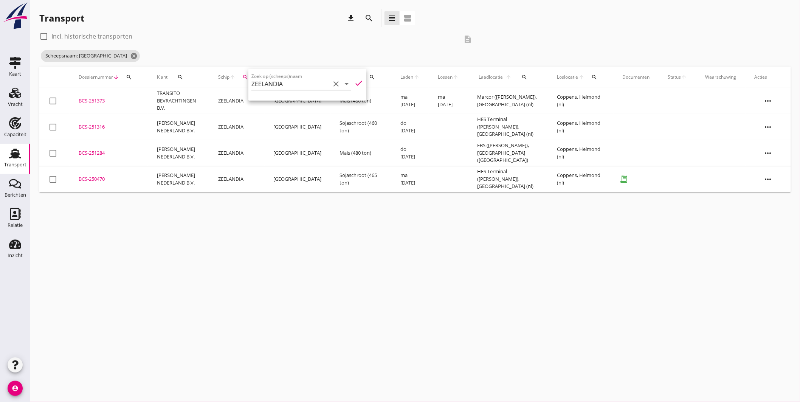
click at [225, 244] on div "cancel You are impersonating another user. Transport download search view_headl…" at bounding box center [415, 201] width 770 height 402
click at [98, 97] on div "BCS-251373" at bounding box center [109, 101] width 60 height 8
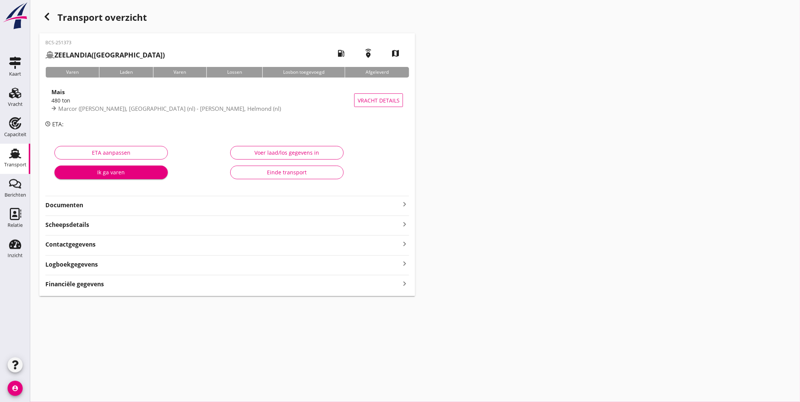
click at [280, 102] on div "480 ton" at bounding box center [202, 100] width 303 height 8
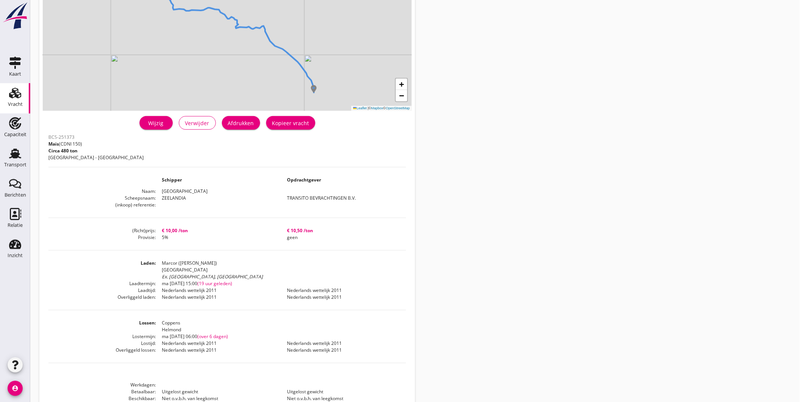
scroll to position [126, 0]
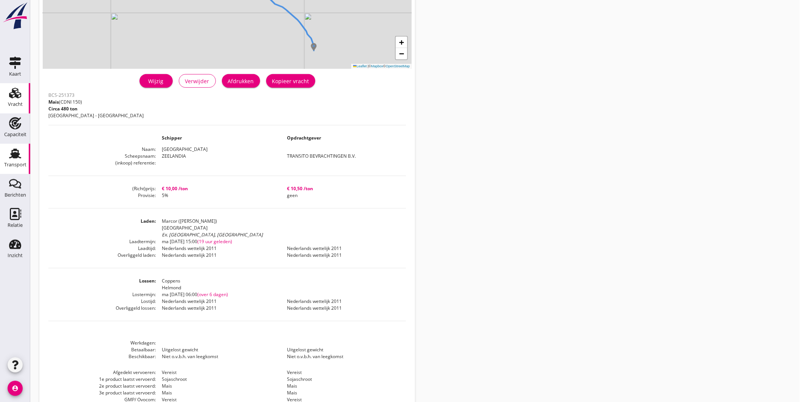
click at [17, 159] on icon "Transport" at bounding box center [15, 153] width 12 height 12
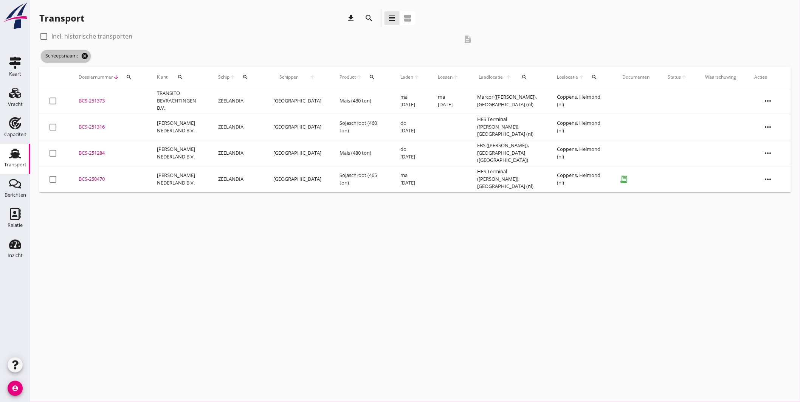
click at [84, 54] on icon "cancel" at bounding box center [85, 56] width 8 height 8
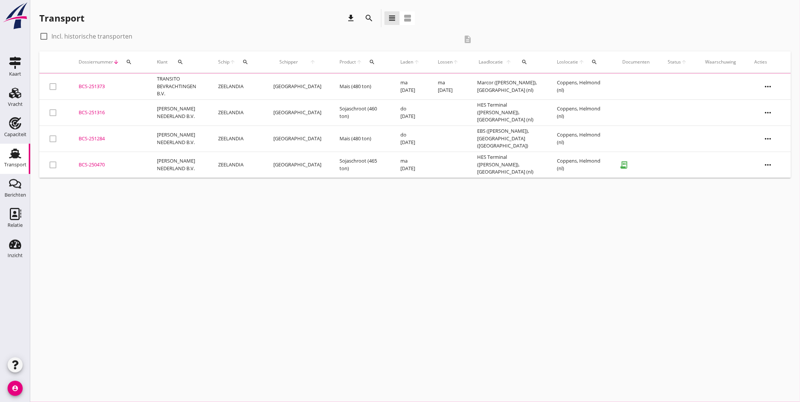
click at [249, 62] on icon "search" at bounding box center [246, 62] width 6 height 6
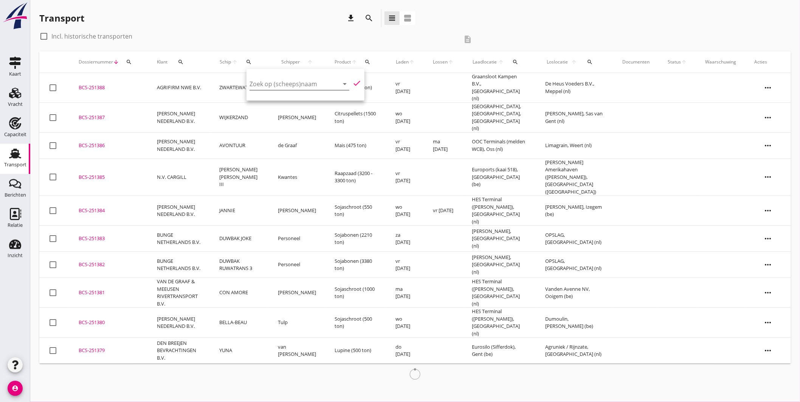
click at [266, 82] on input "Zoek op (scheeps)naam" at bounding box center [289, 84] width 79 height 12
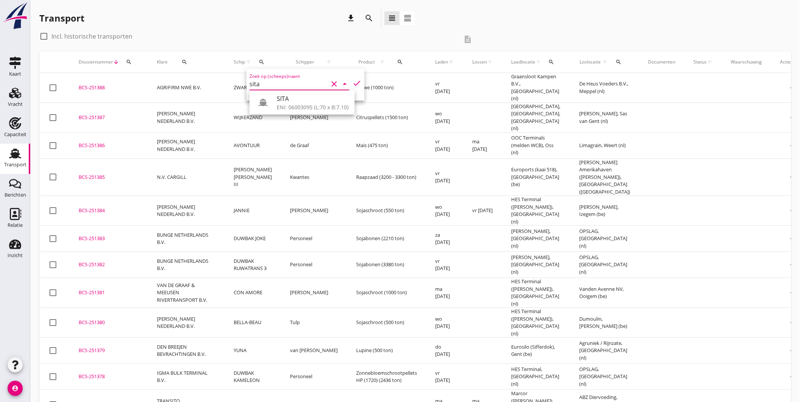
click at [311, 110] on div "ENI: 06003095 (L:70 x B:7.10)" at bounding box center [313, 107] width 72 height 8
click at [352, 82] on icon "check" at bounding box center [356, 83] width 9 height 9
type input "SITA"
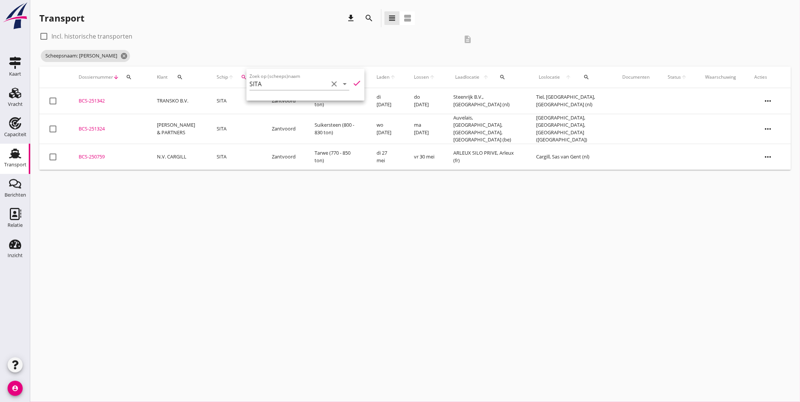
click at [355, 85] on icon "check" at bounding box center [356, 83] width 9 height 9
click at [353, 80] on icon "check" at bounding box center [356, 83] width 9 height 9
click at [318, 211] on div "cancel You are impersonating another user. Transport download search view_headl…" at bounding box center [415, 201] width 770 height 402
click at [43, 35] on div at bounding box center [43, 36] width 13 height 13
checkbox input "true"
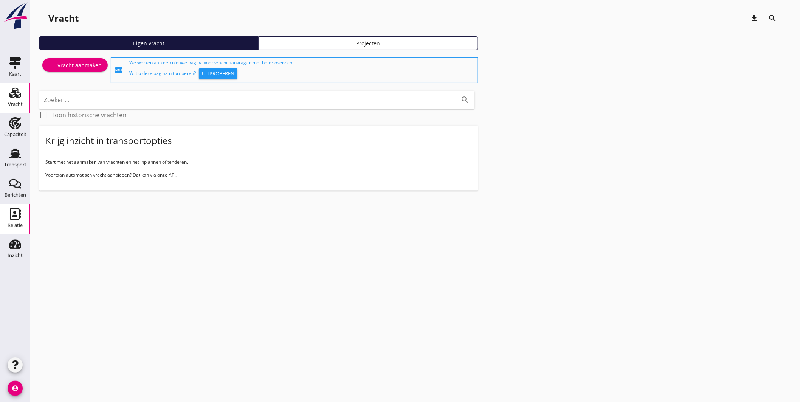
click at [9, 214] on icon "Relatie" at bounding box center [15, 214] width 12 height 12
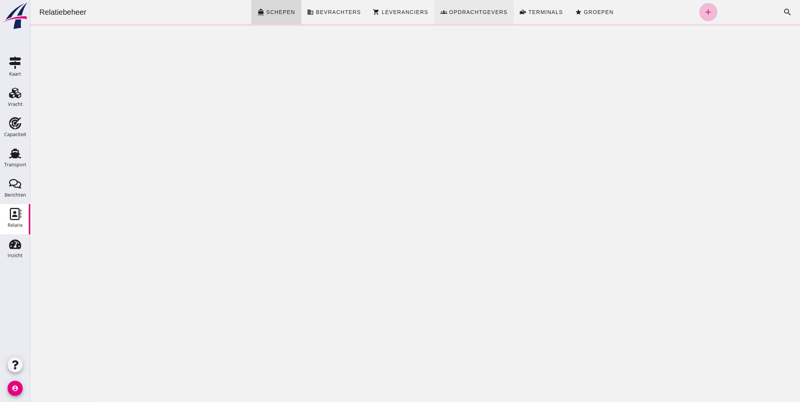
click at [462, 7] on link "groups Opdrachtgevers" at bounding box center [473, 12] width 79 height 24
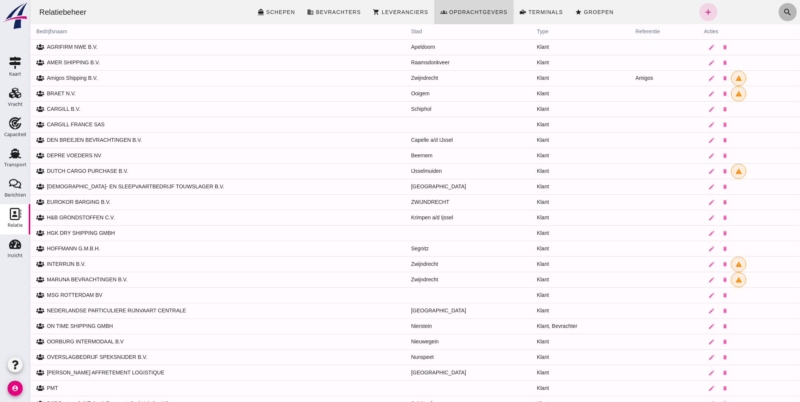
click at [783, 9] on icon "search" at bounding box center [787, 12] width 9 height 9
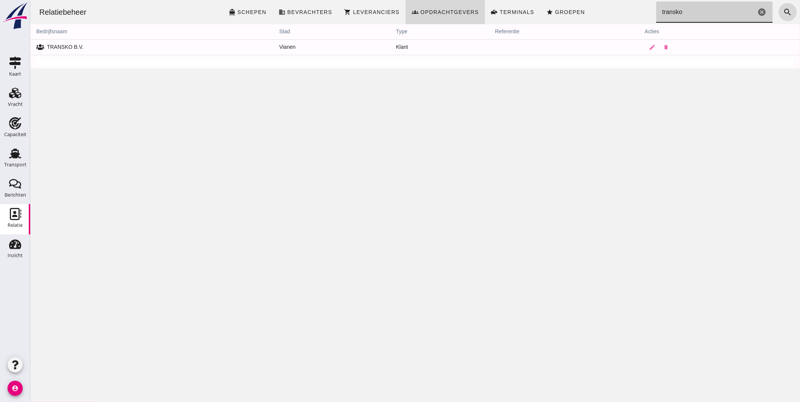
type input "transko"
click at [74, 48] on td "TRANSKO B.V." at bounding box center [151, 46] width 243 height 15
click at [649, 47] on icon "edit" at bounding box center [652, 47] width 7 height 7
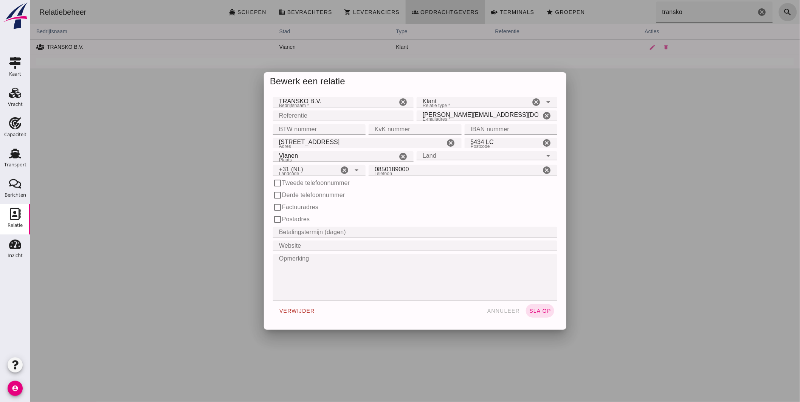
type input "+31 (NL)"
click at [496, 309] on span "annuleer" at bounding box center [503, 311] width 33 height 6
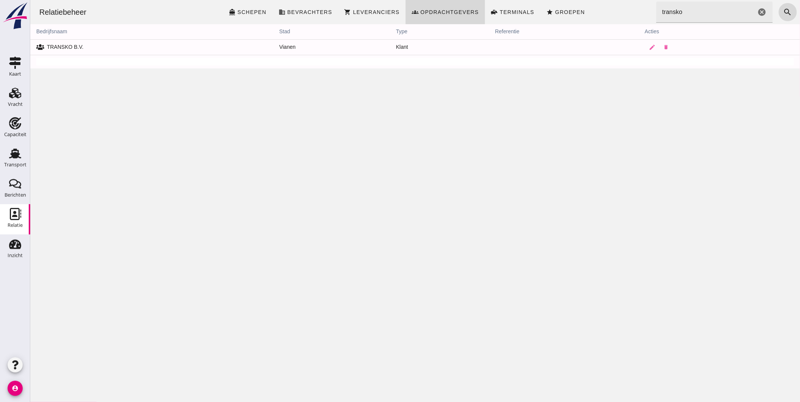
click at [757, 12] on icon "cancel" at bounding box center [761, 12] width 9 height 9
